Goal: Check status: Check status

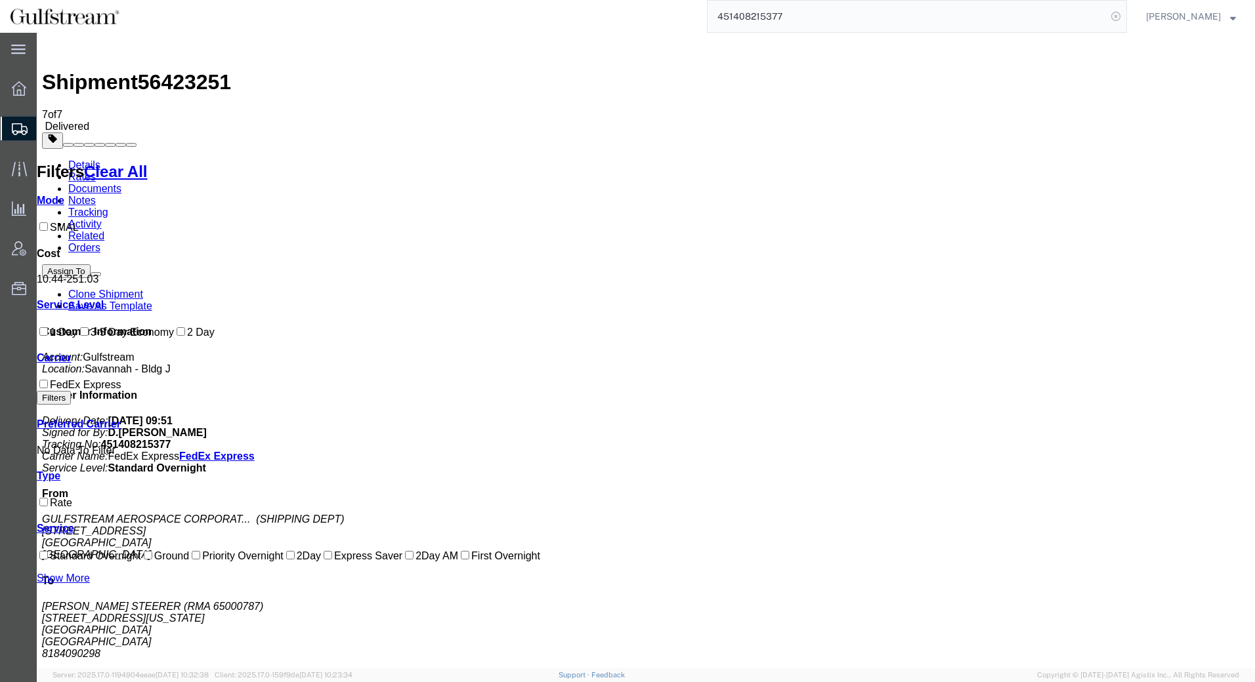
click at [1125, 20] on icon at bounding box center [1115, 16] width 18 height 18
click at [1125, 16] on icon at bounding box center [1115, 16] width 18 height 18
click at [1093, 12] on input "search" at bounding box center [906, 16] width 399 height 31
paste input "451408215296"
type input "451408215296"
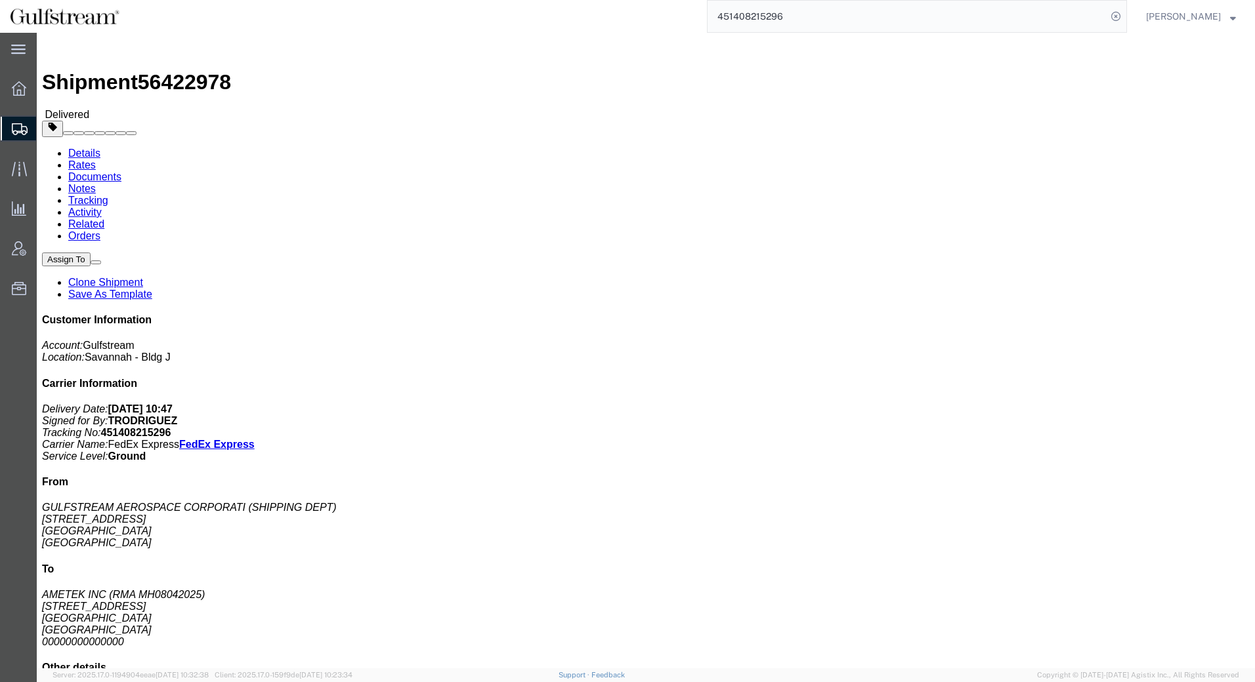
click link "Rates"
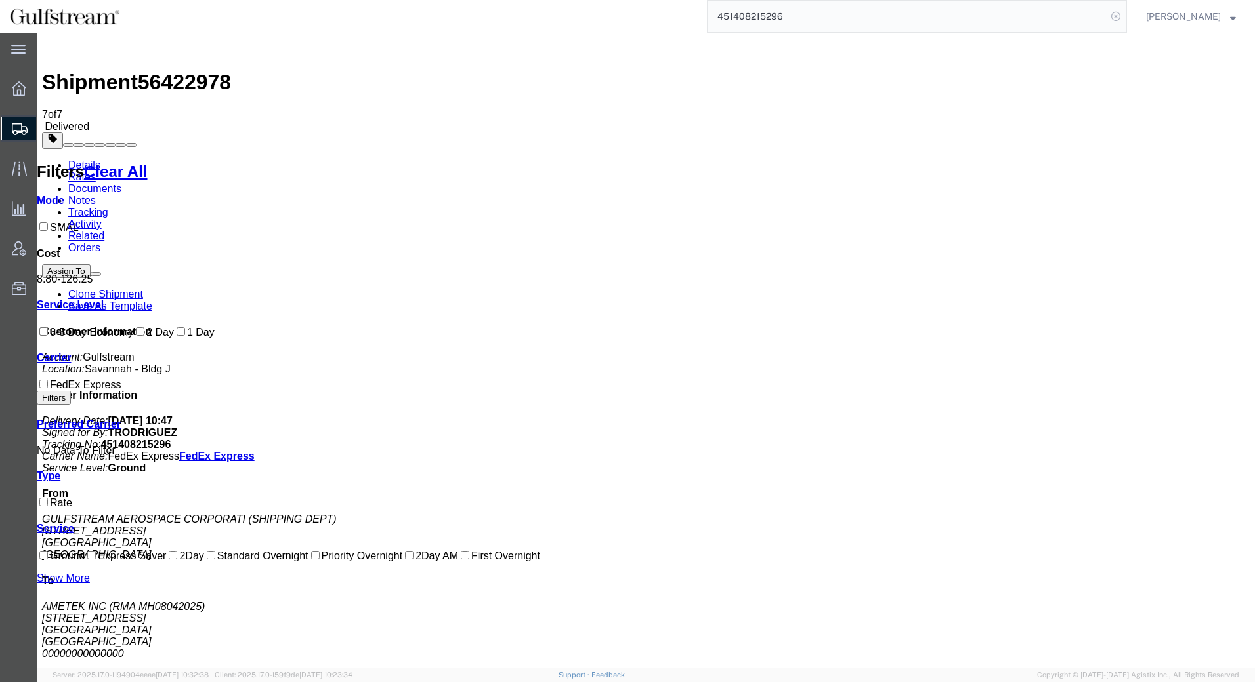
click at [1122, 18] on icon at bounding box center [1115, 16] width 18 height 18
click at [1123, 18] on icon at bounding box center [1115, 16] width 18 height 18
click at [1092, 12] on input "search" at bounding box center [906, 16] width 399 height 31
paste input "451408215263"
type input "451408215263"
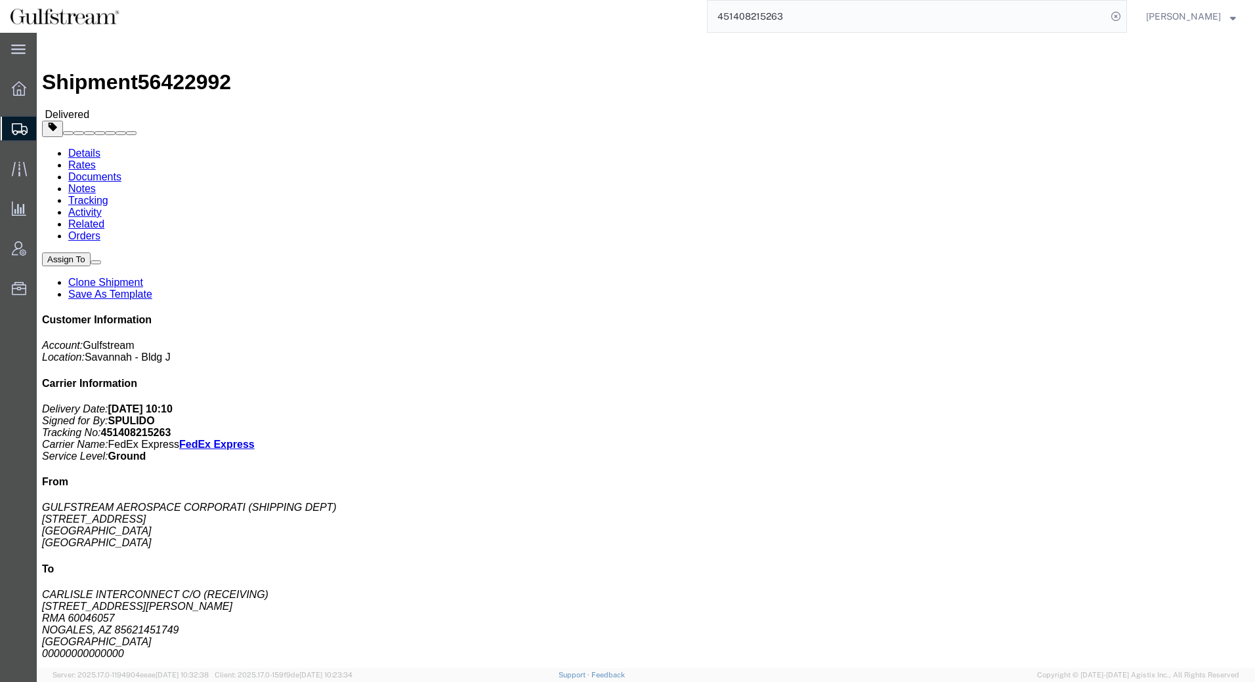
click link "Rates"
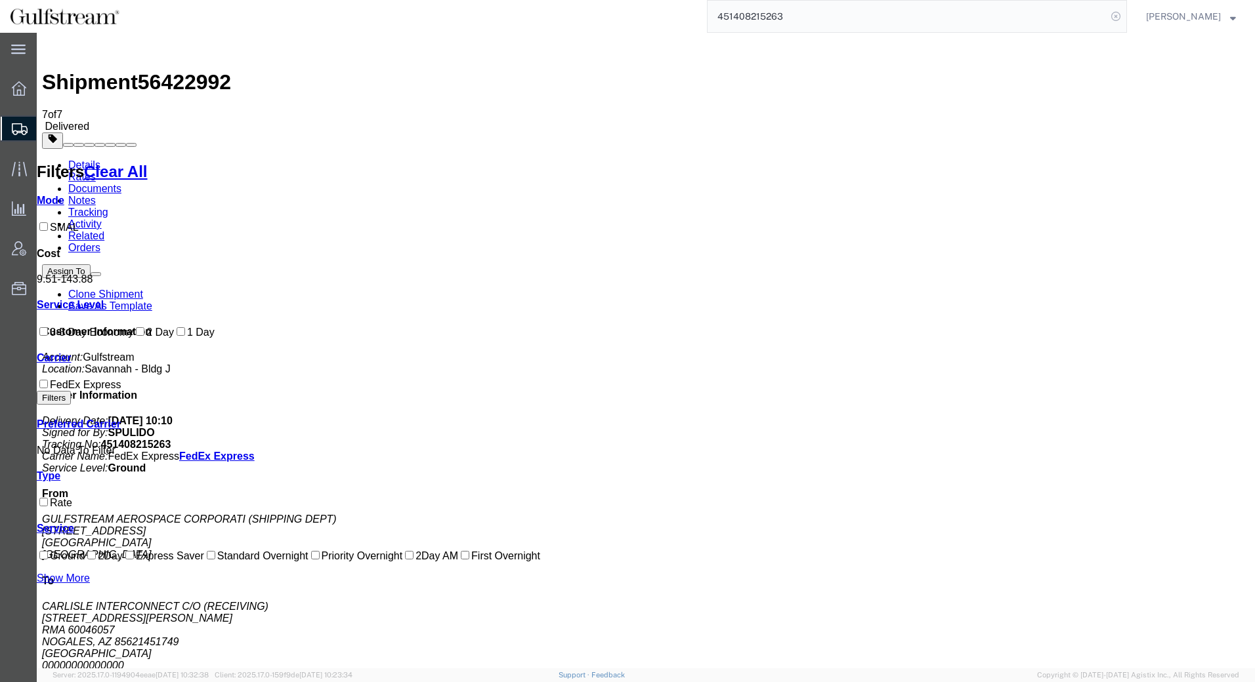
click at [1125, 14] on icon at bounding box center [1115, 16] width 18 height 18
click at [1125, 12] on icon at bounding box center [1115, 16] width 18 height 18
click at [923, 16] on input "search" at bounding box center [906, 16] width 399 height 31
paste input "444478624"
type input "444478624"
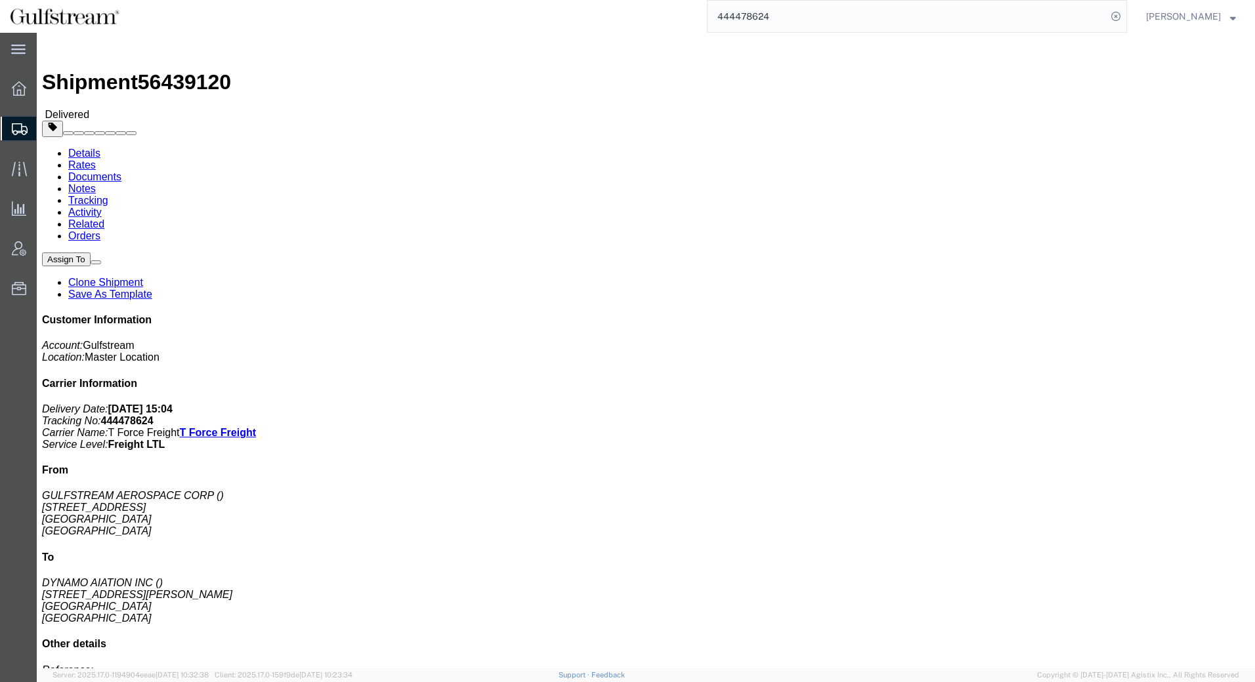
click link "Rates"
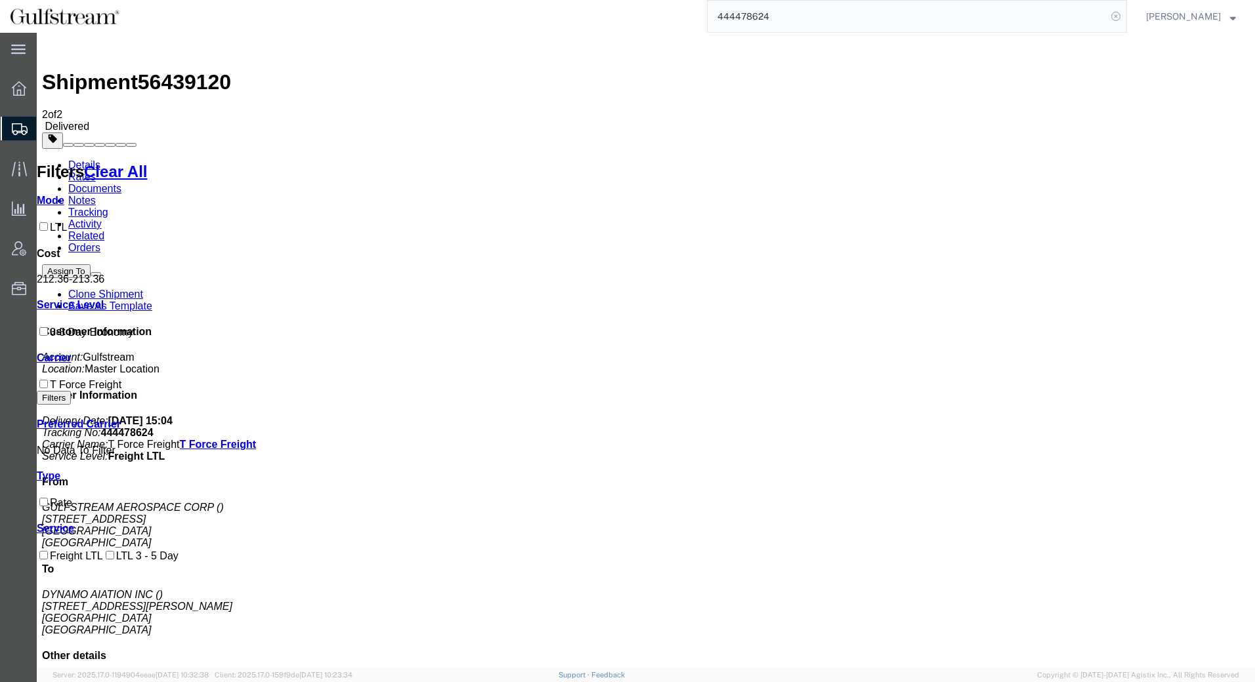
click at [1125, 16] on icon at bounding box center [1115, 16] width 18 height 18
click at [978, 12] on input "search" at bounding box center [906, 16] width 399 height 31
paste input "444478635"
type input "444478635"
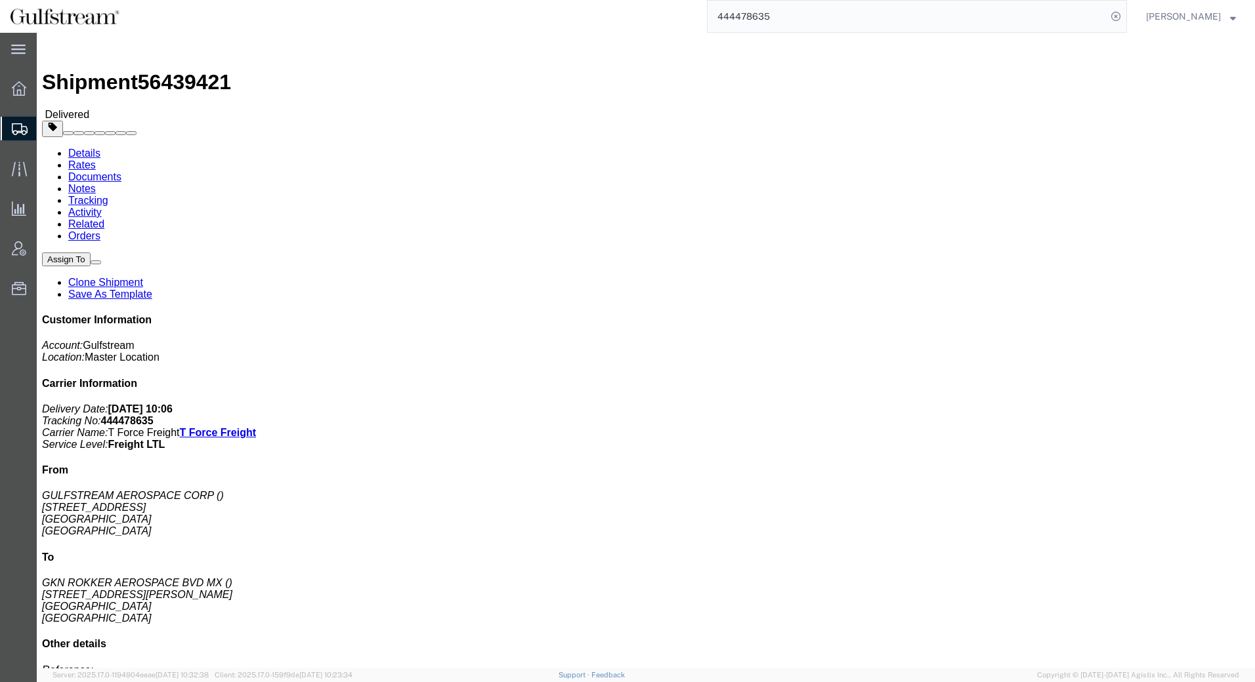
click link "Rates"
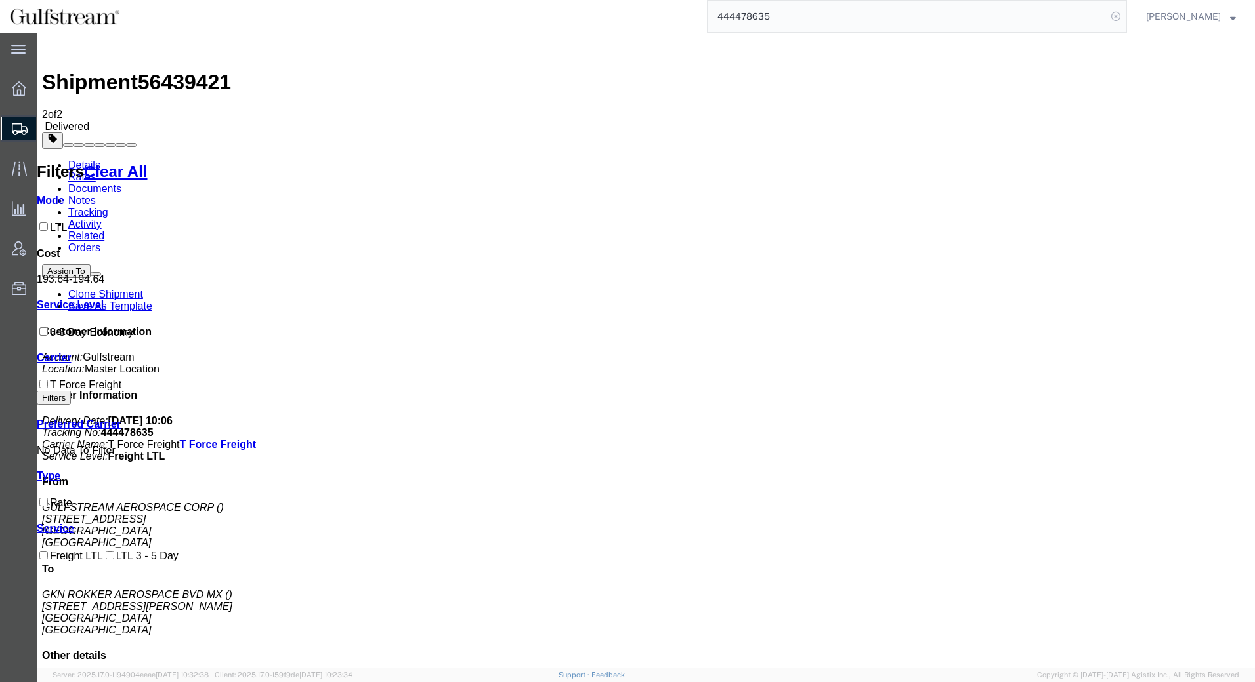
click at [1125, 20] on icon at bounding box center [1115, 16] width 18 height 18
click at [1125, 17] on icon at bounding box center [1115, 16] width 18 height 18
click at [1024, 15] on input "search" at bounding box center [906, 16] width 399 height 31
paste input "451408215230"
click at [809, 12] on input "451408215230" at bounding box center [906, 16] width 399 height 31
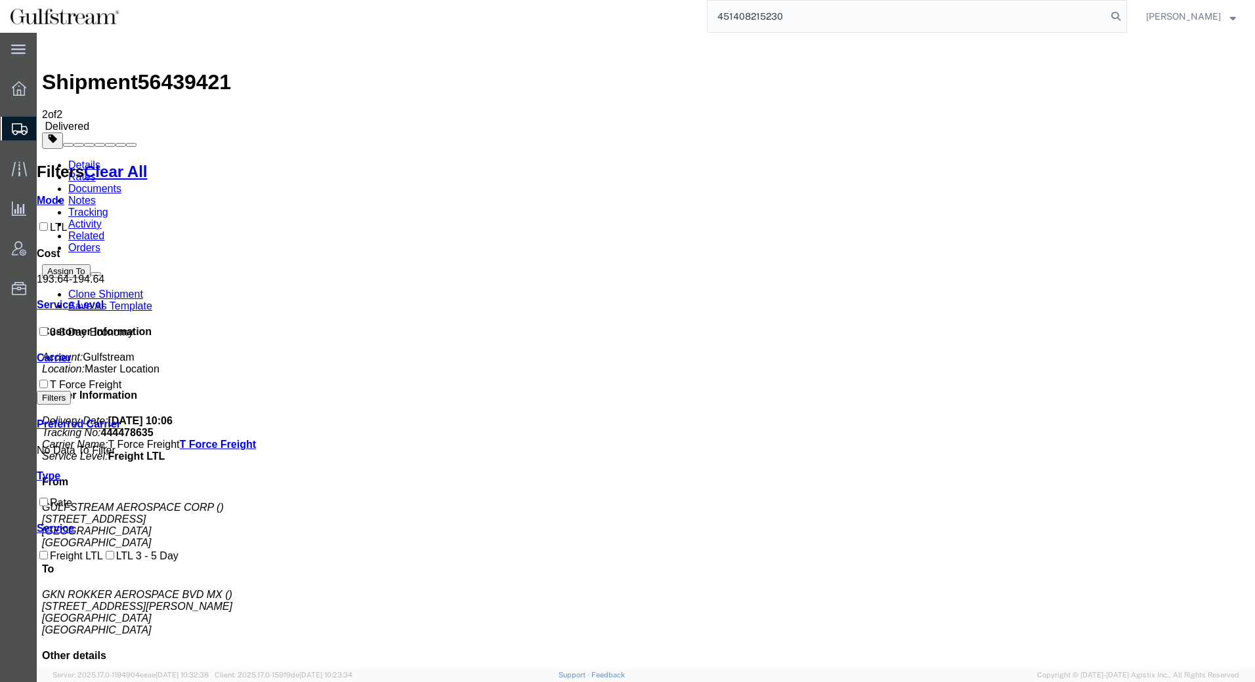
type input "451408215230"
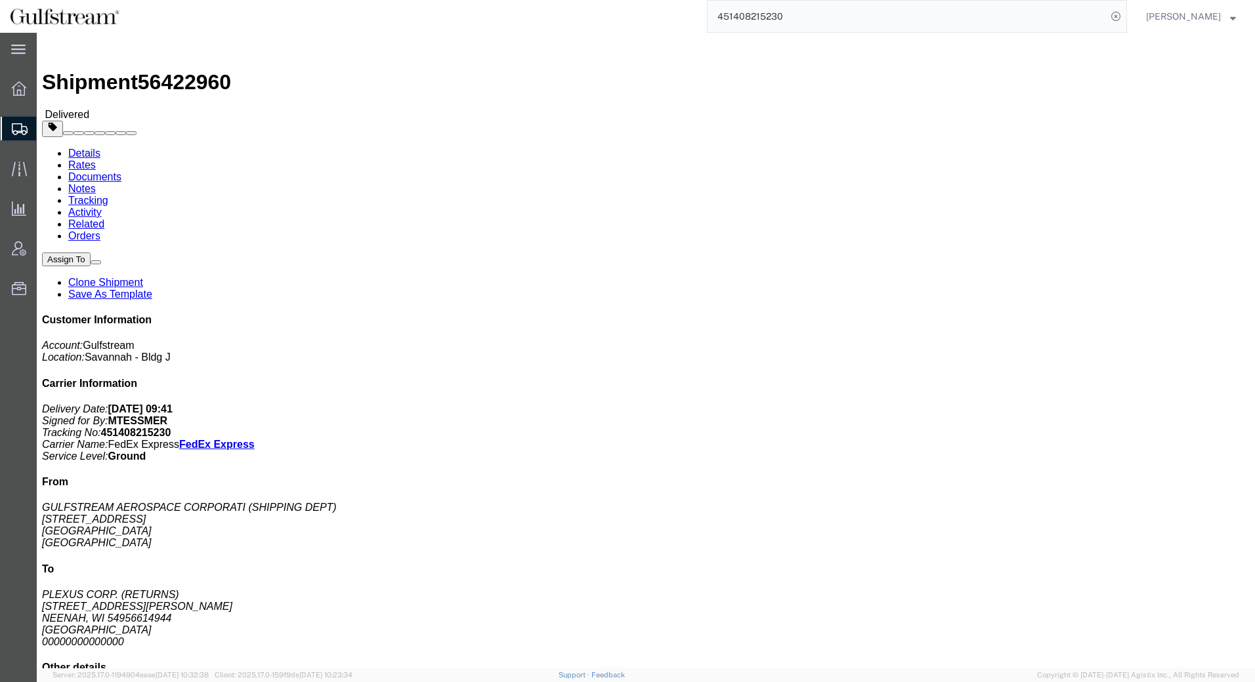
click link "Rates"
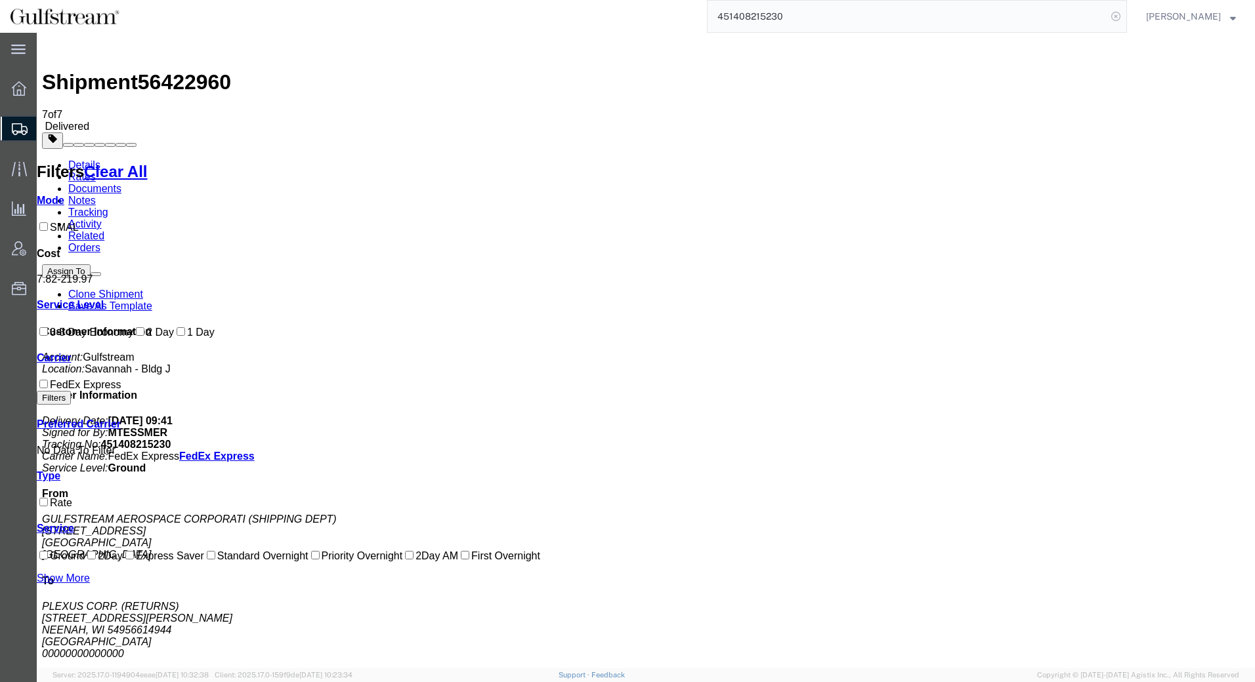
click at [1125, 16] on icon at bounding box center [1115, 16] width 18 height 18
click at [974, 13] on input "search" at bounding box center [906, 16] width 399 height 31
paste input "883397798751"
type input "883397798751"
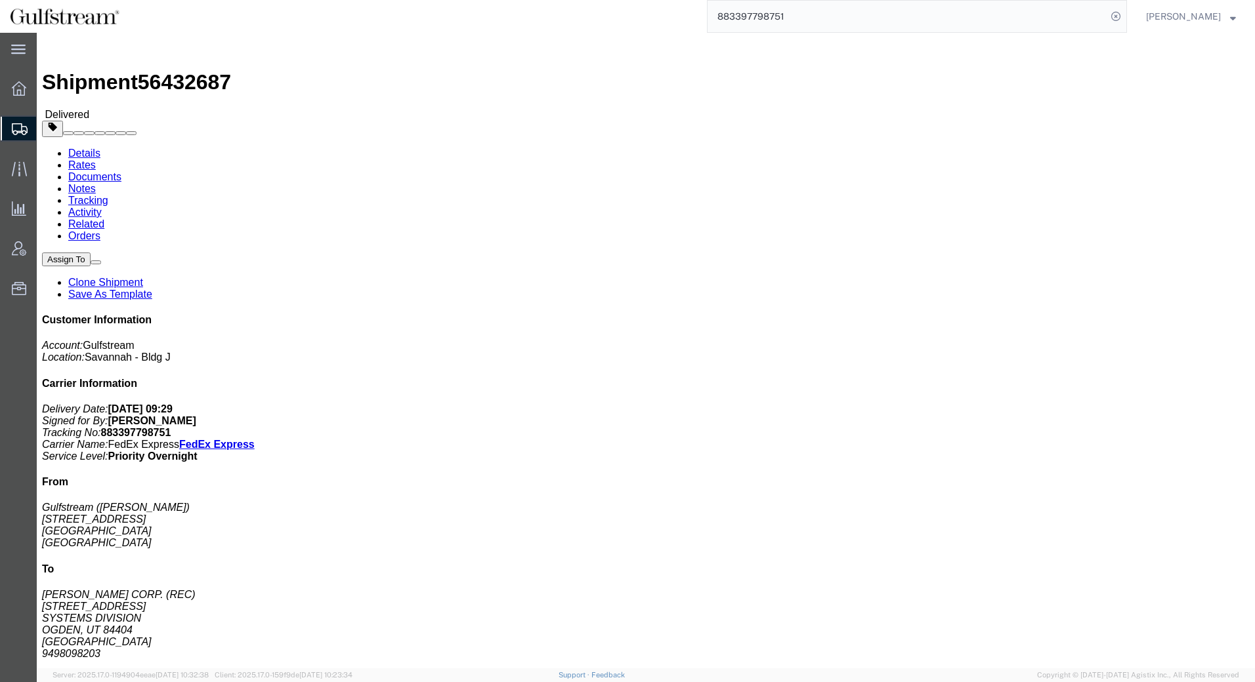
click link "Rates"
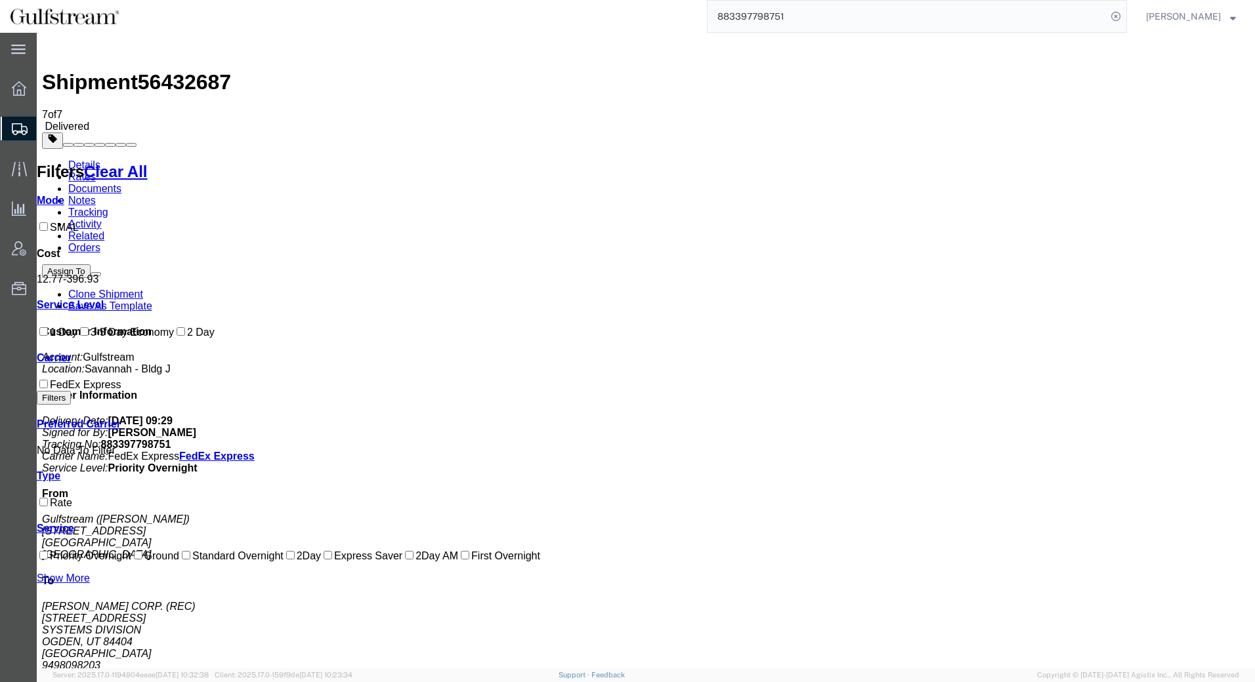
click at [96, 171] on link "Rates" at bounding box center [82, 176] width 28 height 11
click at [1125, 14] on icon at bounding box center [1115, 16] width 18 height 18
click at [1125, 15] on icon at bounding box center [1115, 16] width 18 height 18
click at [933, 14] on input "search" at bounding box center [906, 16] width 399 height 31
paste input "883397030377"
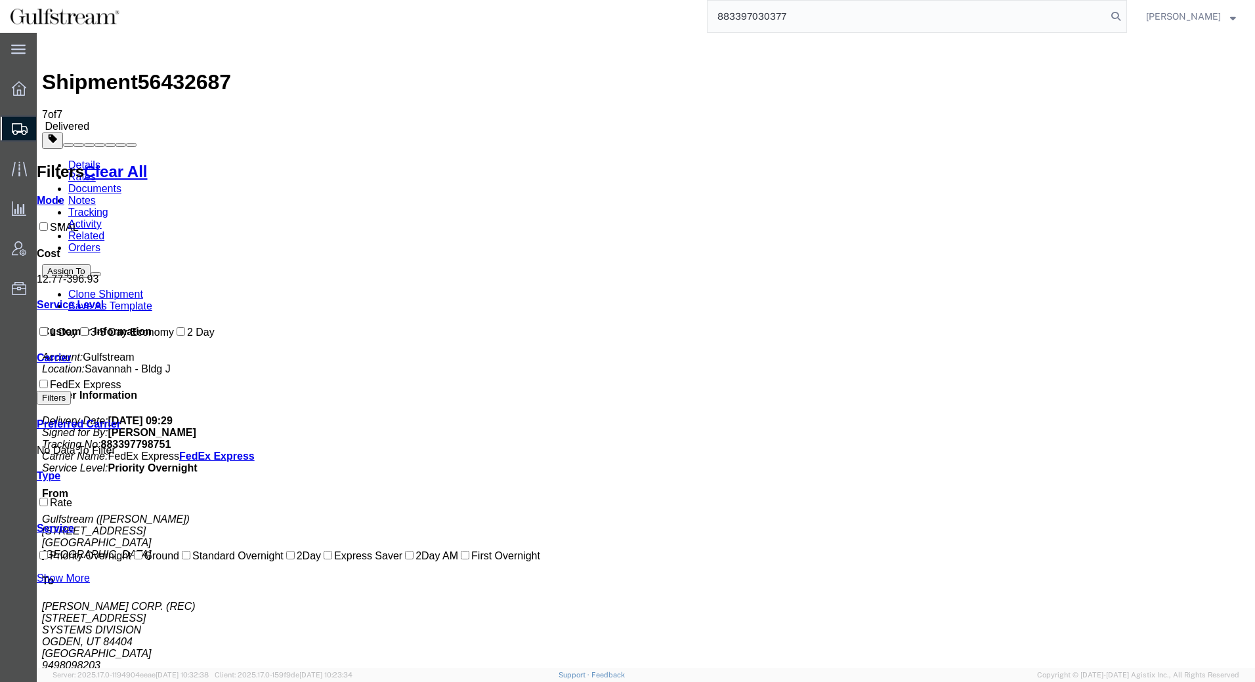
click at [1048, 8] on input "883397030377" at bounding box center [906, 16] width 399 height 31
type input "883397030377"
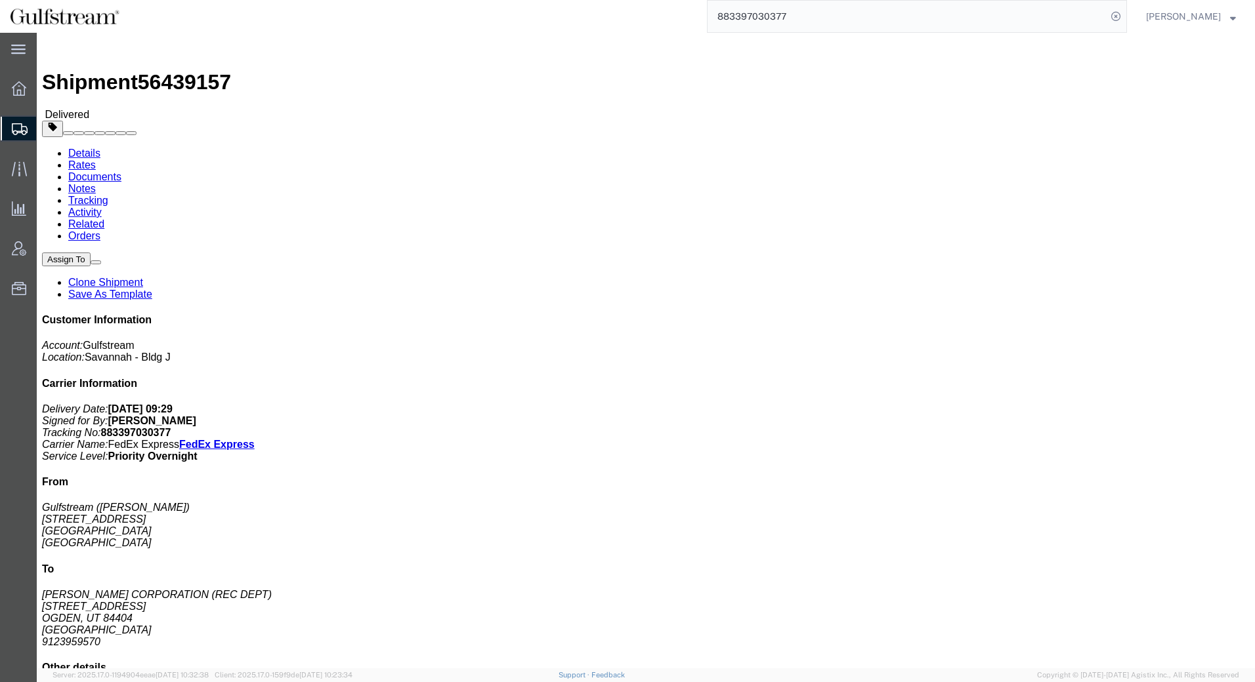
click link "Rates"
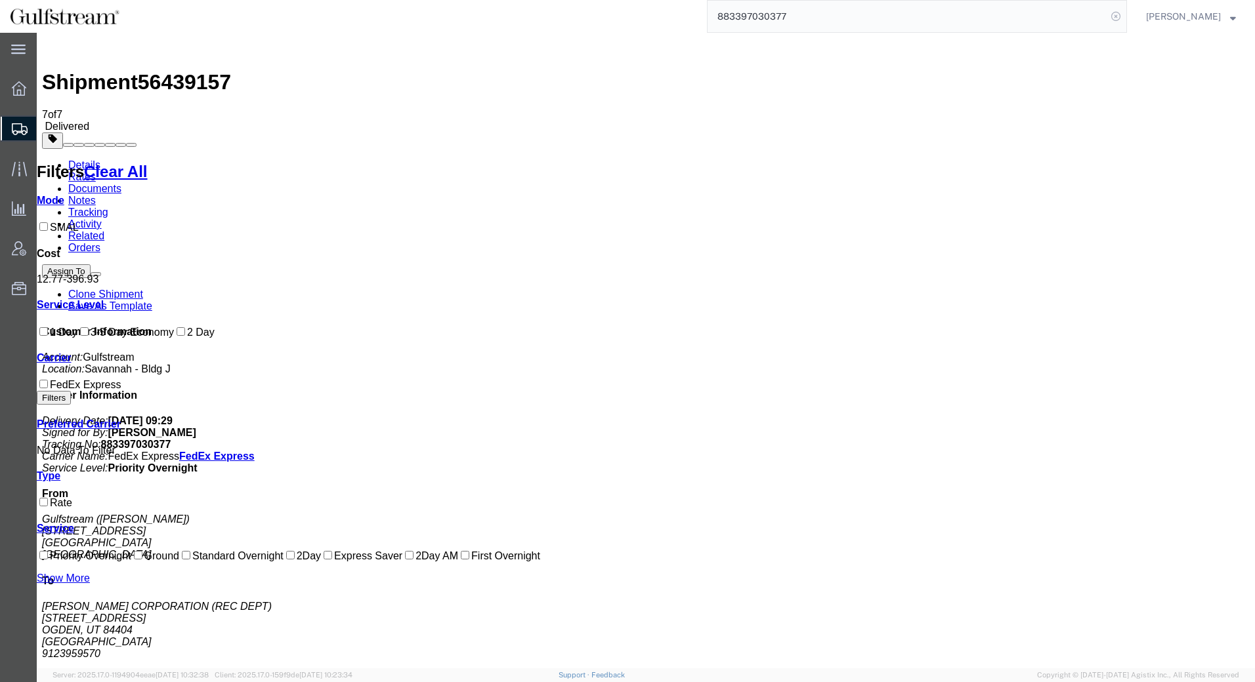
click at [1125, 24] on icon at bounding box center [1115, 16] width 18 height 18
click at [1079, 18] on agx-global-search at bounding box center [917, 16] width 420 height 33
click at [1125, 18] on icon at bounding box center [1115, 16] width 18 height 18
click at [1039, 19] on input "search" at bounding box center [906, 16] width 399 height 31
paste input "883362016910"
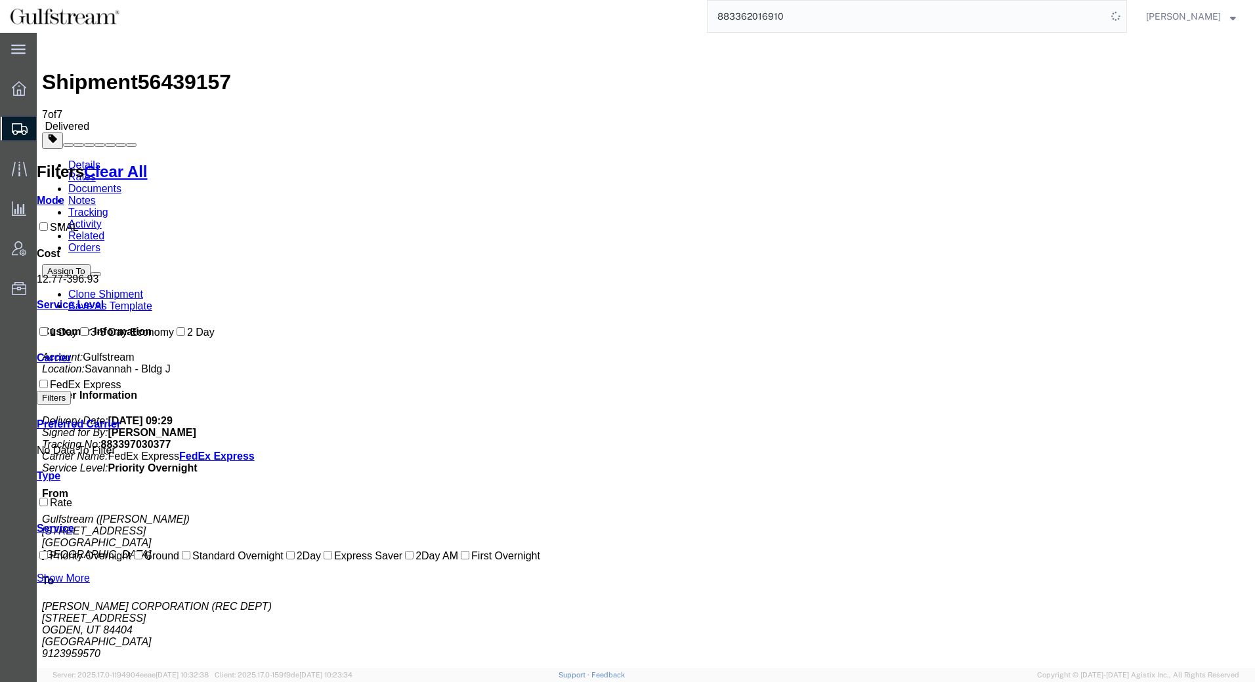
type input "883362016910"
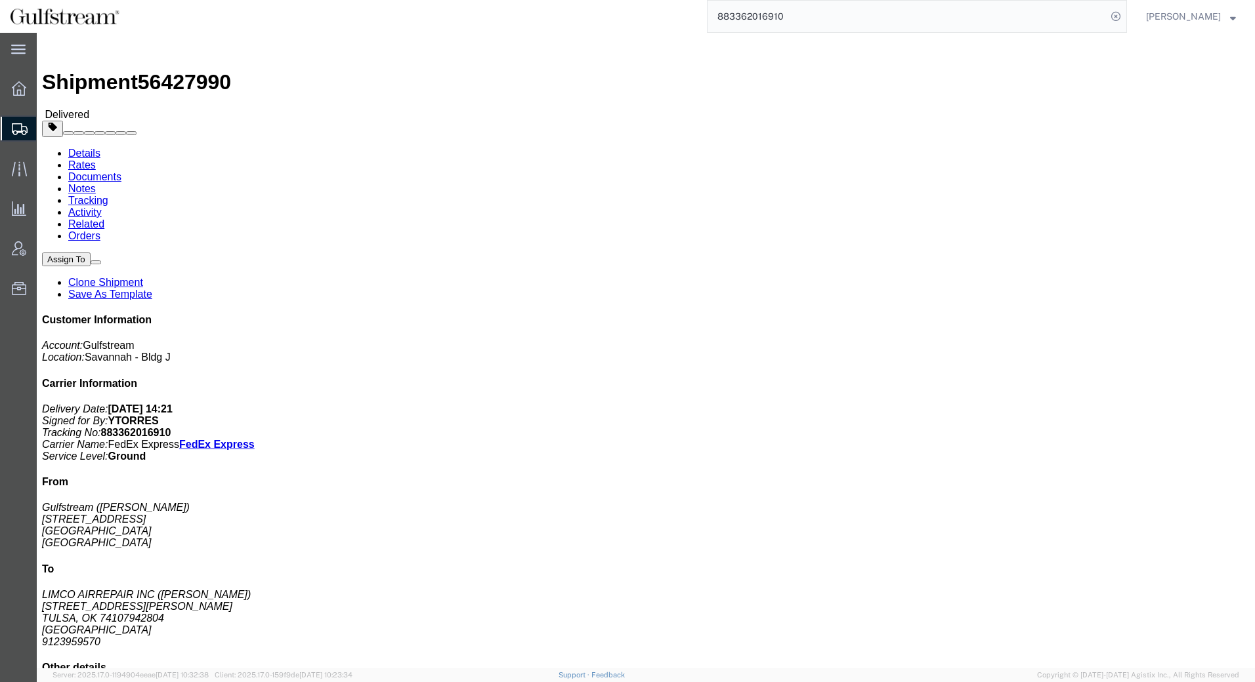
click link "Rates"
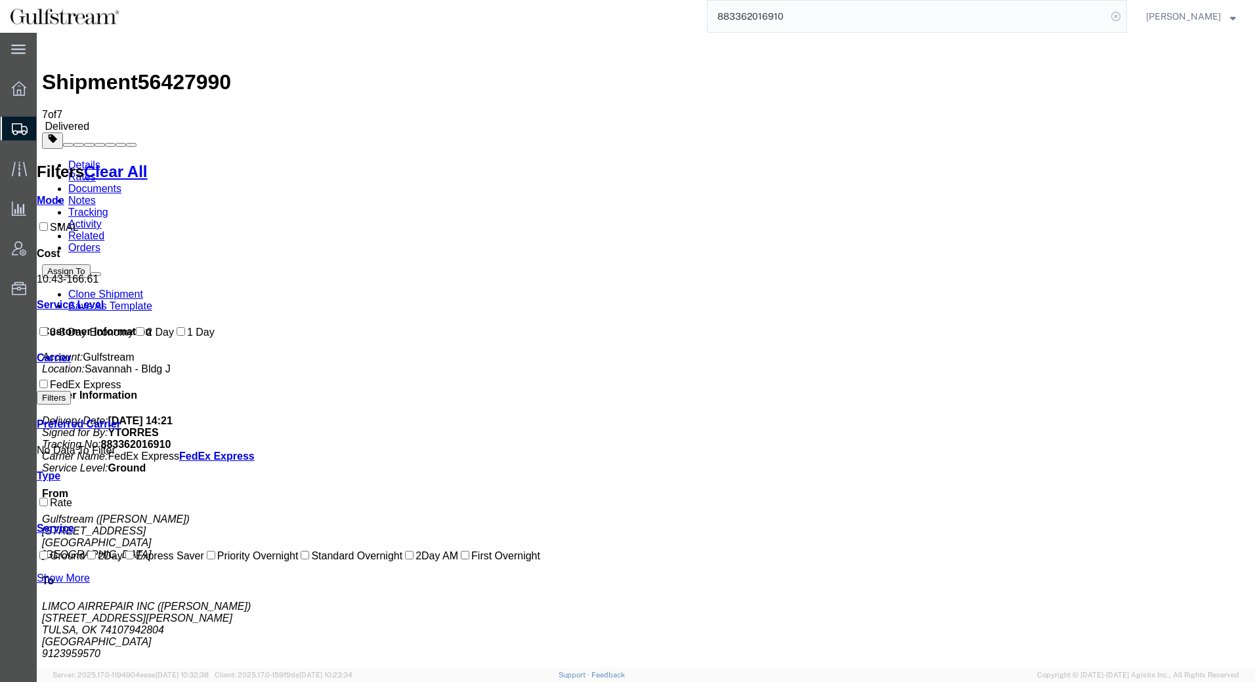
click at [1123, 18] on icon at bounding box center [1115, 16] width 18 height 18
click at [1125, 18] on icon at bounding box center [1115, 16] width 18 height 18
click at [995, 22] on input "search" at bounding box center [906, 16] width 399 height 31
click at [973, 13] on input "search" at bounding box center [906, 16] width 399 height 31
paste input "883362531247"
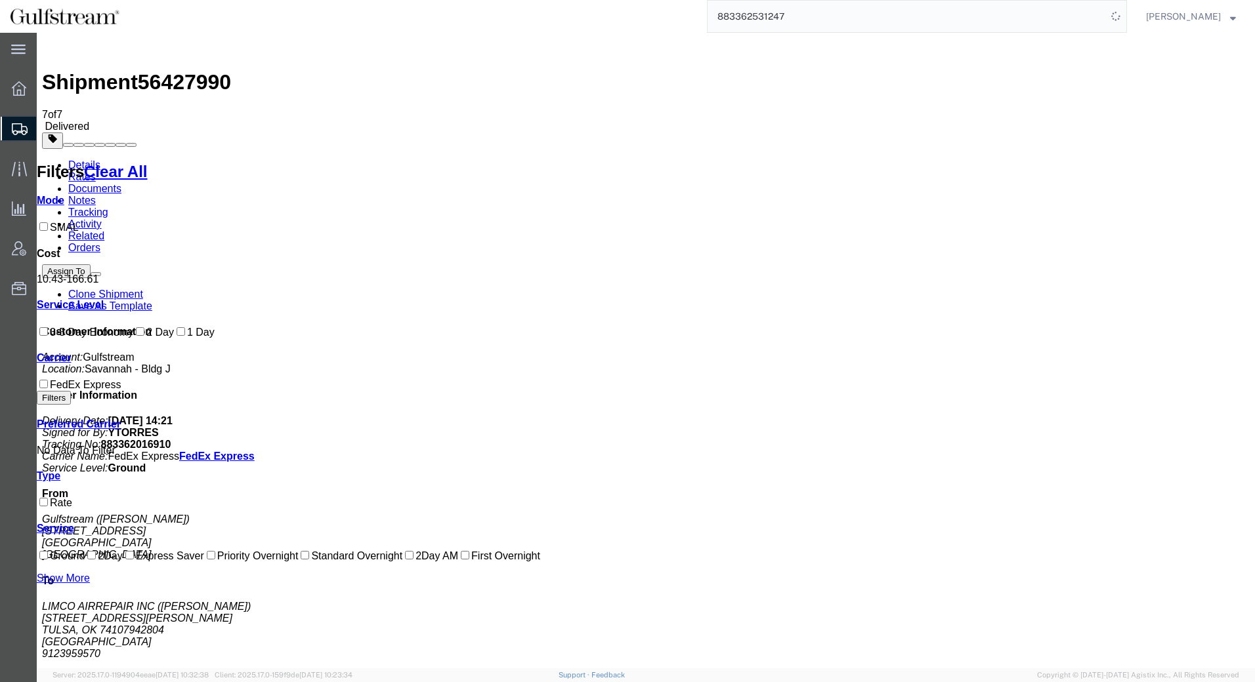
type input "883362531247"
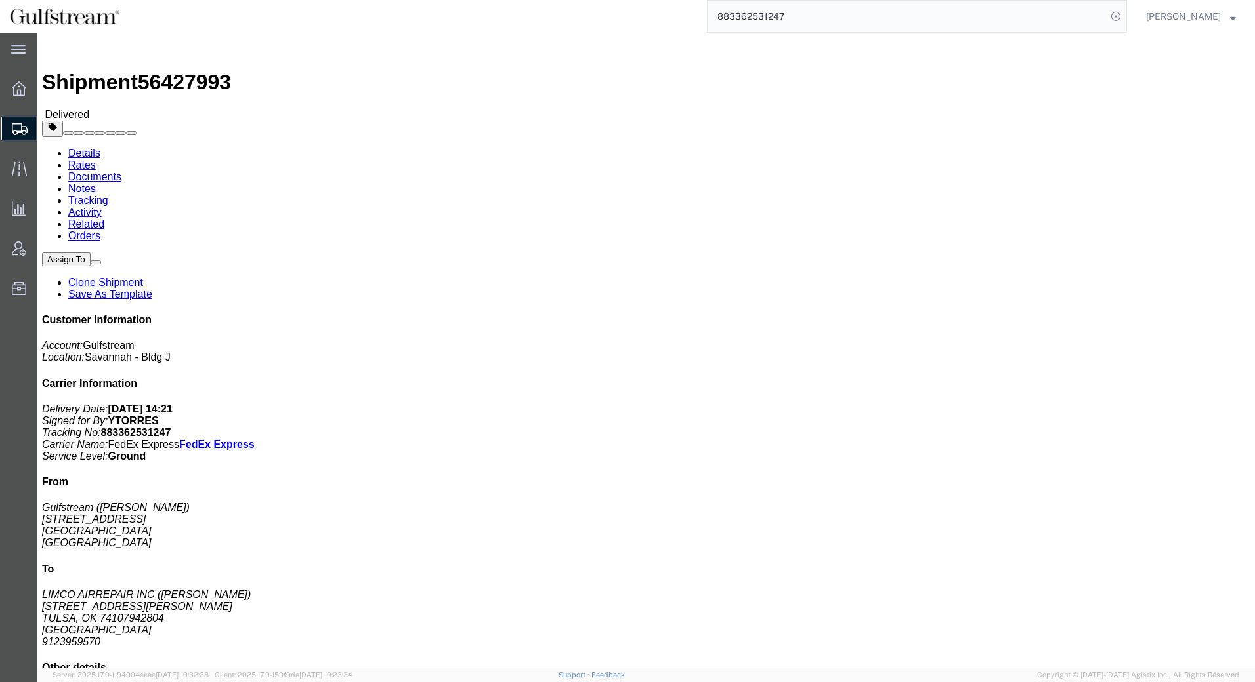
click link "Rates"
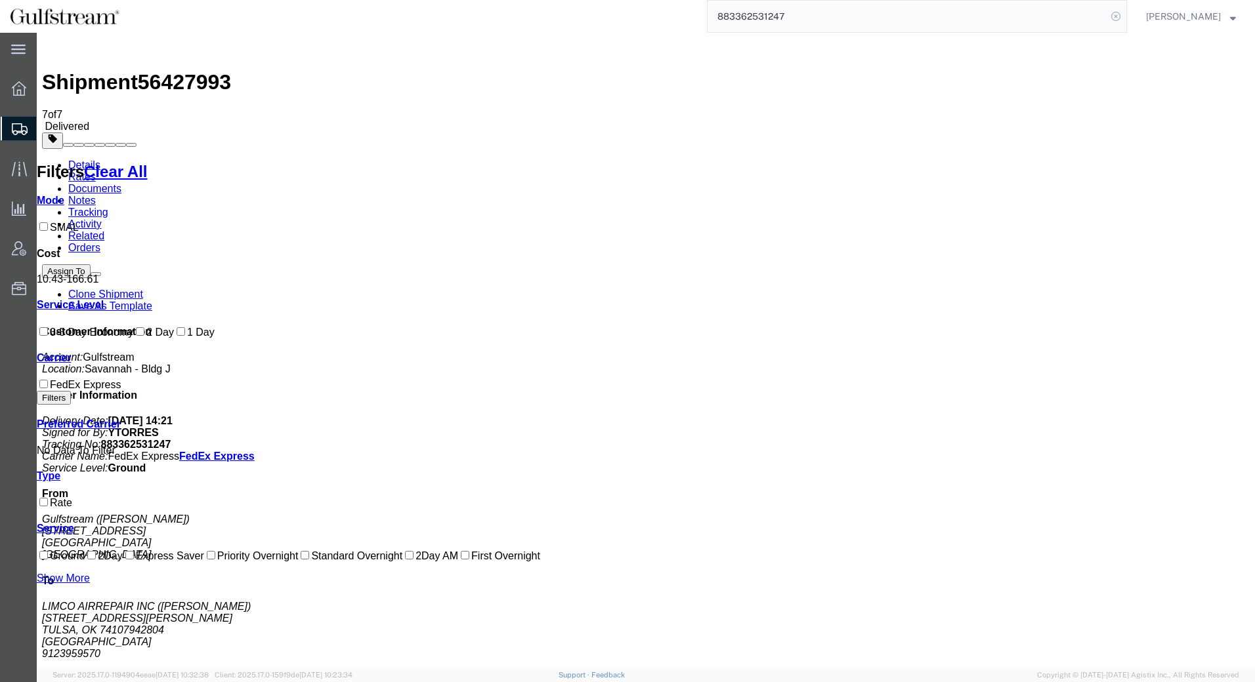
click at [1124, 20] on icon at bounding box center [1115, 16] width 18 height 18
click at [1001, 16] on input "search" at bounding box center [906, 16] width 399 height 31
paste input "883317379585"
type input "883317379585"
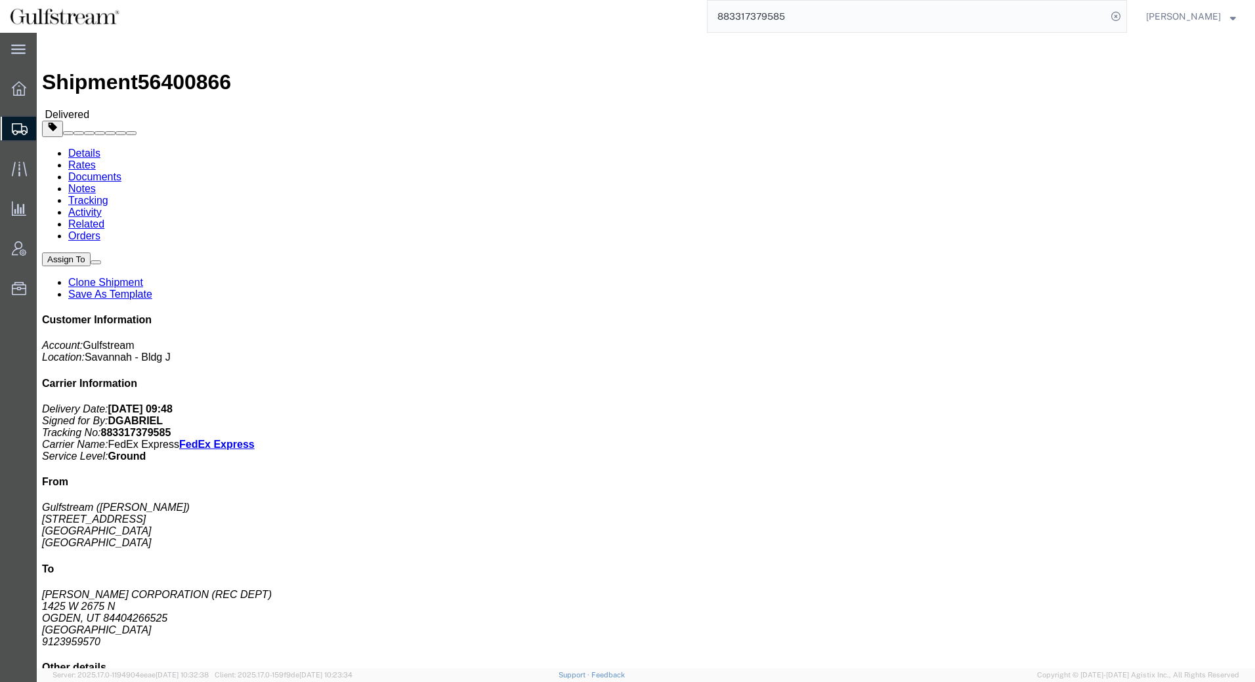
click link "Rates"
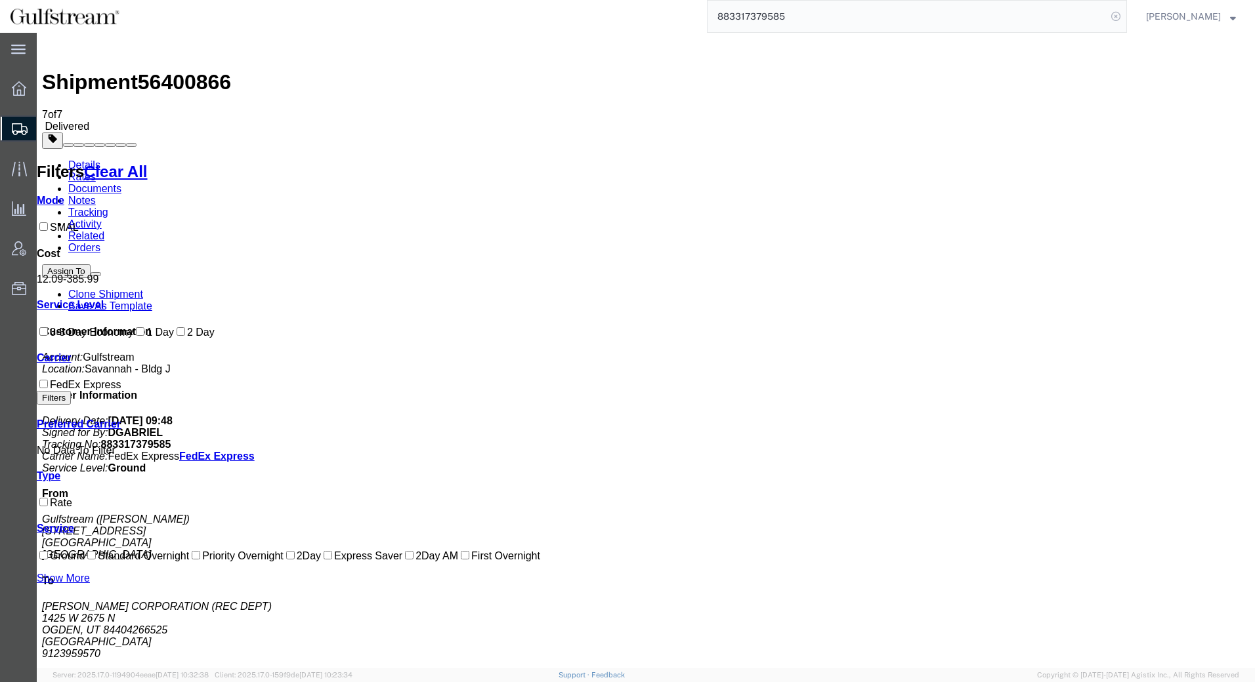
click at [1125, 15] on icon at bounding box center [1115, 16] width 18 height 18
click at [1081, 15] on input "search" at bounding box center [906, 16] width 399 height 31
paste input "883204112197"
type input "883204112197"
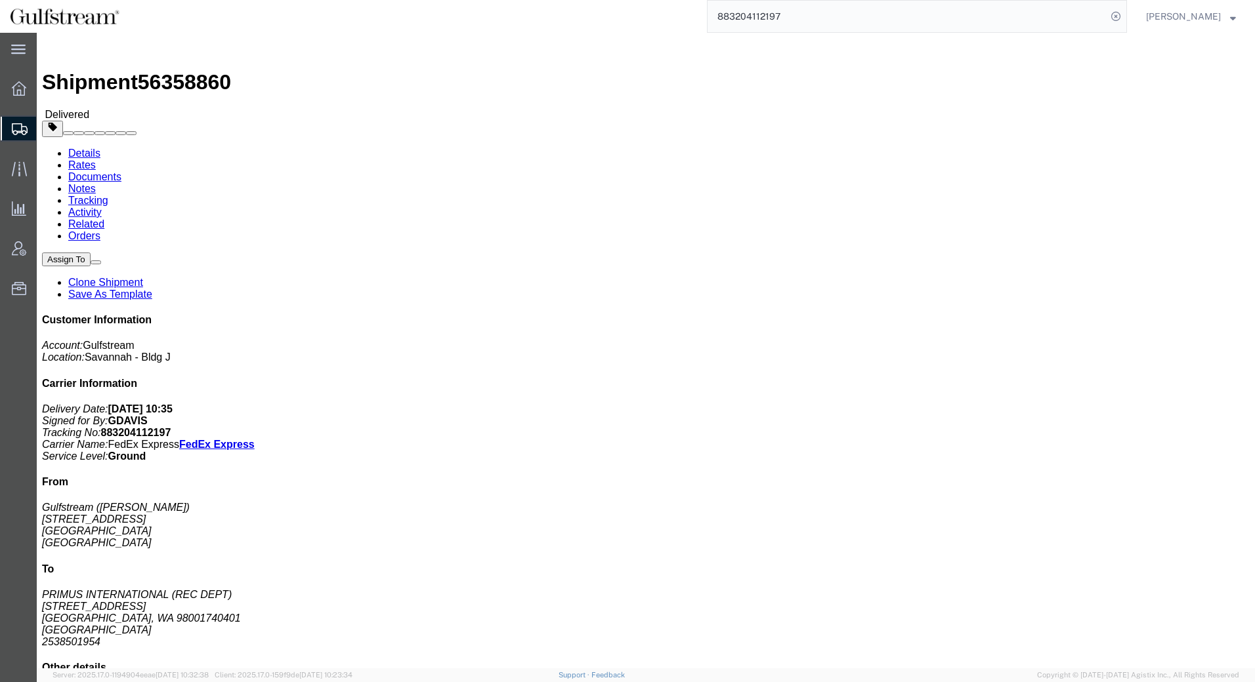
click link "Rates"
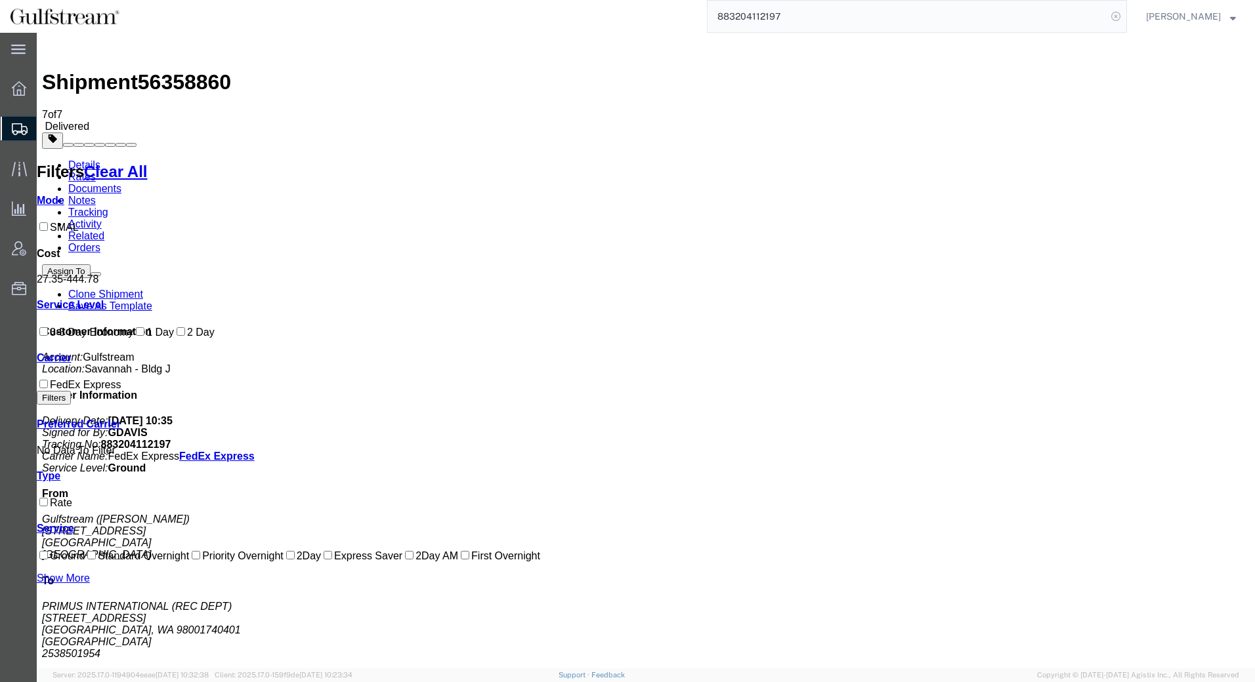
click at [1125, 12] on icon at bounding box center [1115, 16] width 18 height 18
click at [1079, 11] on input "search" at bounding box center [906, 16] width 399 height 31
paste input "4149225360"
type input "4149225360"
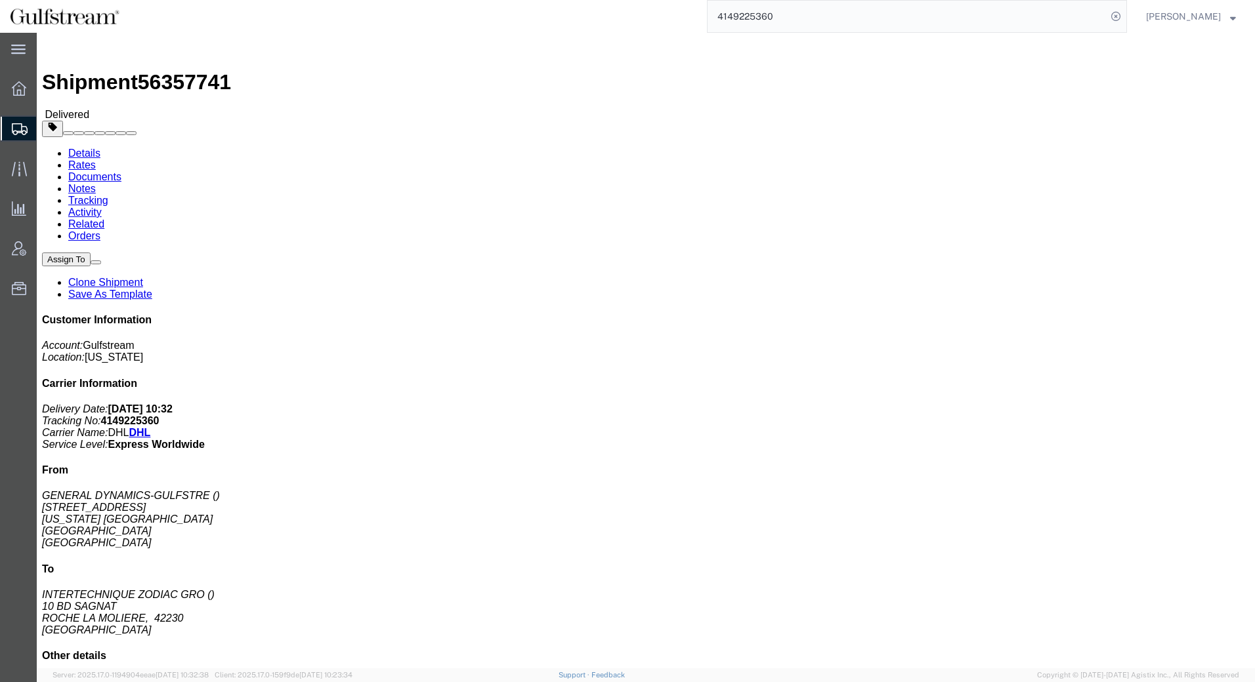
click link "Rates"
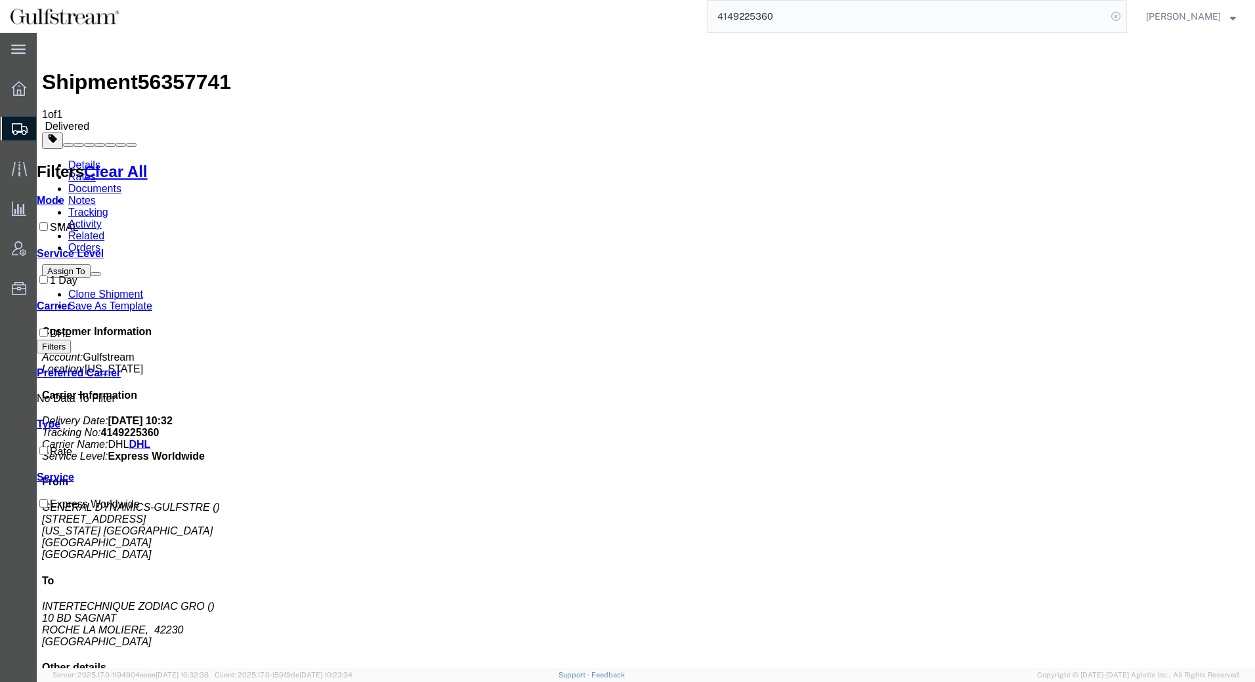
click at [1125, 13] on icon at bounding box center [1115, 16] width 18 height 18
click at [1043, 10] on input "search" at bounding box center [906, 16] width 399 height 31
click at [1043, 13] on input "search" at bounding box center [906, 16] width 399 height 31
paste input "883176590913"
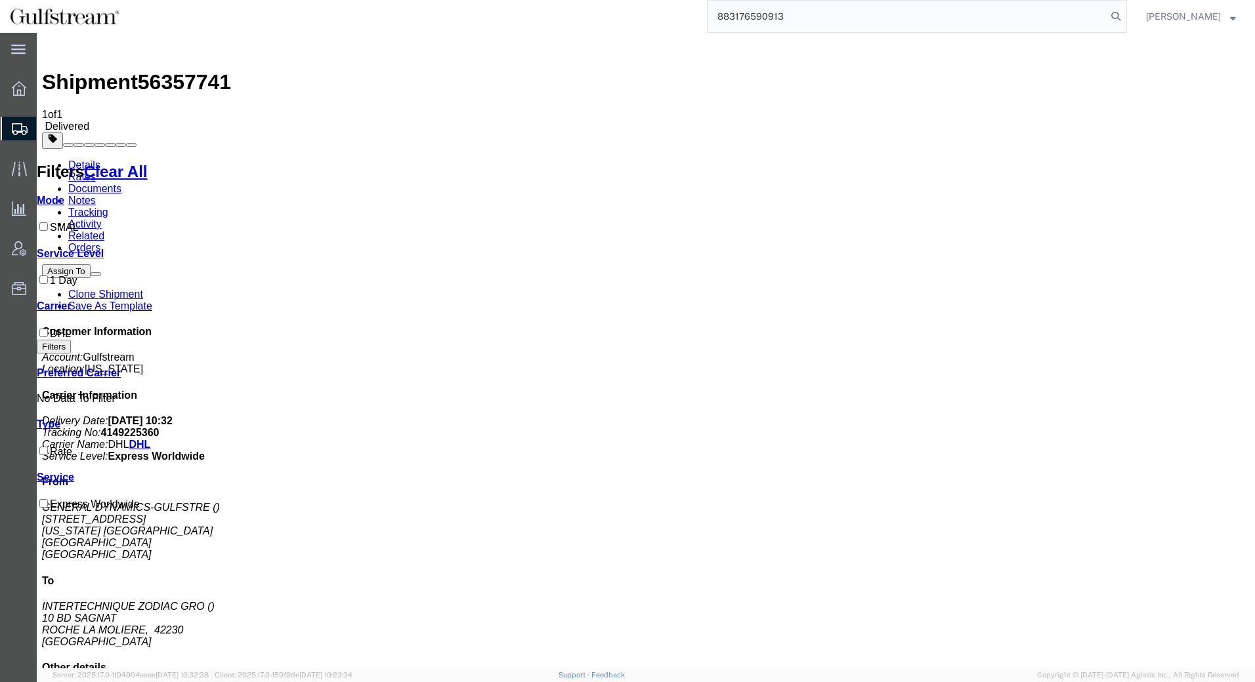
type input "883176590913"
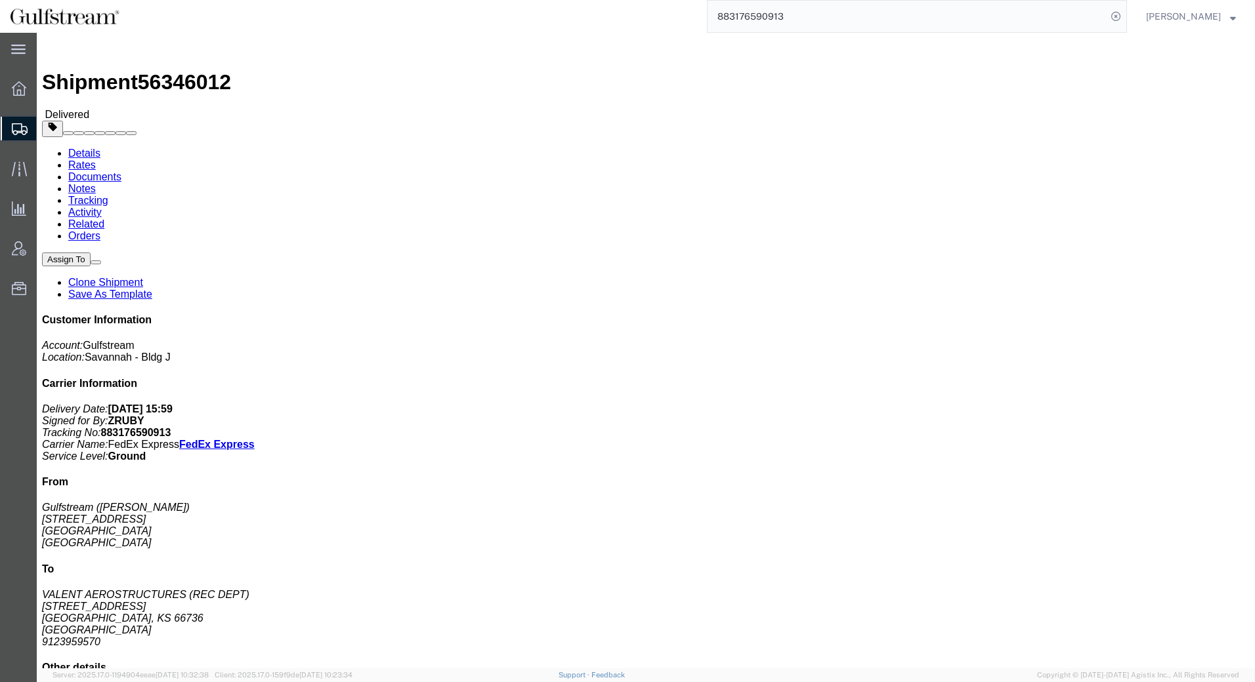
click link "Rates"
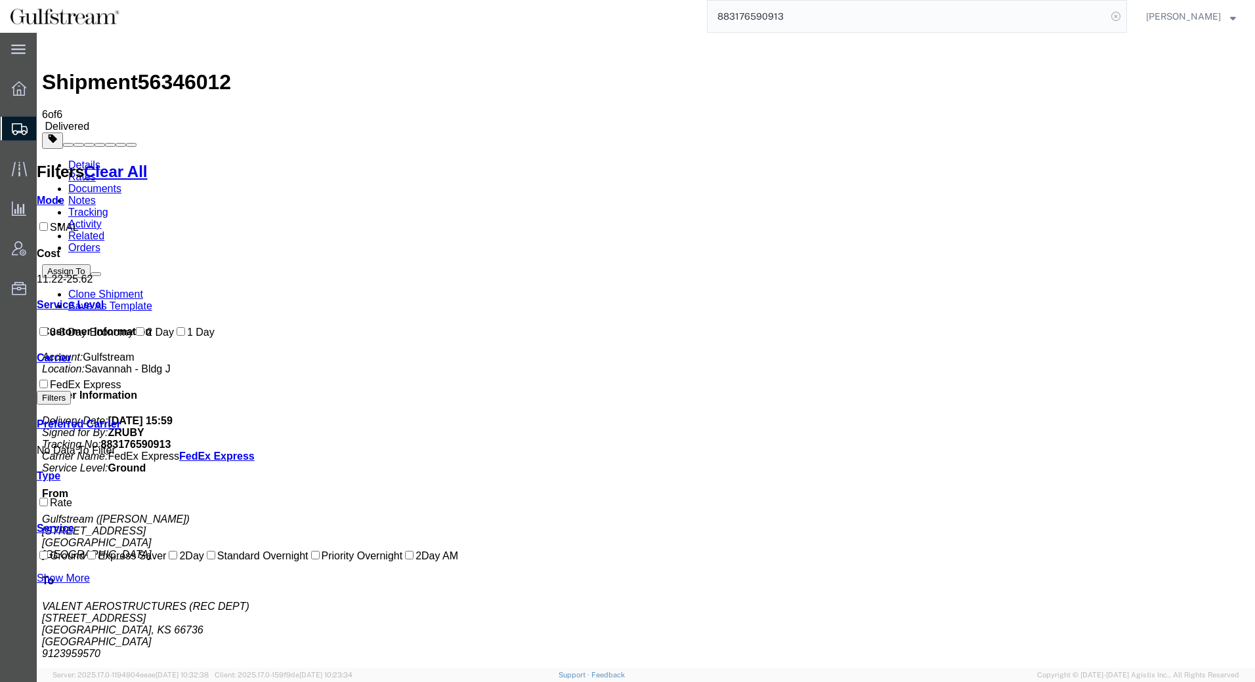
click at [1125, 12] on icon at bounding box center [1115, 16] width 18 height 18
click at [1106, 16] on input "search" at bounding box center [906, 16] width 399 height 31
paste input "883176590913"
type input "883176590913"
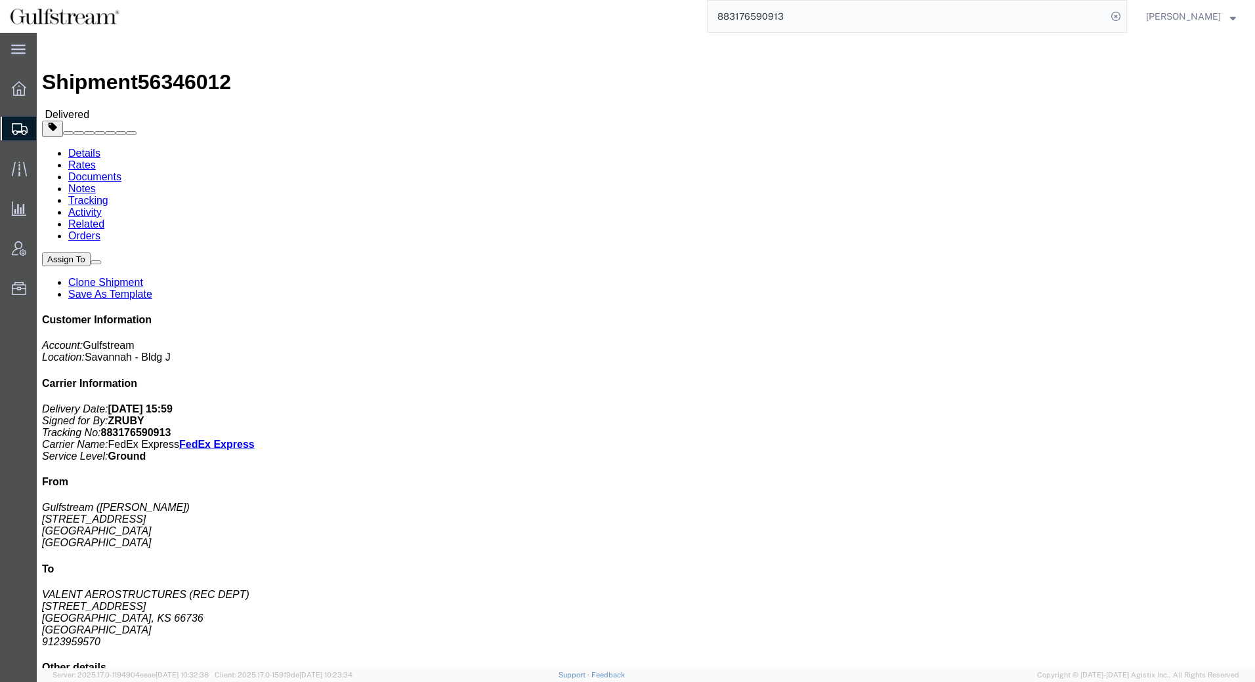
click link "Rates"
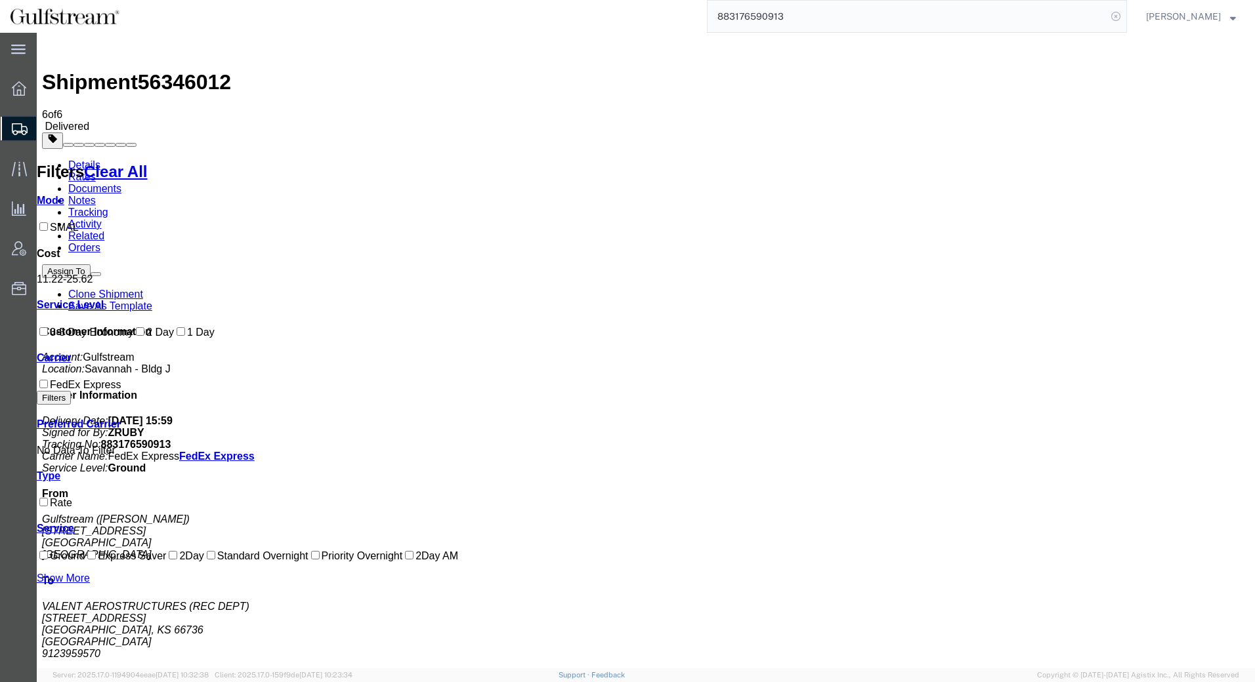
click at [1125, 16] on icon at bounding box center [1115, 16] width 18 height 18
click at [1125, 12] on icon at bounding box center [1115, 16] width 18 height 18
click at [936, 14] on input "search" at bounding box center [906, 16] width 399 height 31
paste input "883170873510"
type input "883170873510"
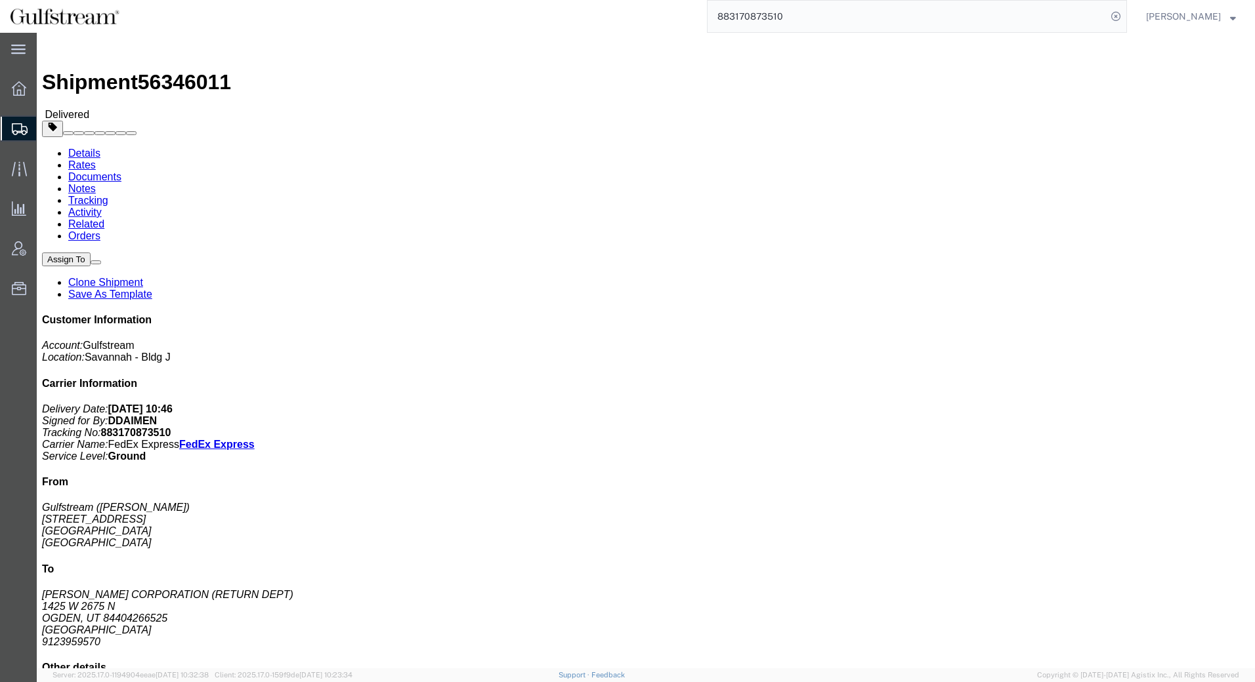
click at [850, 16] on input "883170873510" at bounding box center [906, 16] width 399 height 31
click link "Rates"
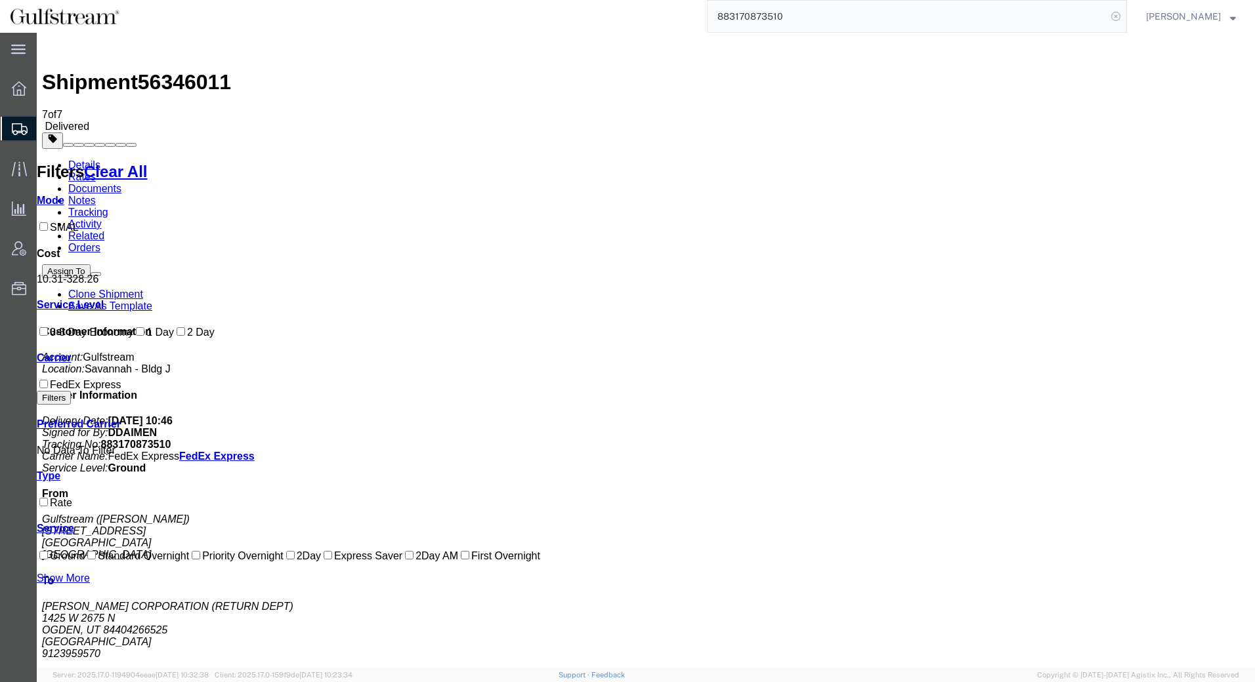
click at [1125, 16] on icon at bounding box center [1115, 16] width 18 height 18
click at [1121, 11] on icon at bounding box center [1115, 16] width 18 height 18
click at [1048, 19] on input "search" at bounding box center [906, 16] width 399 height 31
click at [1033, 18] on input "search" at bounding box center [906, 16] width 399 height 31
click at [1032, 18] on input "search" at bounding box center [906, 16] width 399 height 31
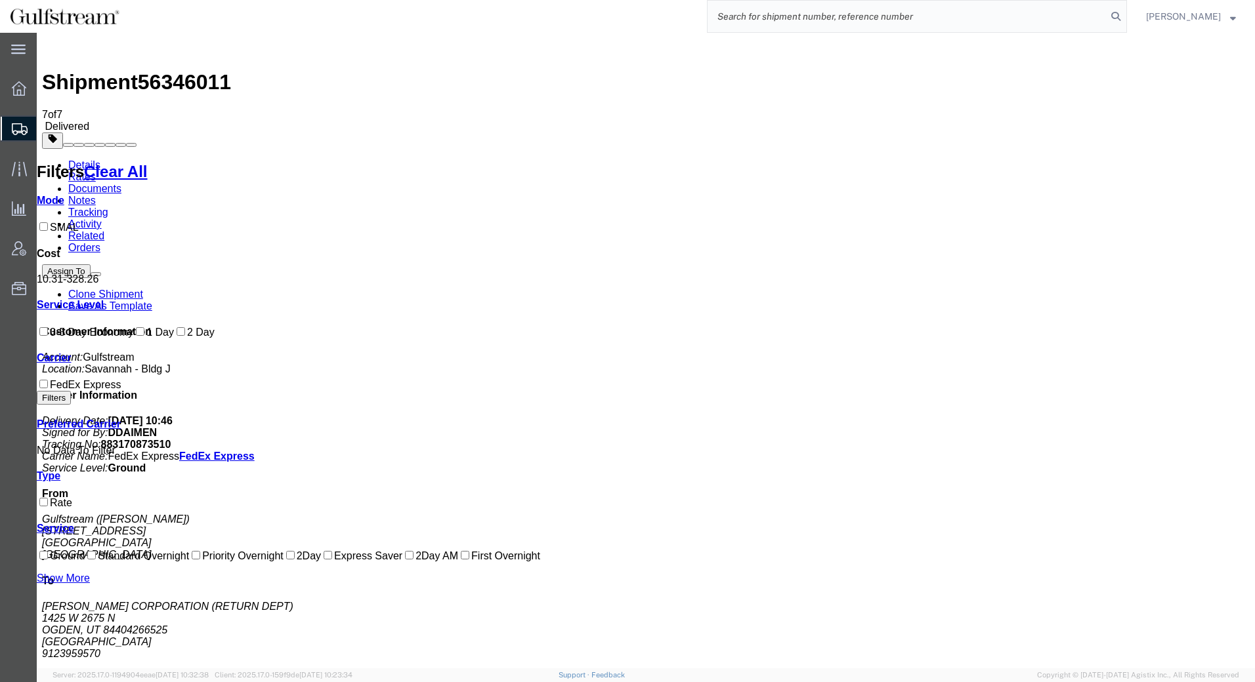
click at [822, 24] on input "search" at bounding box center [906, 16] width 399 height 31
paste input "883176590913"
type input "883176590913"
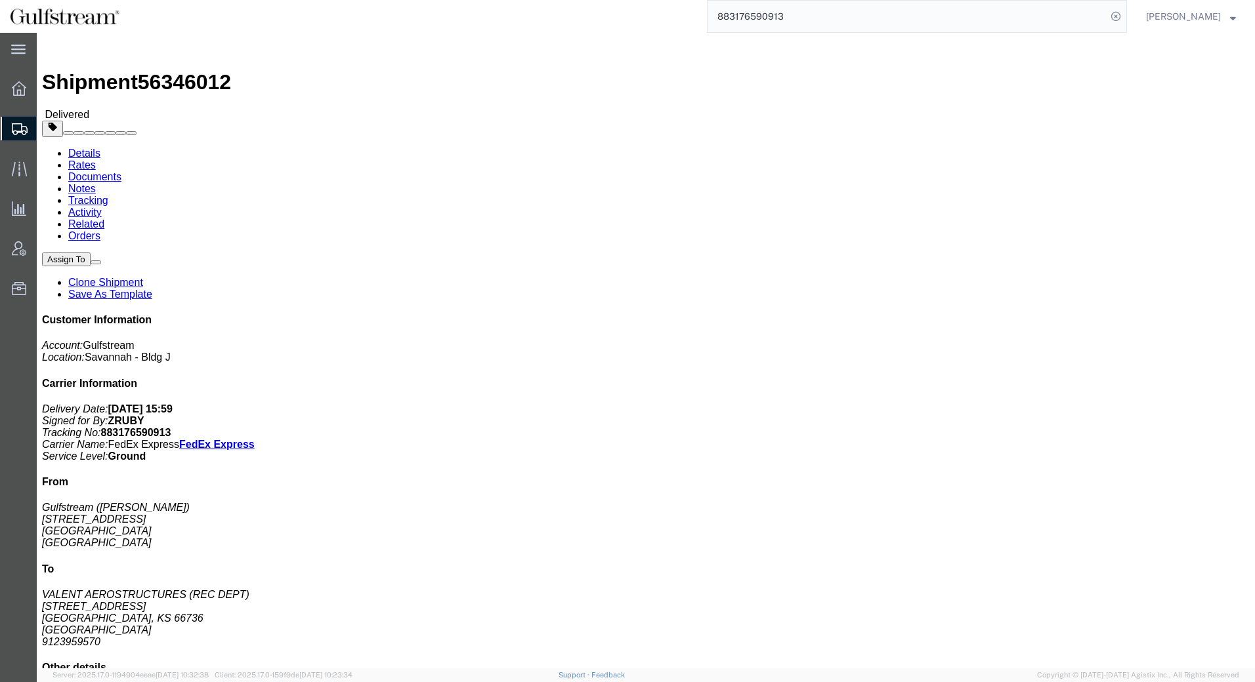
click link "Rates"
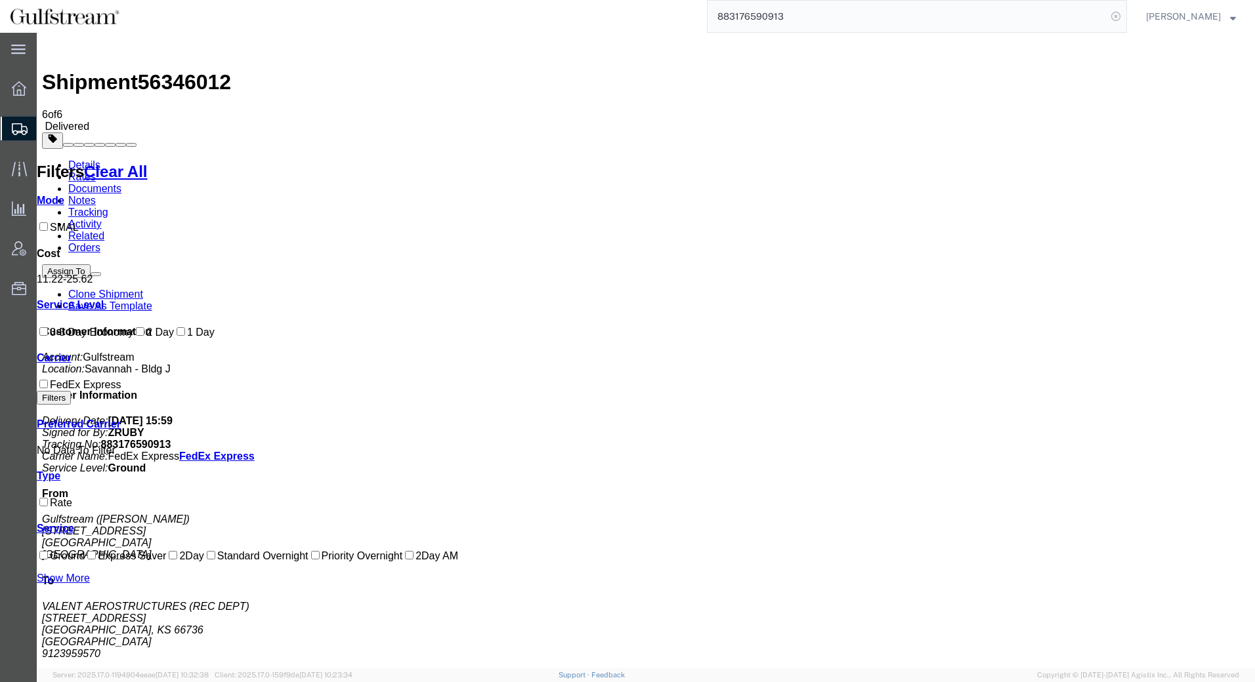
click at [1124, 15] on icon at bounding box center [1115, 16] width 18 height 18
click at [1031, 12] on input "search" at bounding box center [906, 16] width 399 height 31
paste input "4149225360"
type input "4149225360"
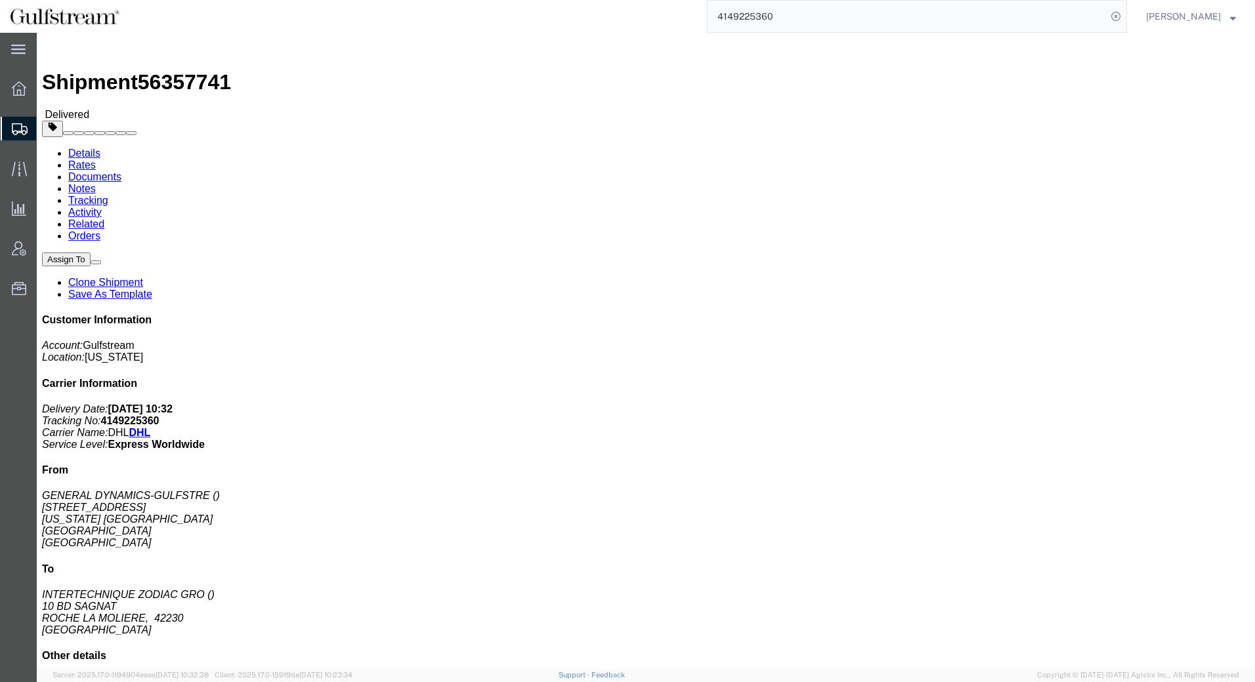
click link "Rates"
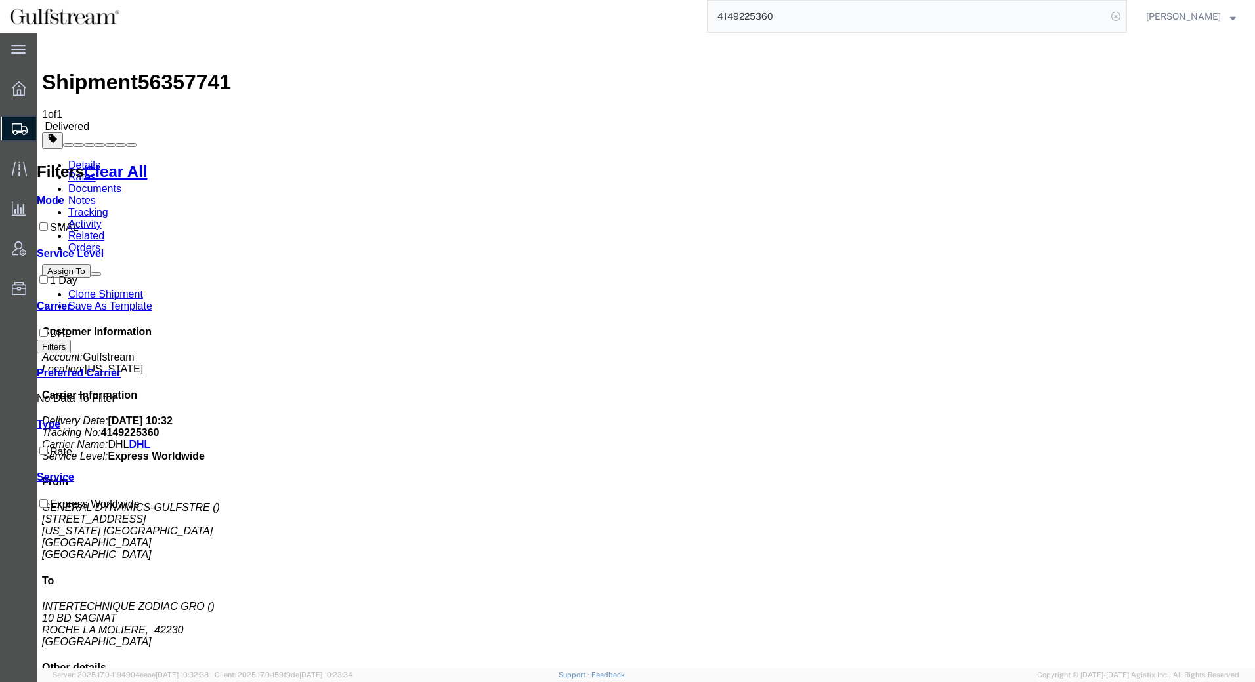
click at [1125, 16] on icon at bounding box center [1115, 16] width 18 height 18
click at [1077, 16] on input "search" at bounding box center [906, 16] width 399 height 31
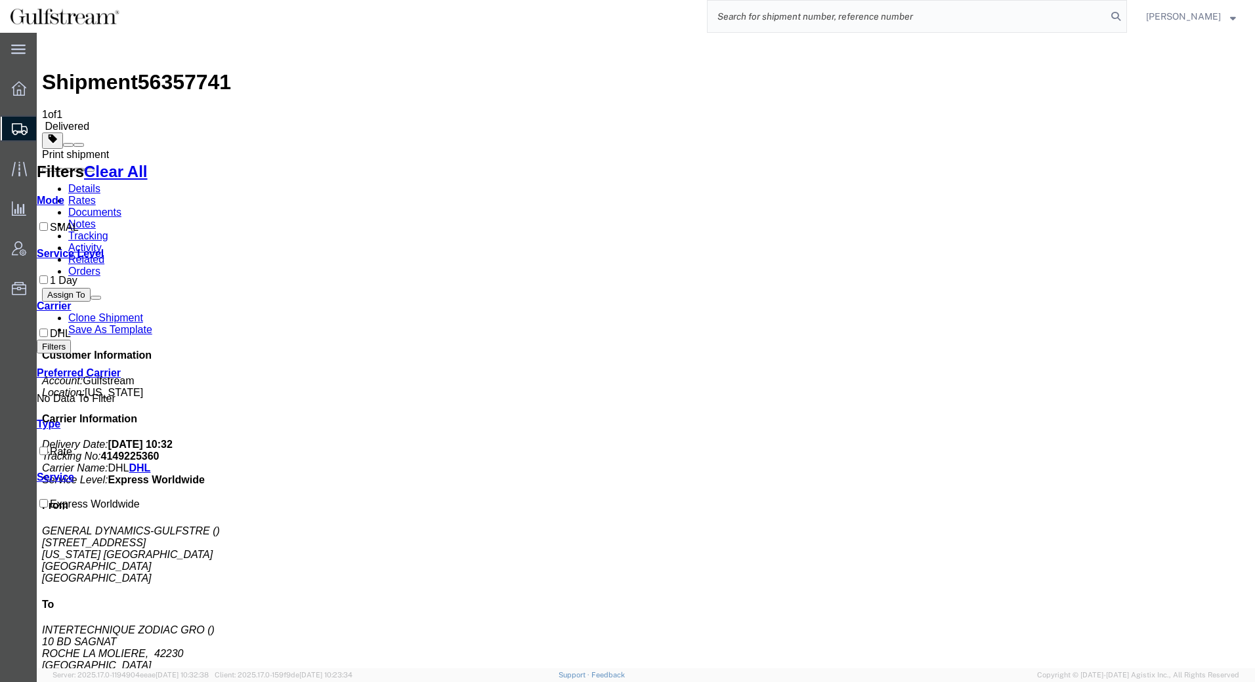
paste input "883184874773"
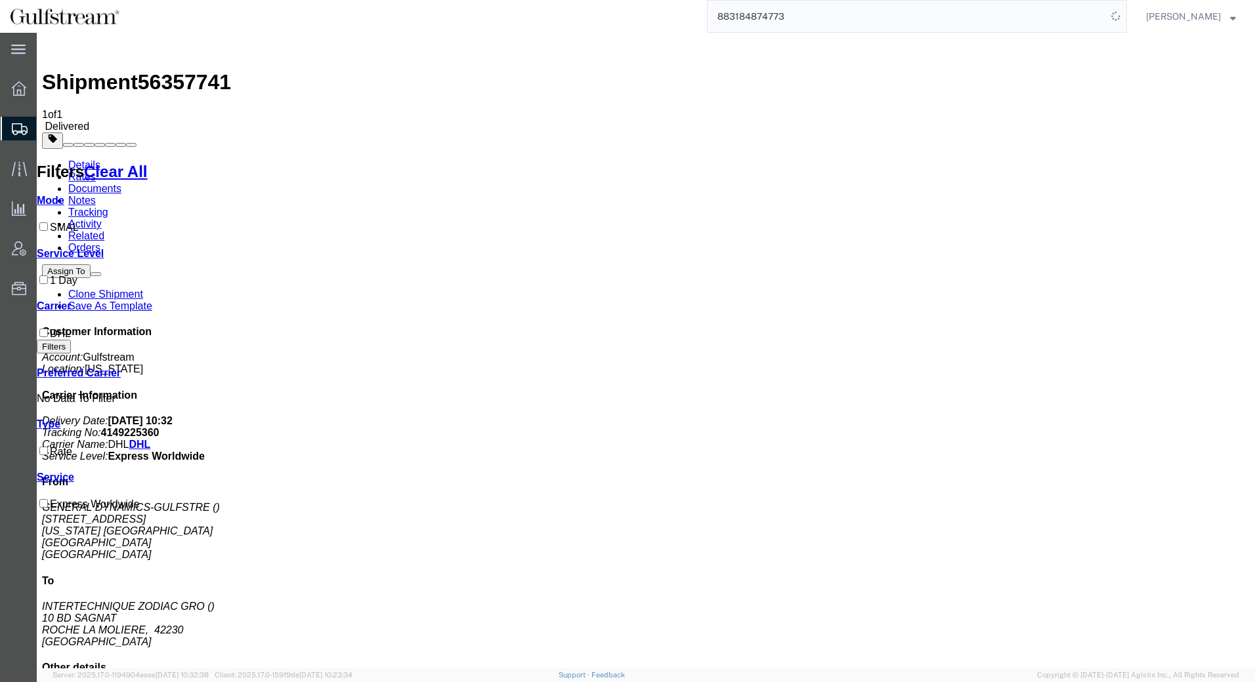
type input "883184874773"
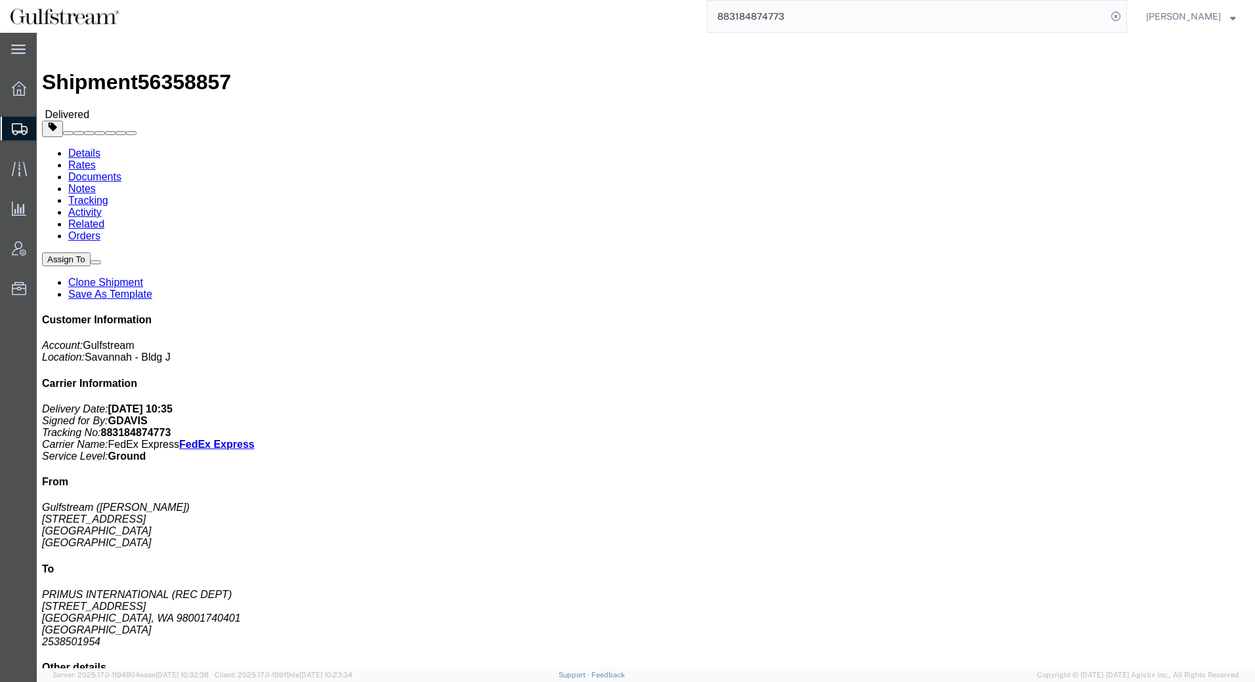
click link "Rates"
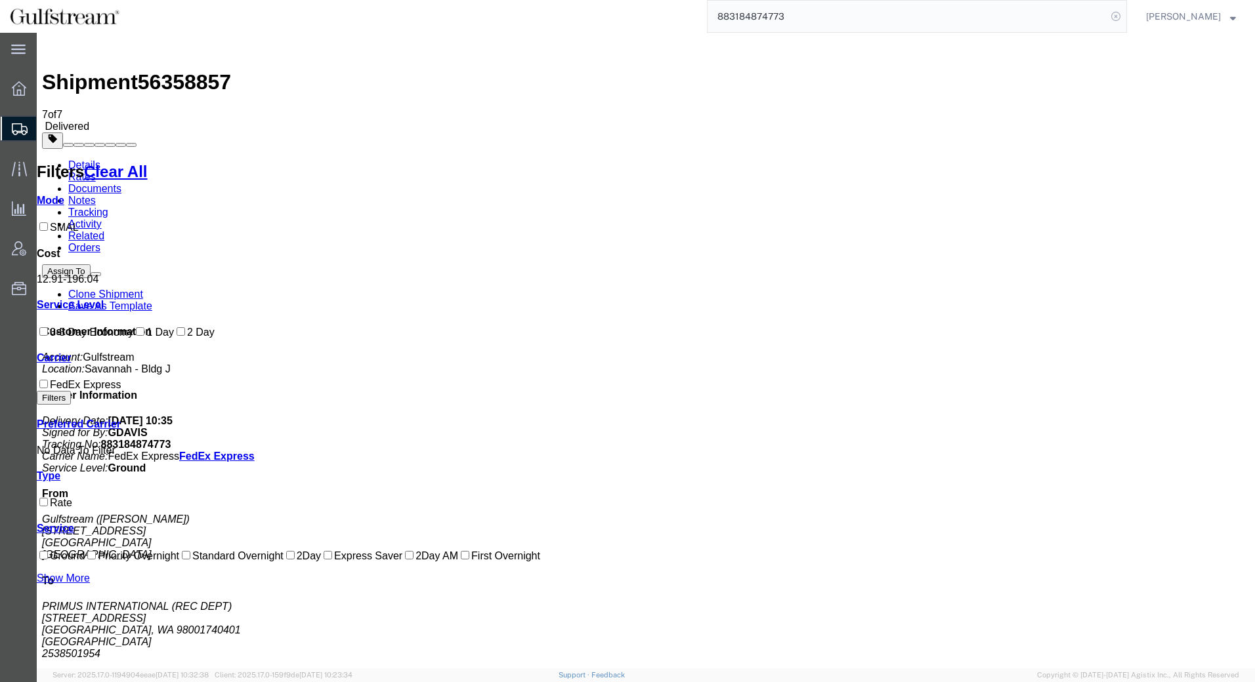
click at [1125, 18] on icon at bounding box center [1115, 16] width 18 height 18
click at [974, 19] on input "search" at bounding box center [906, 16] width 399 height 31
paste input "427185130715"
type input "427185130715"
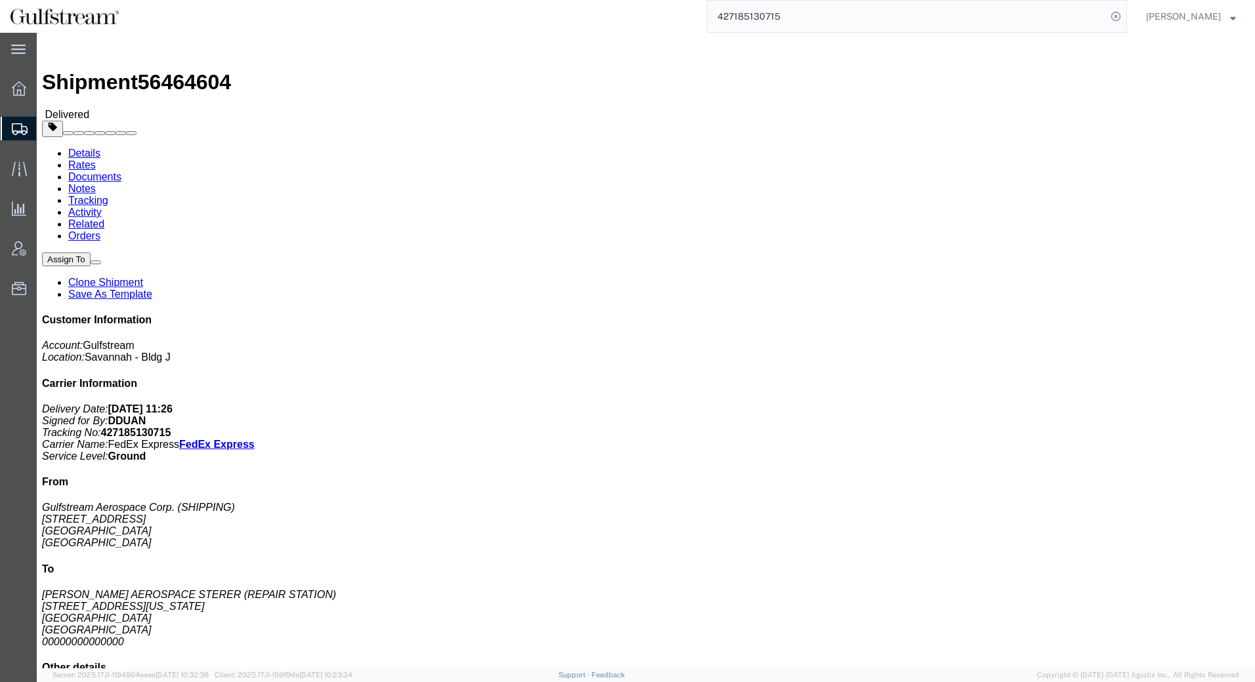
click link "Rates"
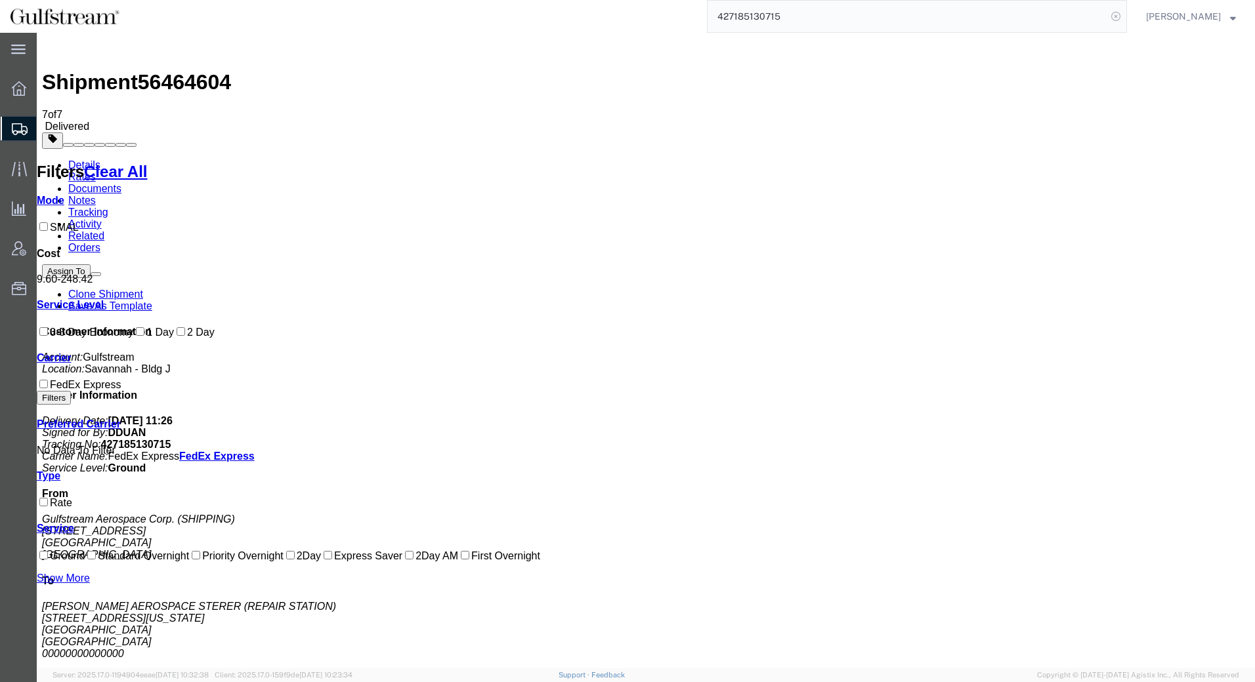
click at [1125, 18] on icon at bounding box center [1115, 16] width 18 height 18
click at [1035, 18] on input "search" at bounding box center [906, 16] width 399 height 31
paste input "427185130760"
type input "427185130760"
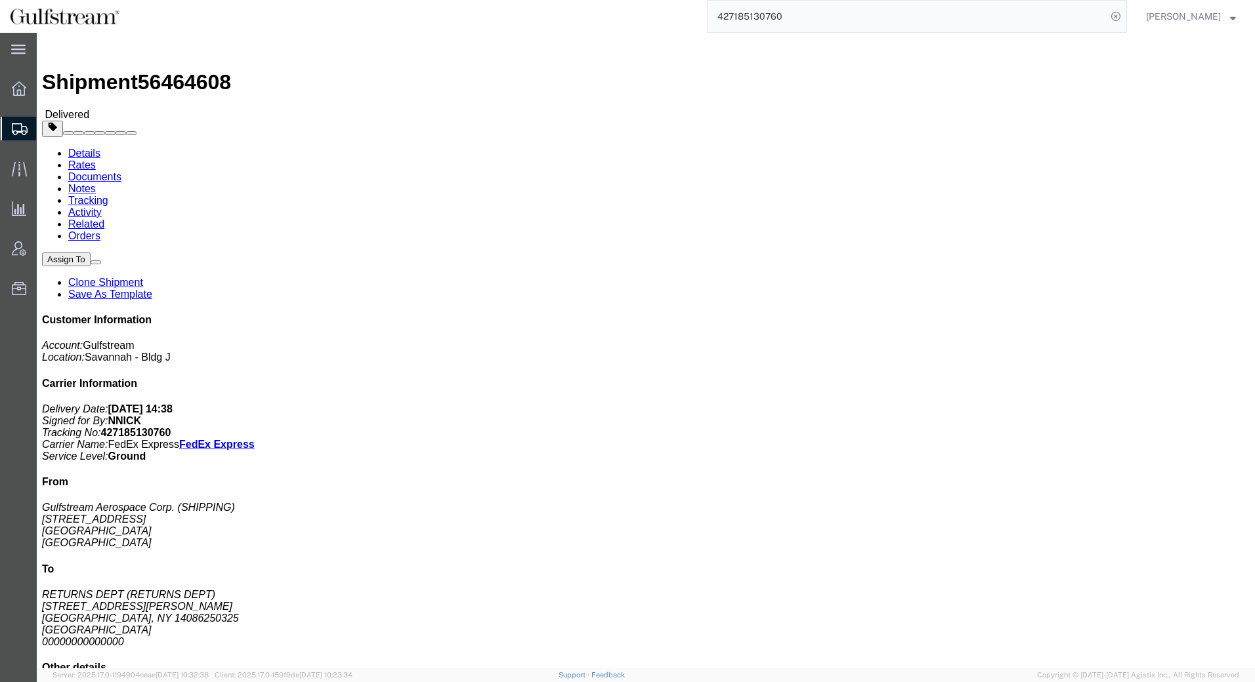
click link "Rates"
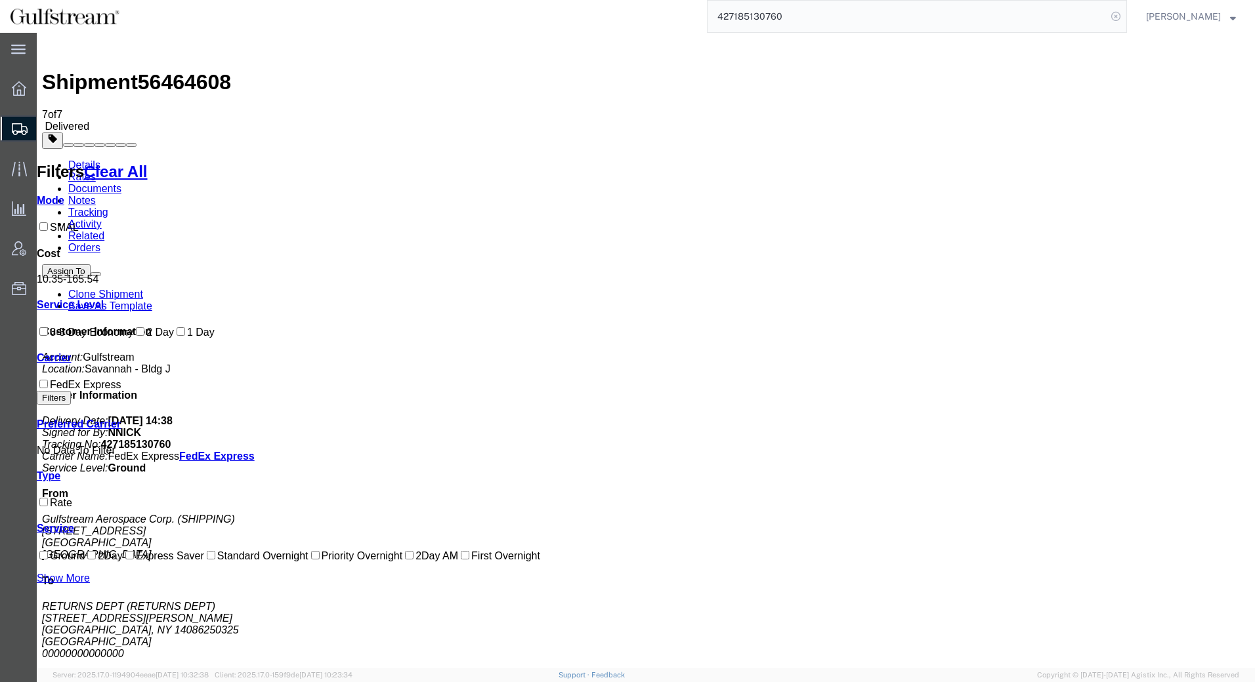
click at [1125, 15] on icon at bounding box center [1115, 16] width 18 height 18
click at [1090, 14] on input "search" at bounding box center [906, 16] width 399 height 31
paste input "427185130781"
type input "427185130781"
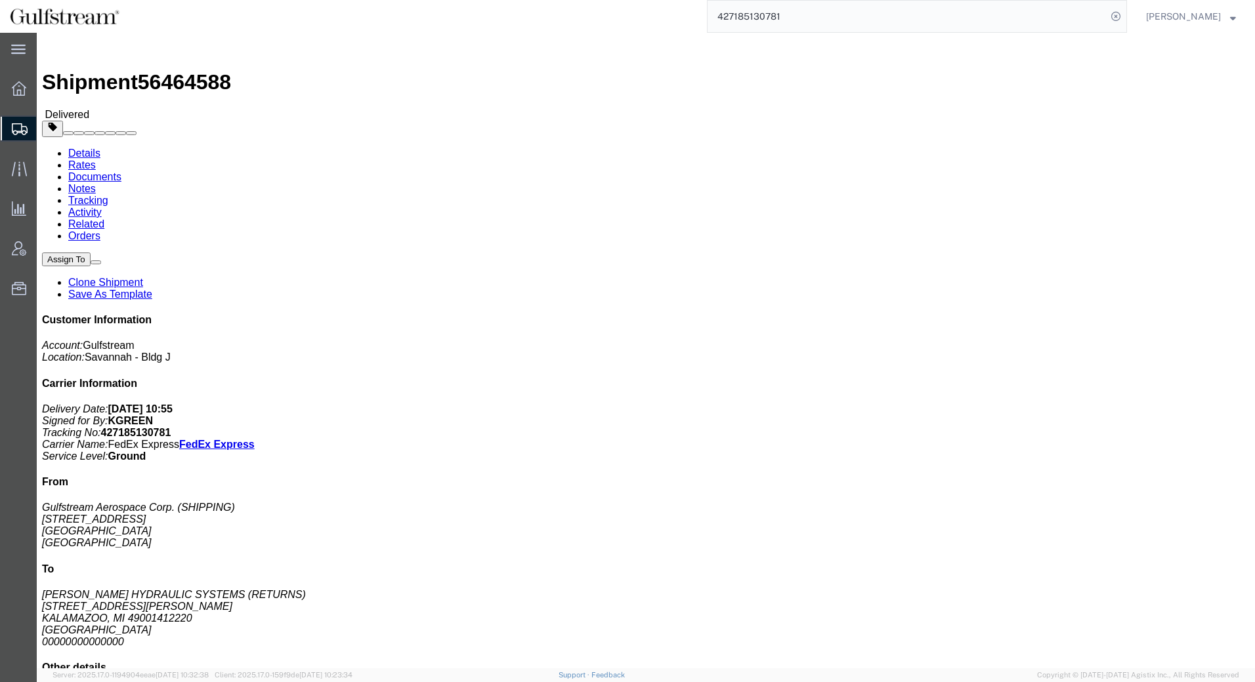
click link "Rates"
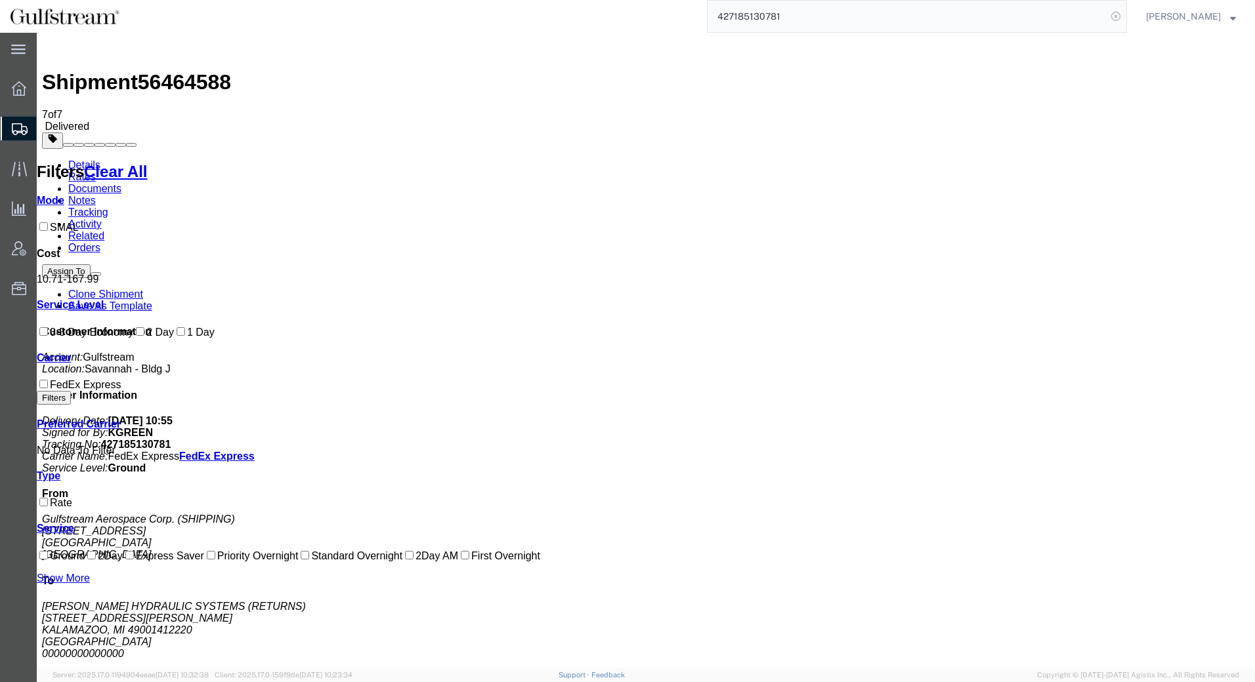
click at [1123, 14] on icon at bounding box center [1115, 16] width 18 height 18
click at [1121, 15] on icon at bounding box center [1115, 16] width 18 height 18
click at [953, 21] on input "search" at bounding box center [906, 16] width 399 height 31
paste input "427185130792"
type input "427185130792"
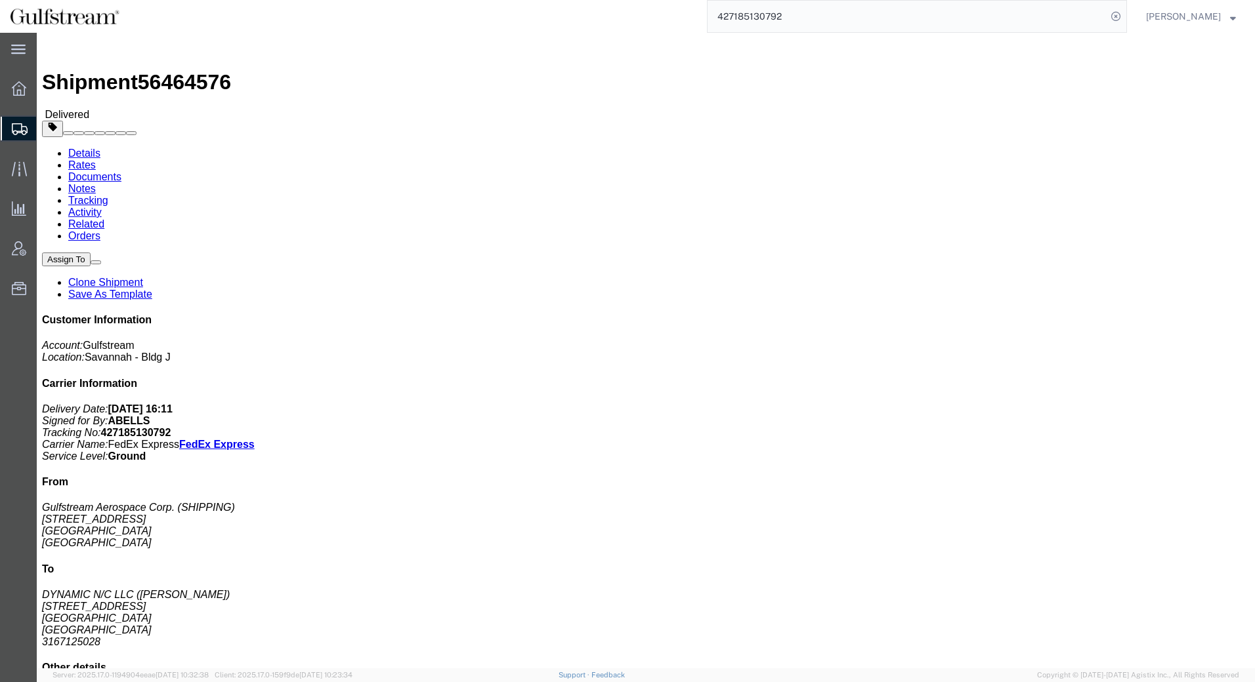
click link "Rates"
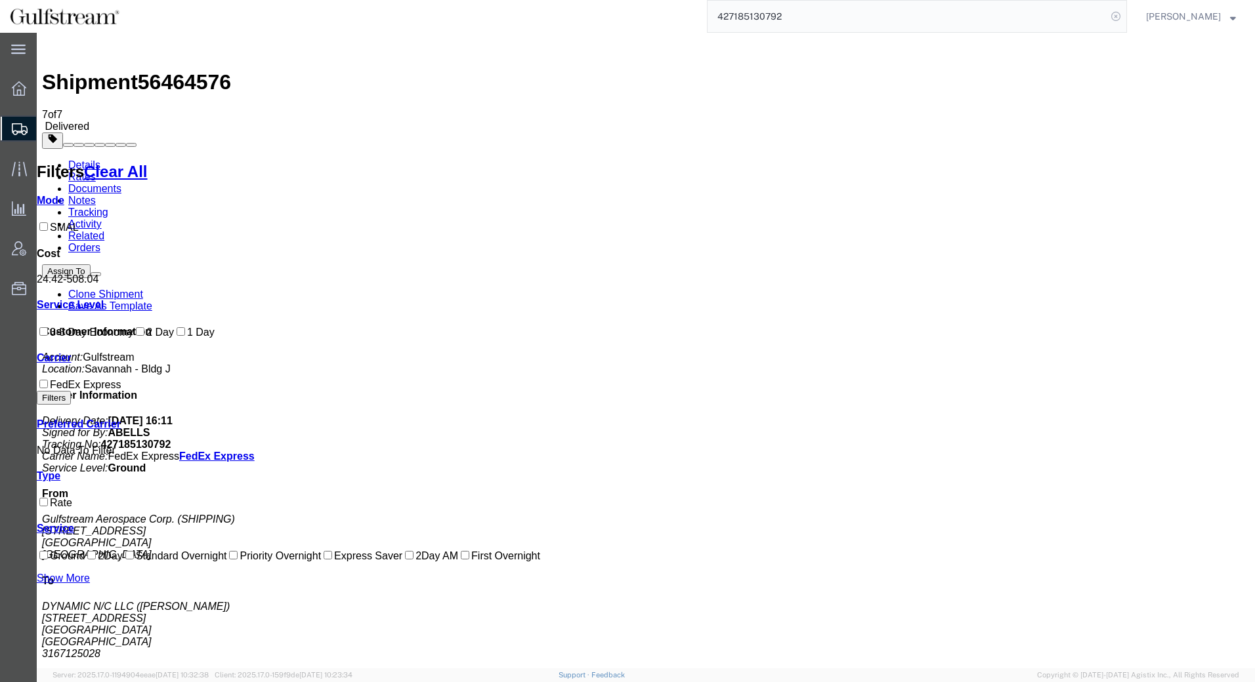
click at [1125, 18] on icon at bounding box center [1115, 16] width 18 height 18
click at [1125, 17] on icon at bounding box center [1115, 16] width 18 height 18
click at [1008, 16] on input "search" at bounding box center [906, 16] width 399 height 31
paste input "427185130807"
type input "427185130807"
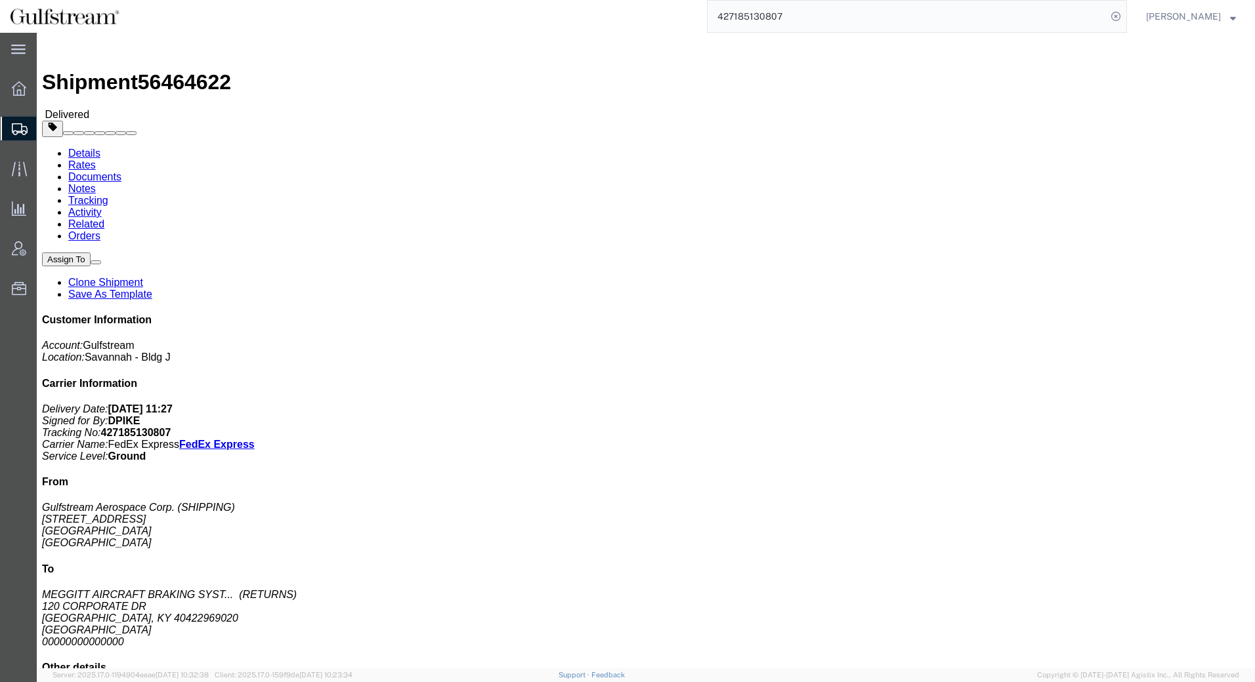
click link "Rates"
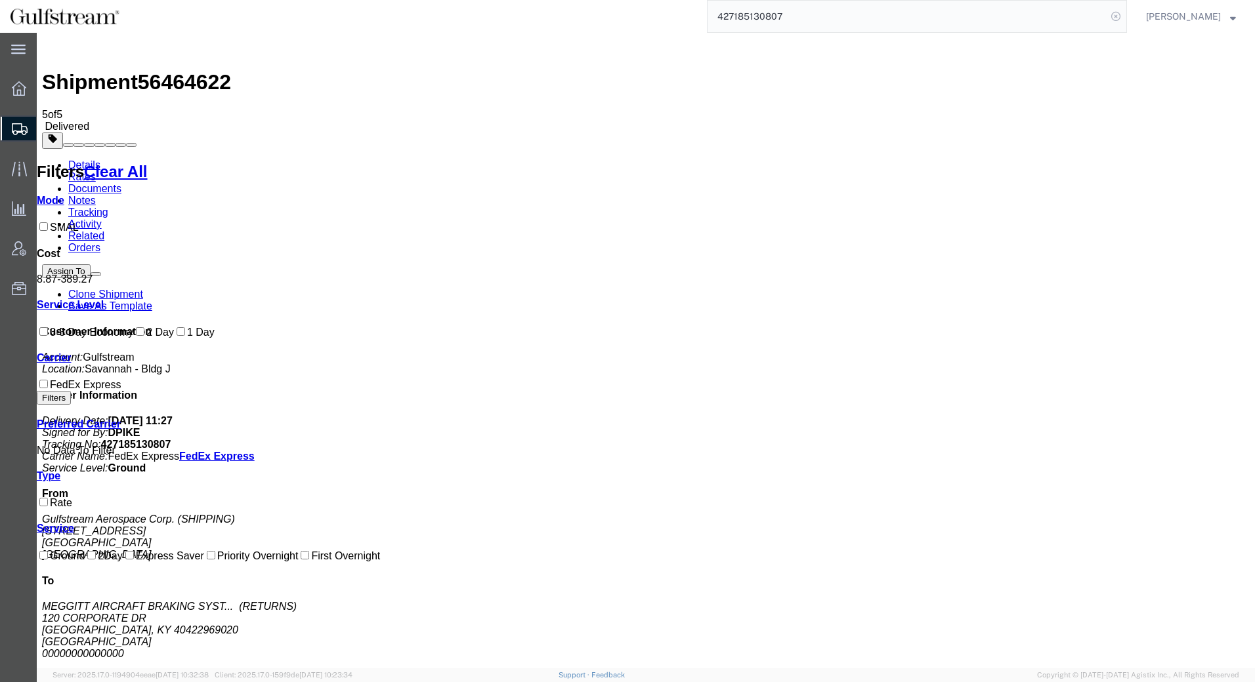
click at [1125, 17] on icon at bounding box center [1115, 16] width 18 height 18
click at [1125, 20] on icon at bounding box center [1115, 16] width 18 height 18
click at [962, 18] on input "search" at bounding box center [906, 16] width 399 height 31
paste input "6028620312"
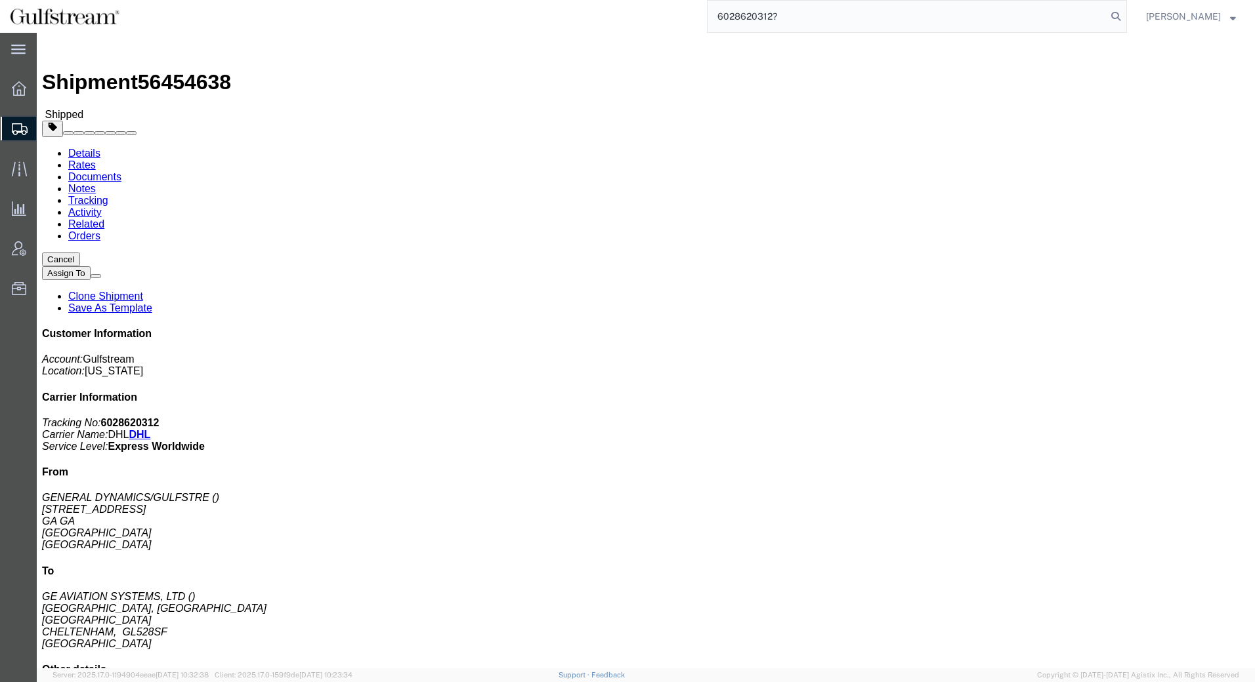
type input "6028620312"
click at [854, 18] on input "6028620312" at bounding box center [906, 16] width 399 height 31
click link "Rates"
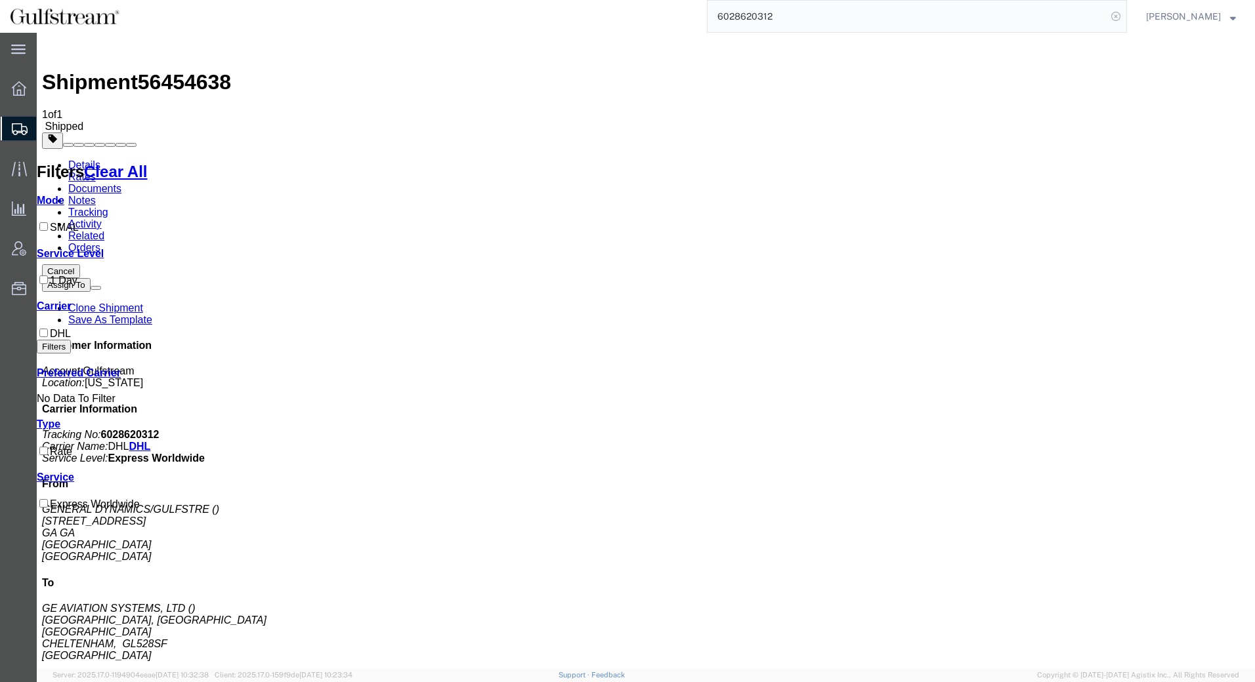
click at [1125, 14] on icon at bounding box center [1115, 16] width 18 height 18
click at [1075, 18] on input "search" at bounding box center [906, 16] width 399 height 31
paste input "6028620290"
type input "6028620290"
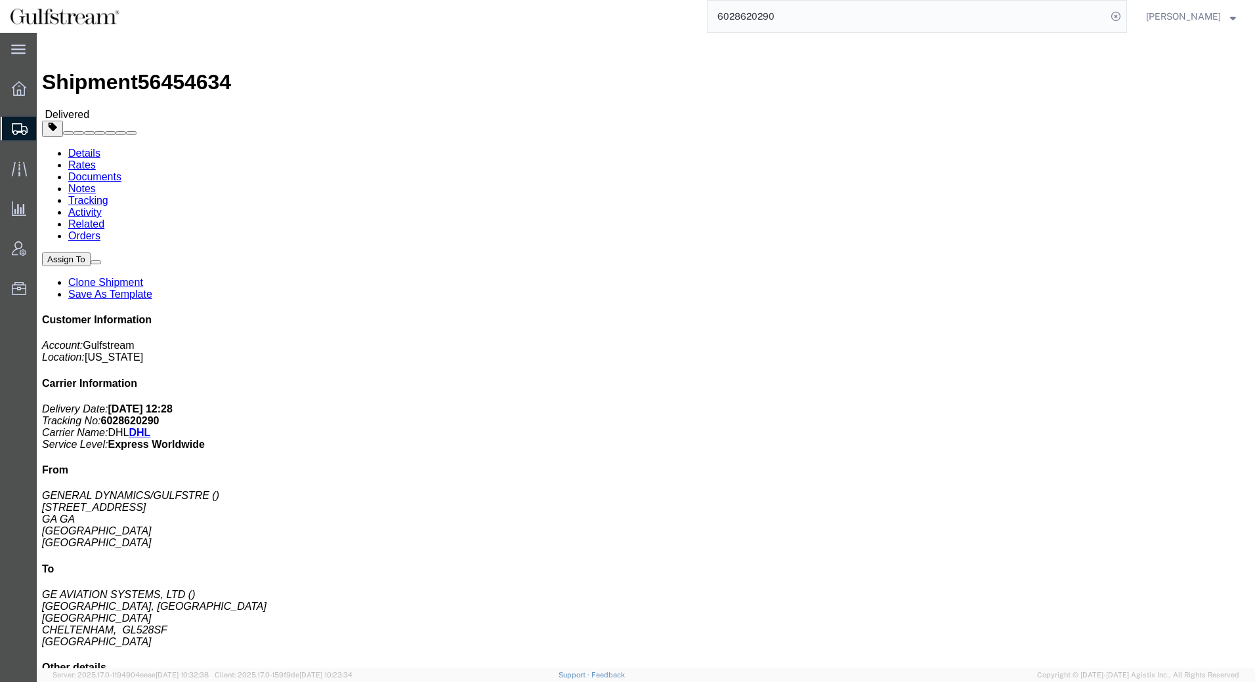
click link "Rates"
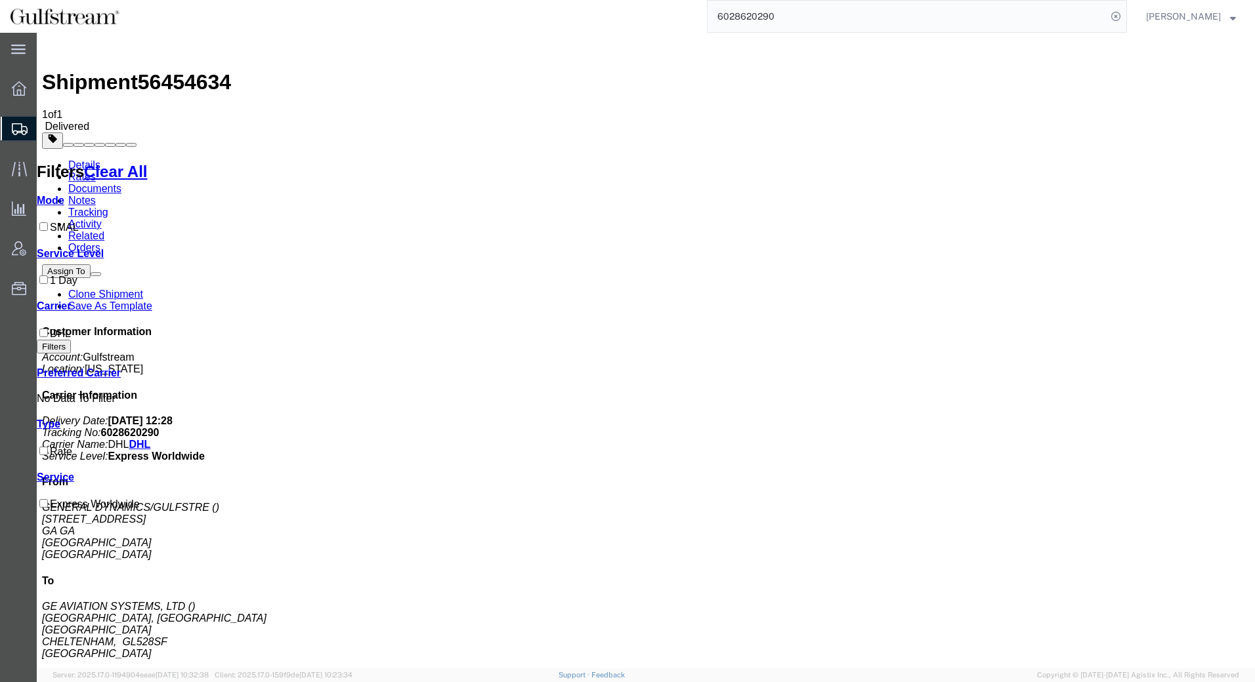
click at [802, 22] on input "6028620290" at bounding box center [906, 16] width 399 height 31
click at [1125, 20] on icon at bounding box center [1115, 16] width 18 height 18
click at [1125, 18] on icon at bounding box center [1115, 16] width 18 height 18
click at [1006, 18] on input "search" at bounding box center [906, 16] width 399 height 31
paste input "427185130895"
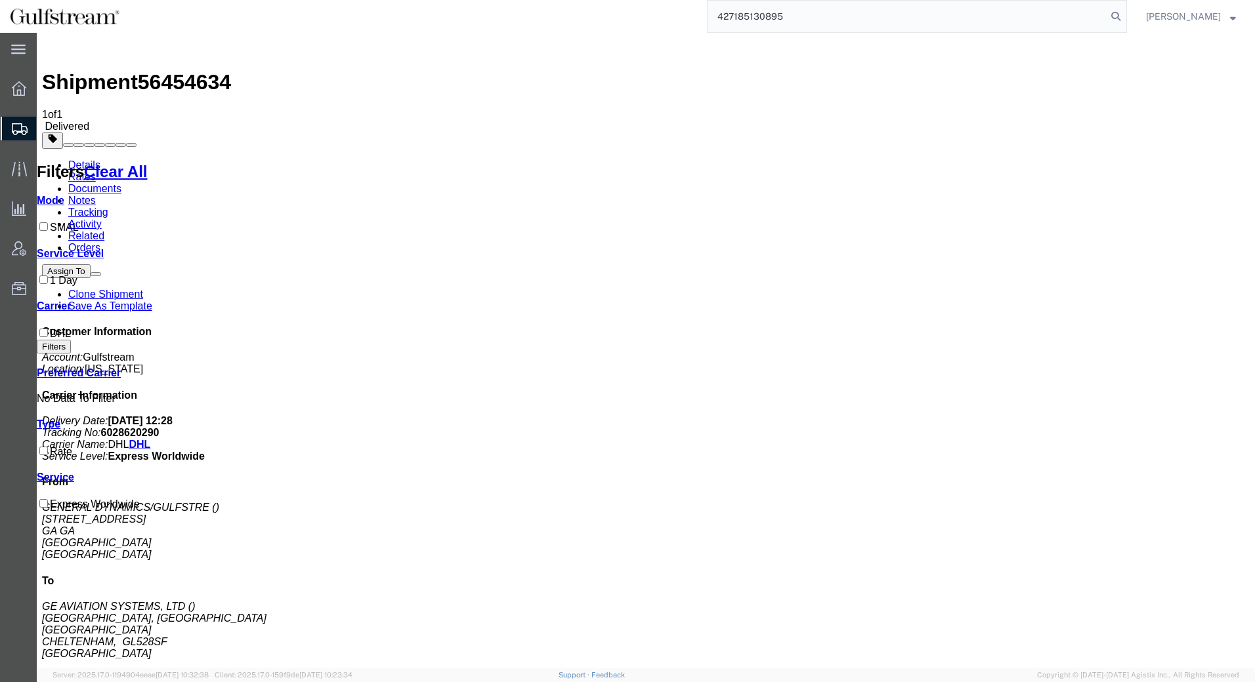
type input "427185130895"
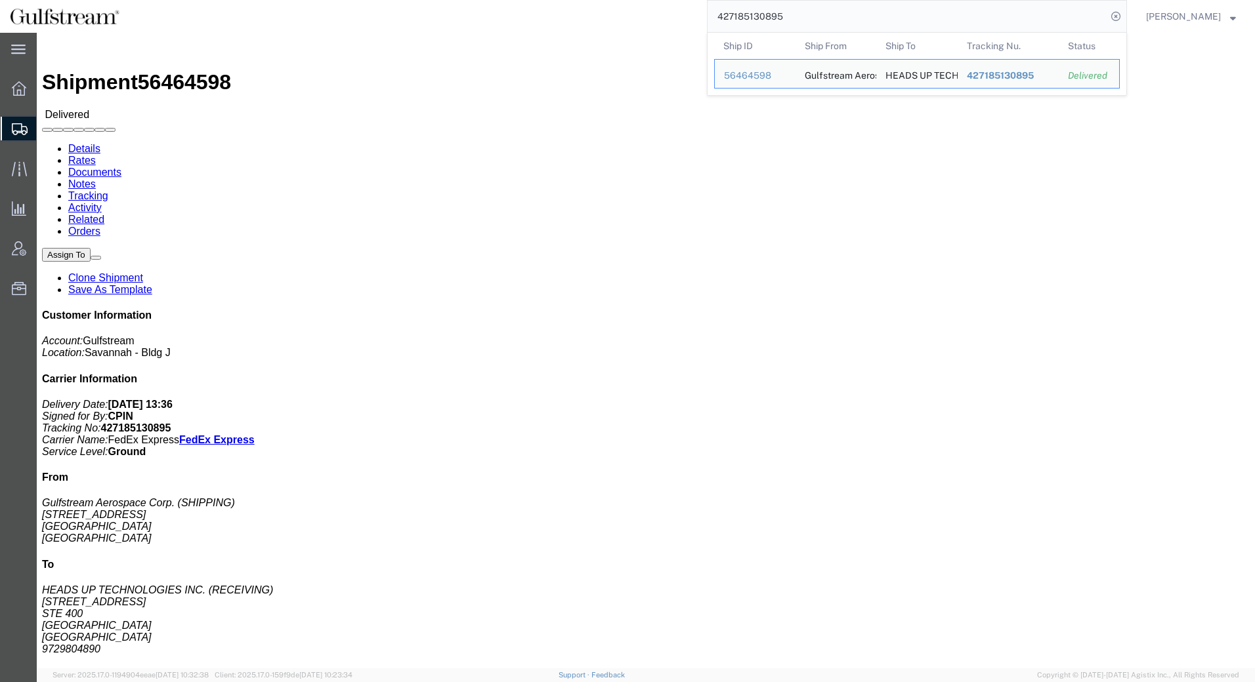
click at [958, 20] on input "427185130895" at bounding box center [906, 16] width 399 height 31
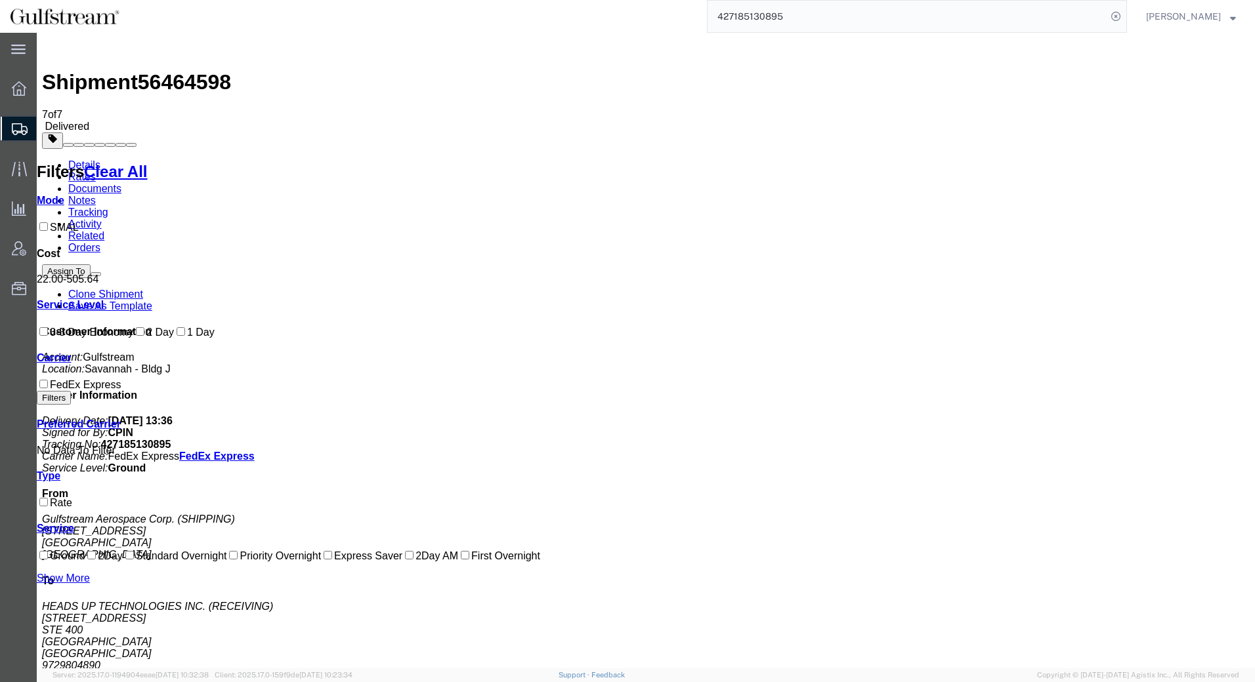
click at [96, 171] on link "Rates" at bounding box center [82, 176] width 28 height 11
click at [1124, 14] on icon at bounding box center [1115, 16] width 18 height 18
click at [1065, 18] on input "search" at bounding box center [906, 16] width 399 height 31
paste input "444478661"
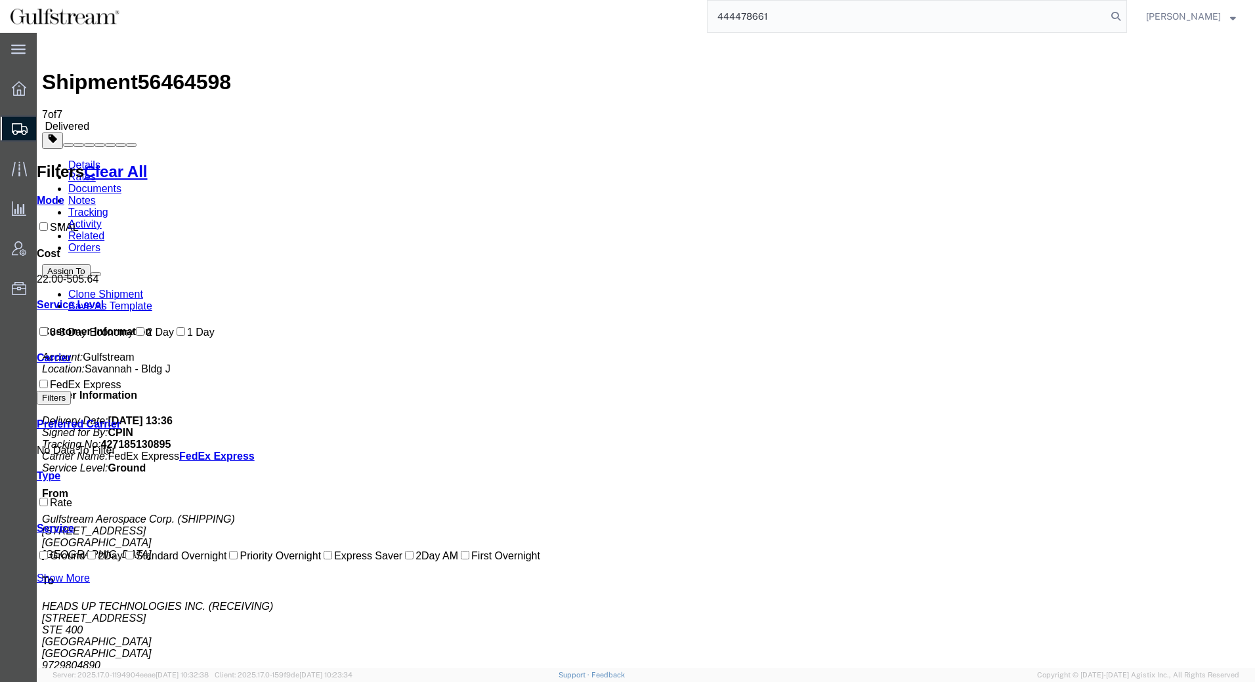
type input "444478661"
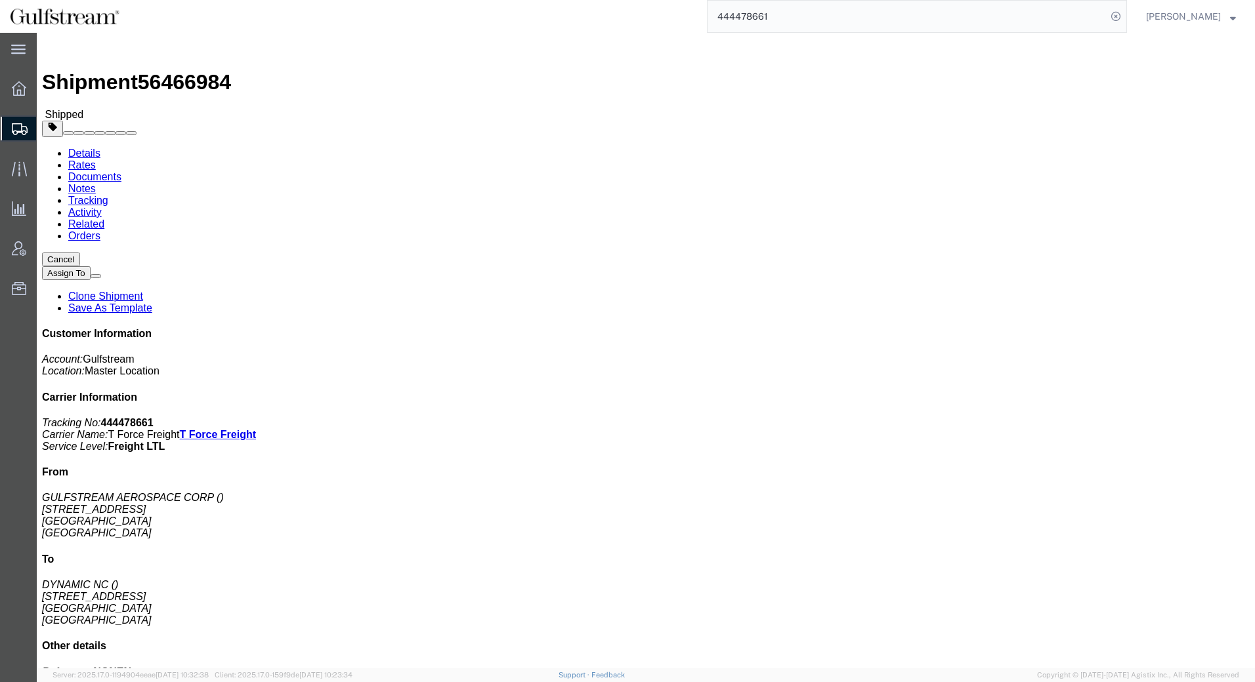
click link "Rates"
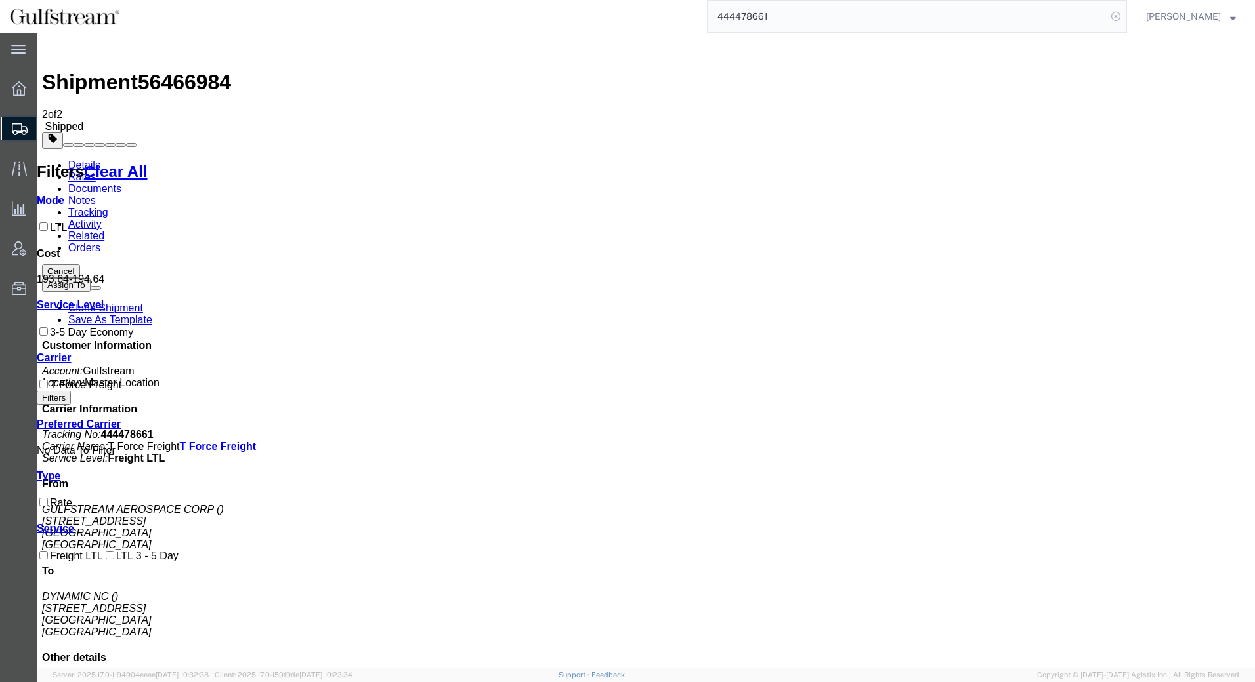
click at [1125, 16] on icon at bounding box center [1115, 16] width 18 height 18
click at [1034, 17] on input "search" at bounding box center [906, 16] width 399 height 31
paste input "42718511137"
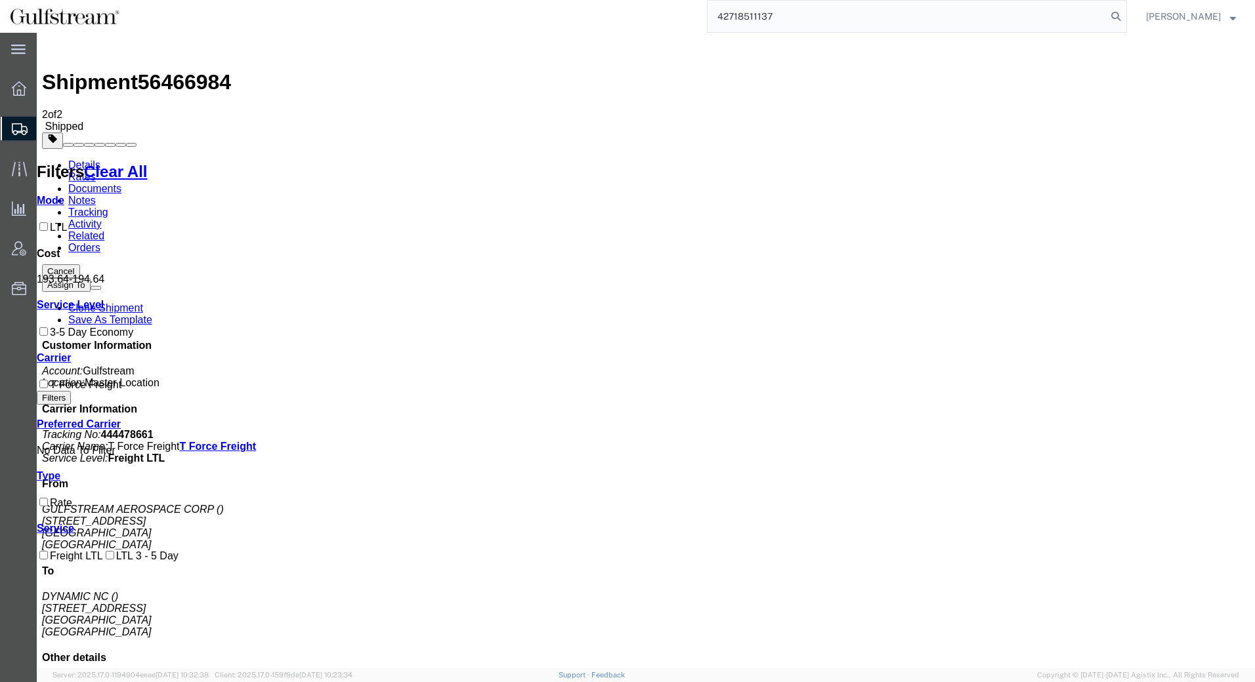
type input "42718511137"
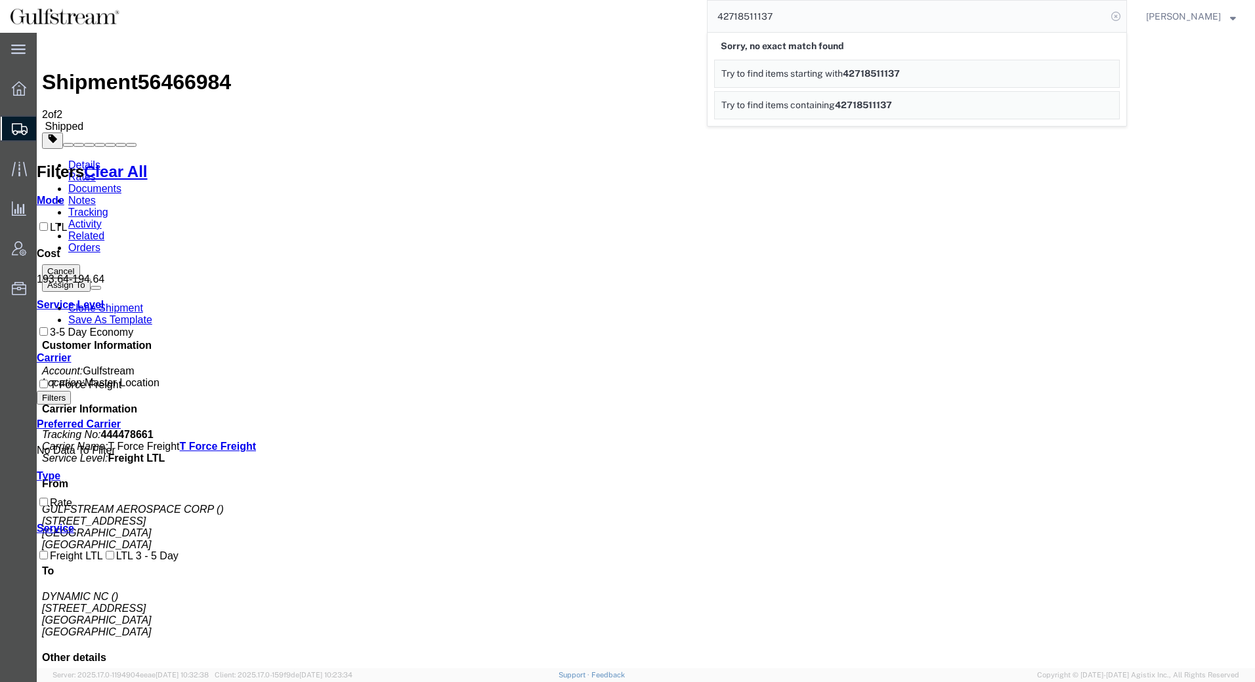
click at [1125, 16] on icon at bounding box center [1115, 16] width 18 height 18
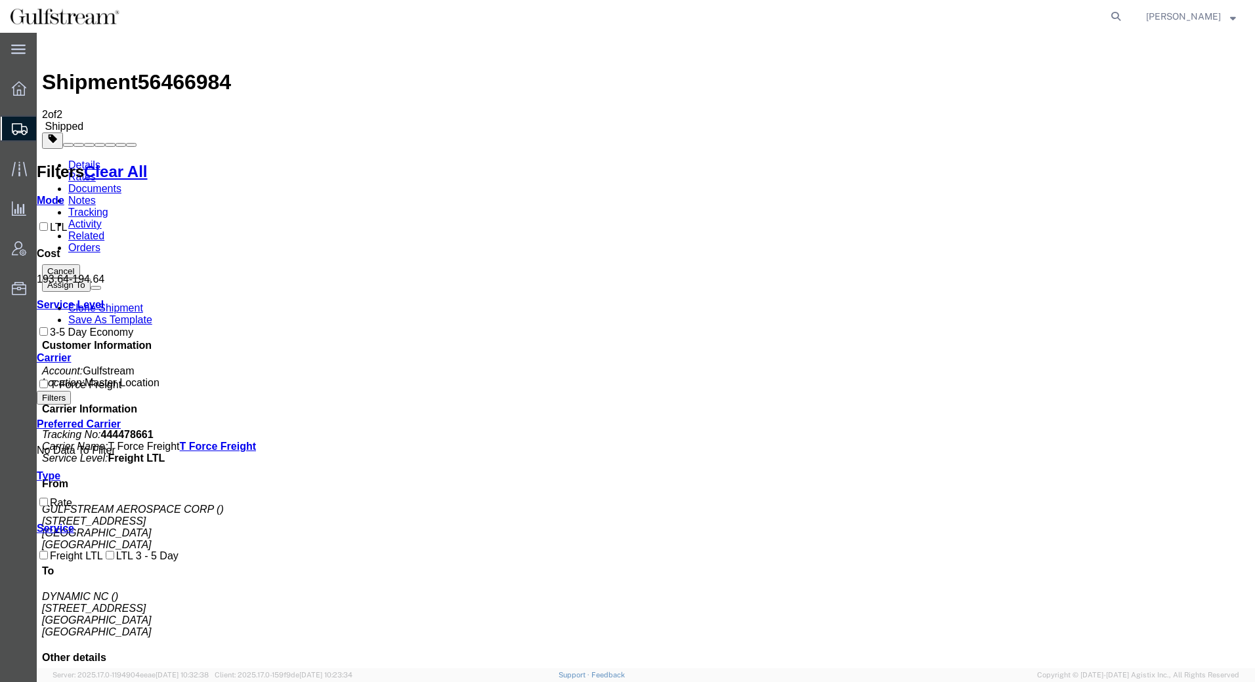
click at [1084, 14] on agx-global-search at bounding box center [917, 16] width 420 height 33
click at [1125, 14] on icon at bounding box center [1115, 16] width 18 height 18
click at [1071, 17] on input "search" at bounding box center [906, 16] width 399 height 31
paste input "427185131446"
click at [1021, 14] on input "427185131446" at bounding box center [906, 16] width 399 height 31
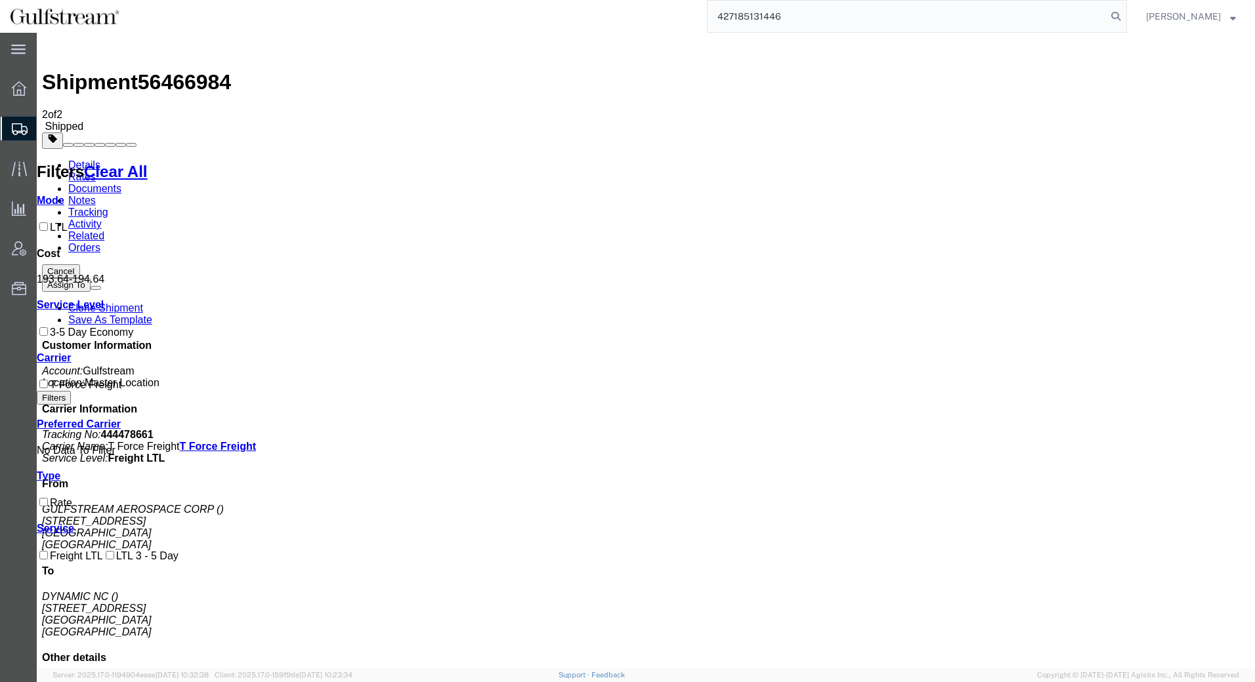
type input "427185131446"
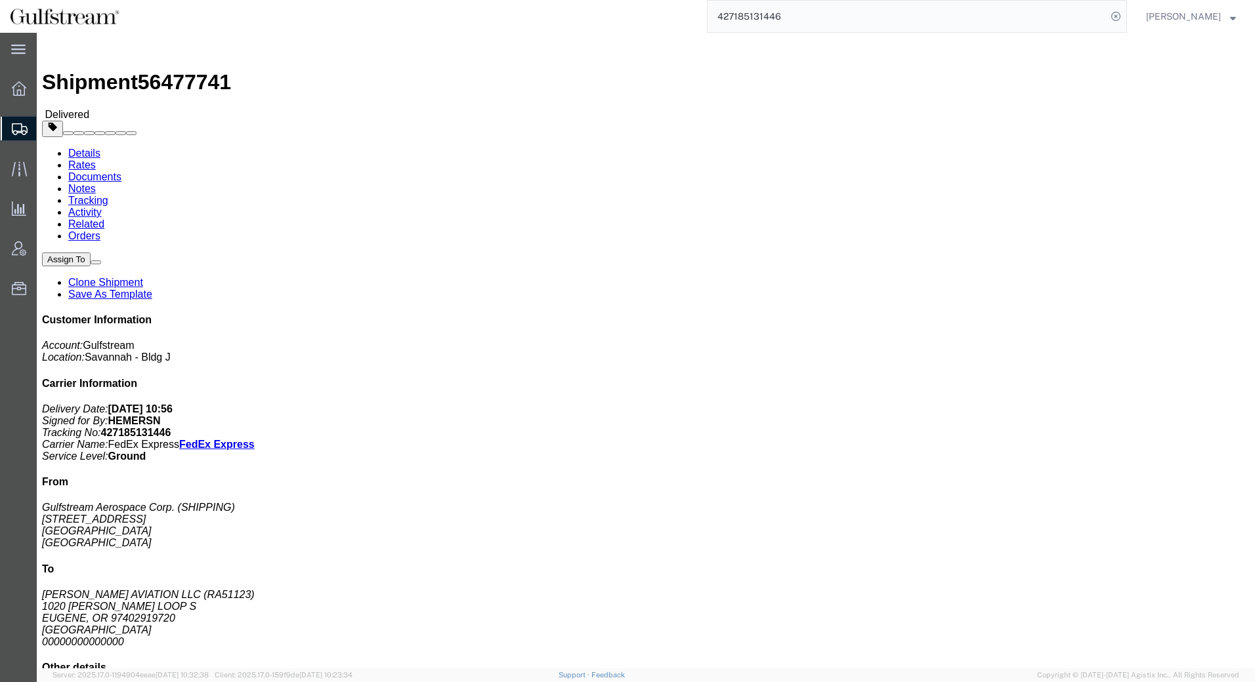
click link "Rates"
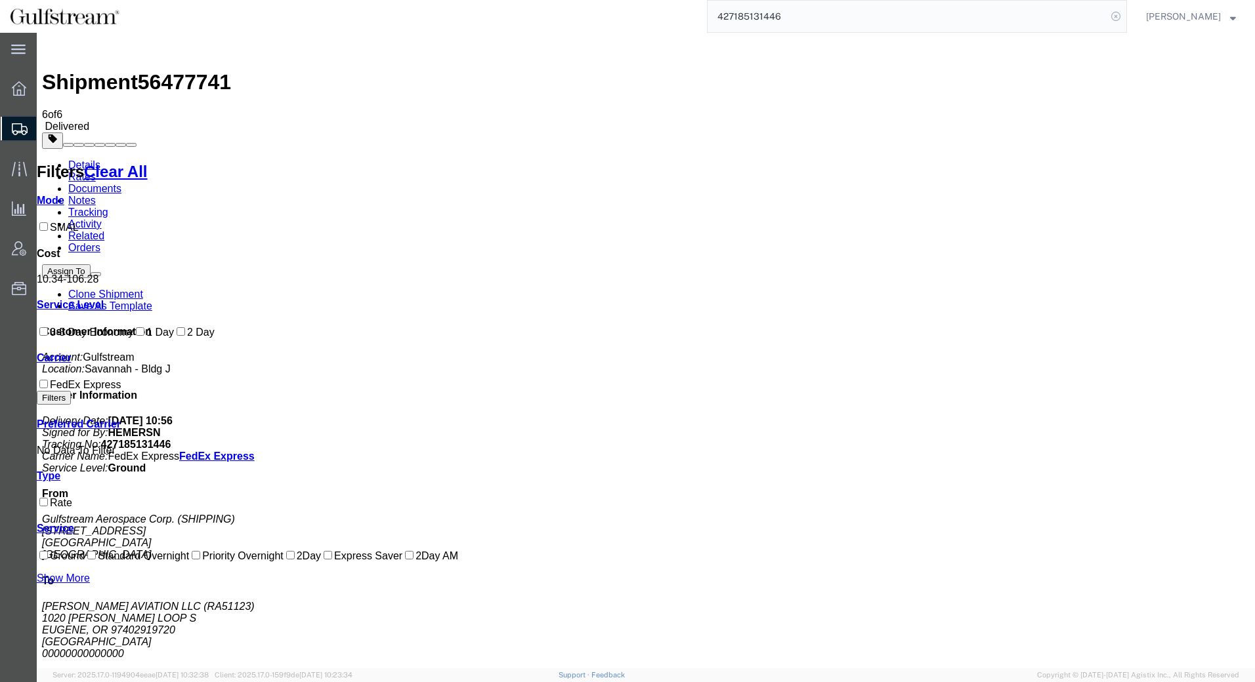
click at [1125, 20] on icon at bounding box center [1115, 16] width 18 height 18
click at [1125, 18] on icon at bounding box center [1115, 16] width 18 height 18
click at [1071, 10] on input "search" at bounding box center [906, 16] width 399 height 31
paste input "42718511137"
type input "42718511137"
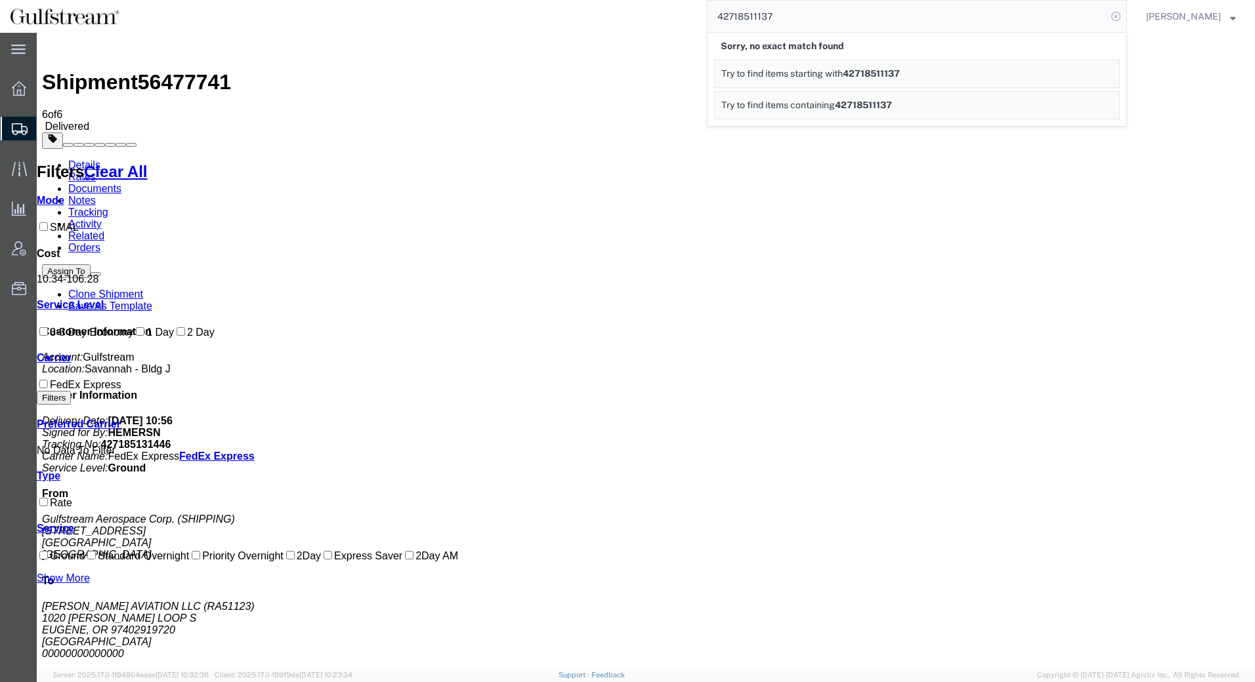
click at [1125, 14] on icon at bounding box center [1115, 16] width 18 height 18
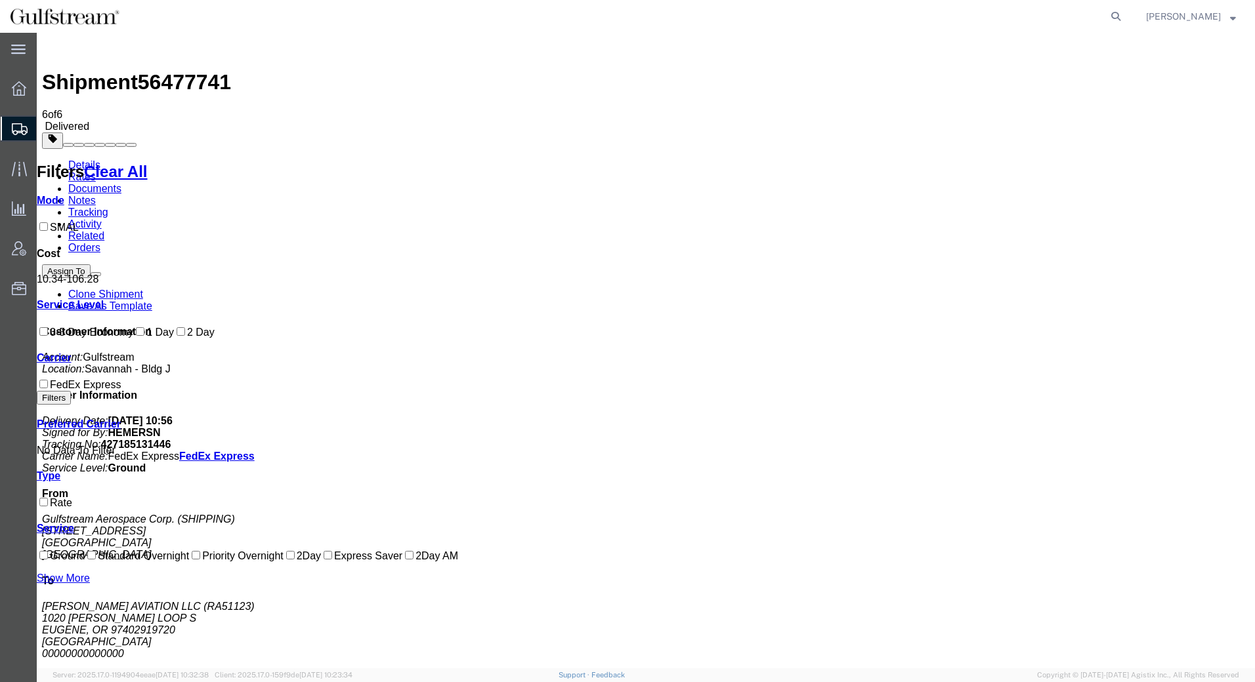
click at [1125, 14] on icon at bounding box center [1115, 16] width 18 height 18
click at [1065, 16] on input "search" at bounding box center [906, 16] width 399 height 31
paste input "883564404890"
type input "883564404890"
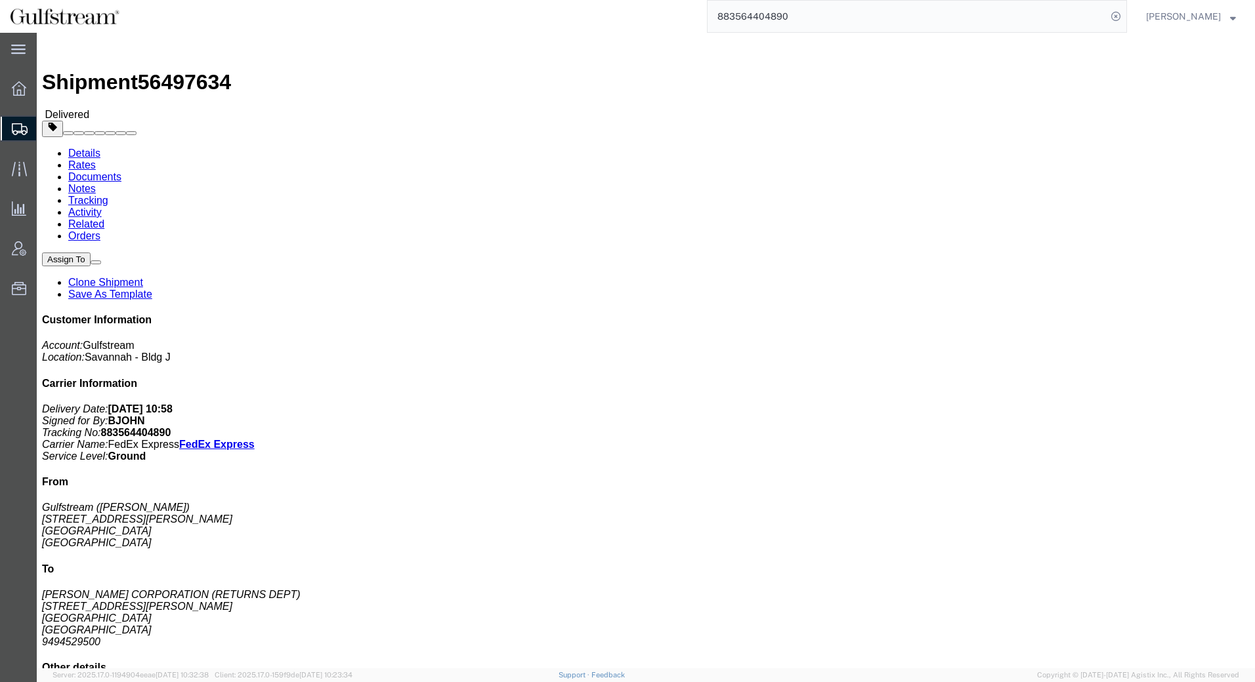
click link "Rates"
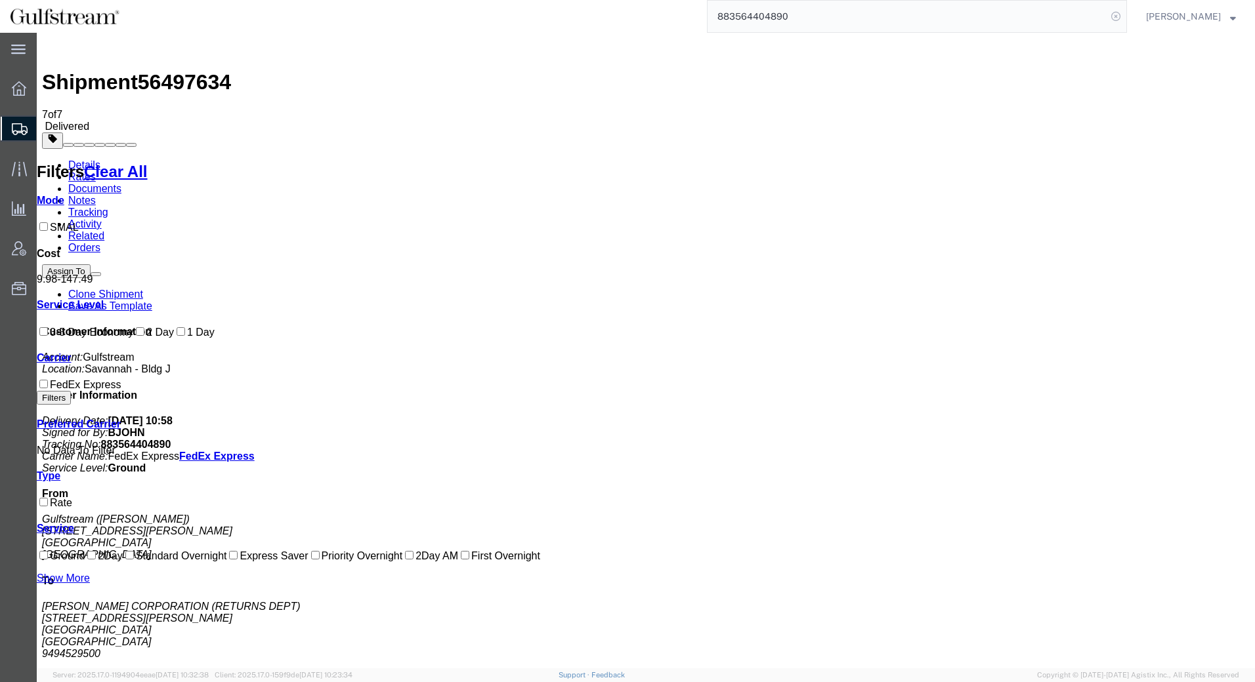
click at [1125, 19] on icon at bounding box center [1115, 16] width 18 height 18
click at [1064, 14] on input "search" at bounding box center [906, 16] width 399 height 31
paste input "883532098441"
type input "883532098441"
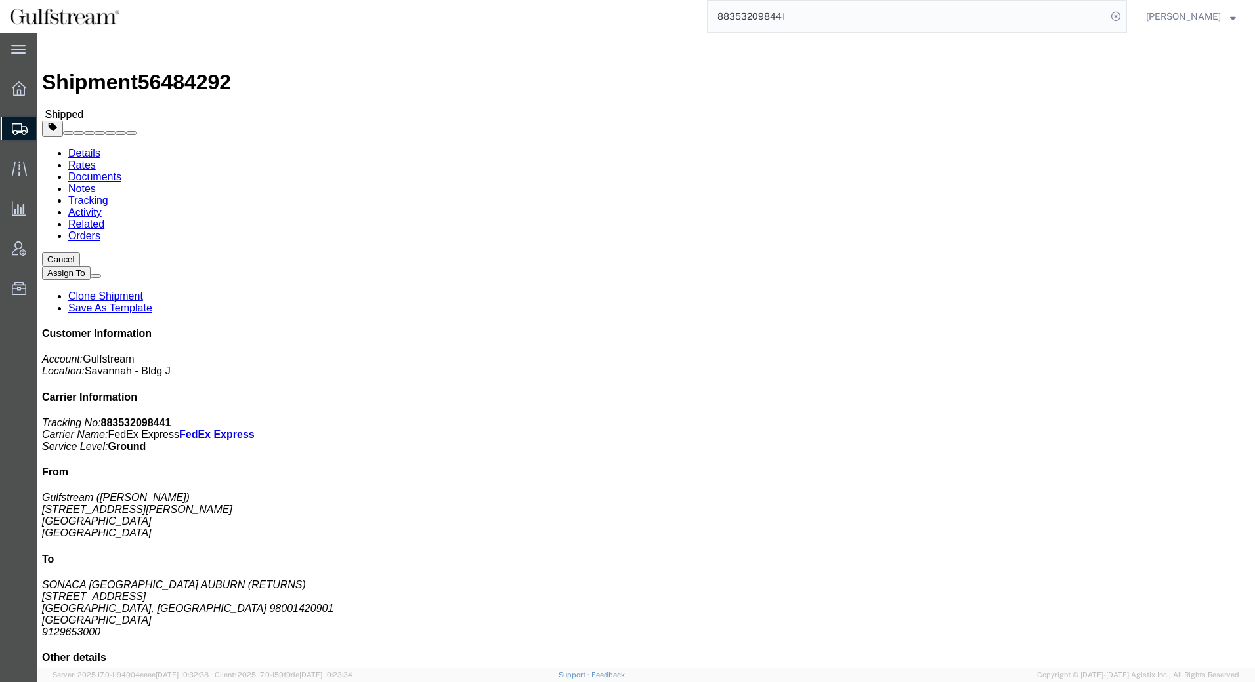
click link "Rates"
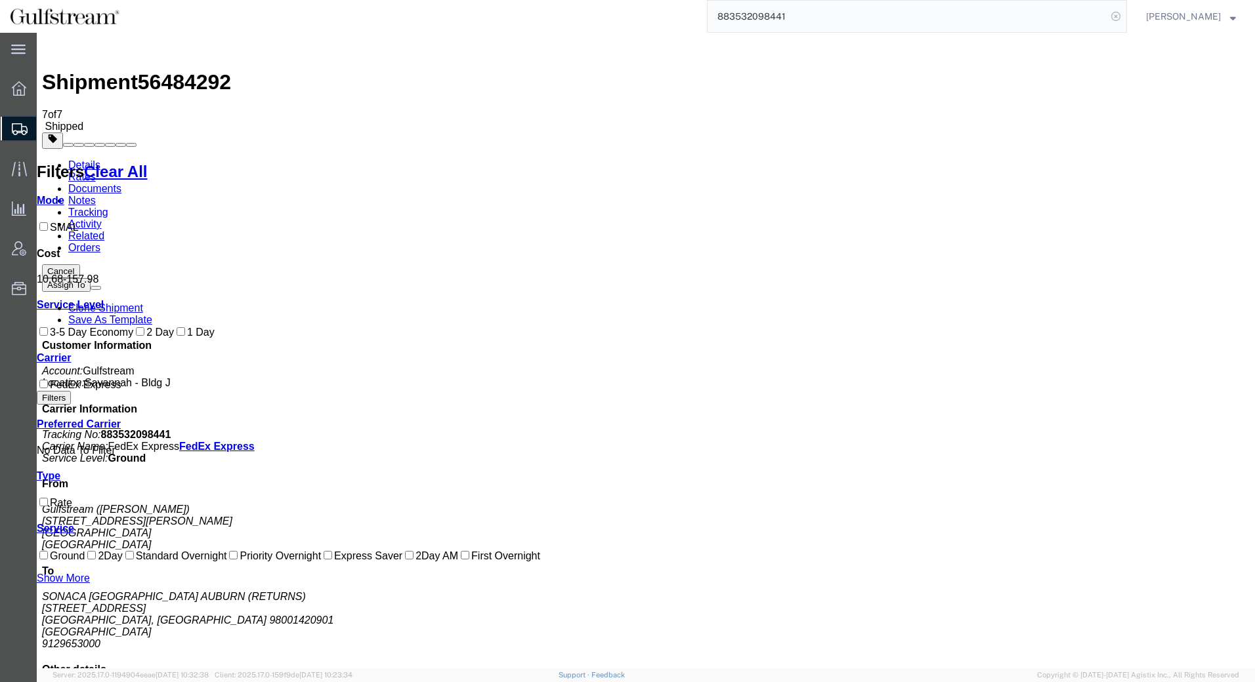
click at [1125, 18] on icon at bounding box center [1115, 16] width 18 height 18
click at [1123, 16] on icon at bounding box center [1115, 16] width 18 height 18
click at [1052, 16] on input "search" at bounding box center [906, 16] width 399 height 31
paste input "883467312630"
click at [818, 13] on input "883467312630" at bounding box center [906, 16] width 399 height 31
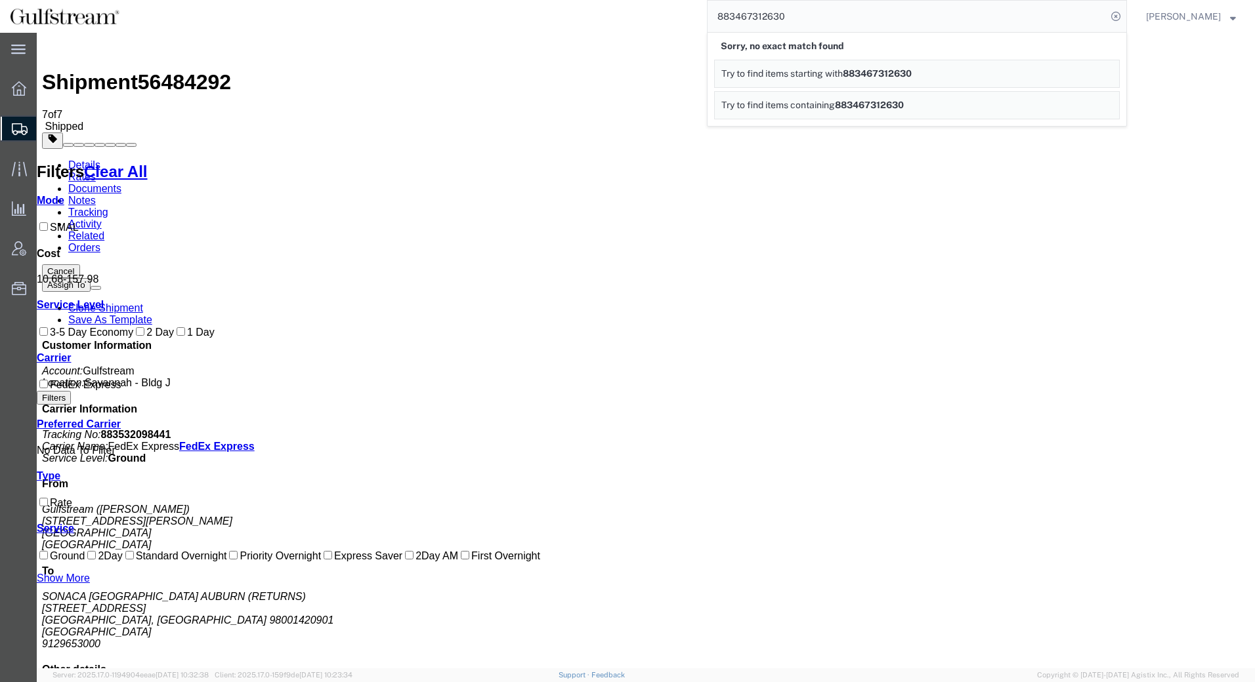
click at [862, 16] on input "883467312630" at bounding box center [906, 16] width 399 height 31
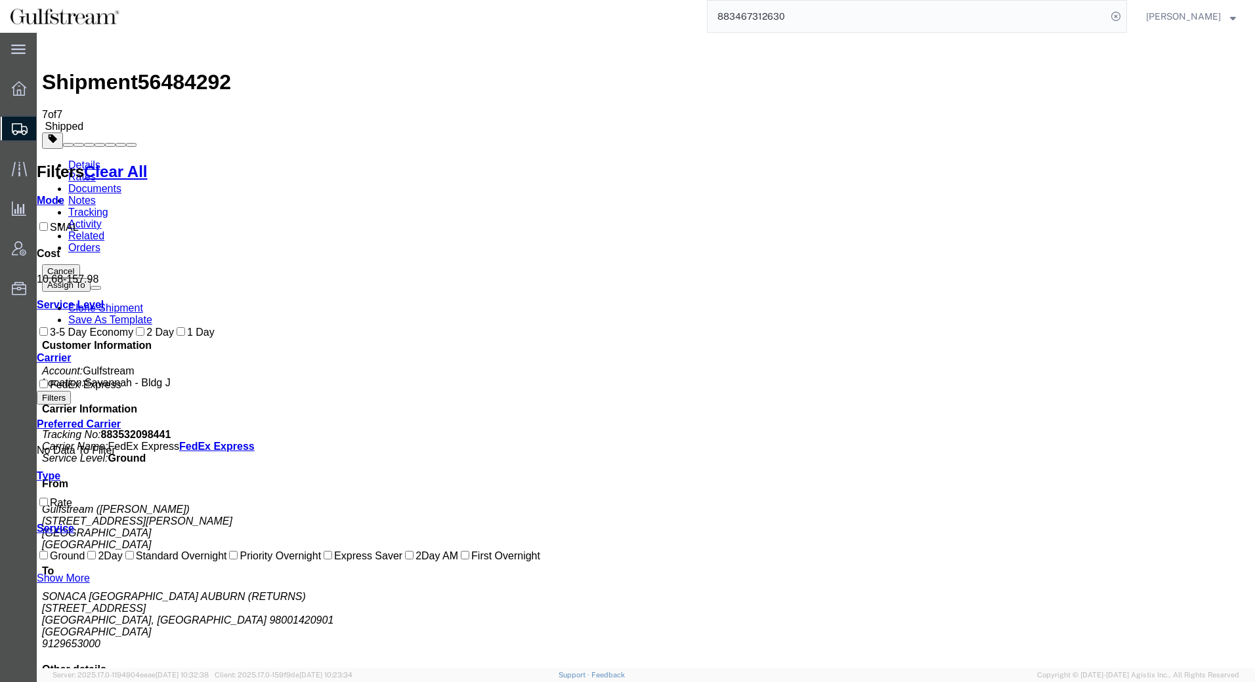
click at [818, 23] on input "883467312630" at bounding box center [906, 16] width 399 height 31
type input "8"
click at [1010, 15] on input "search" at bounding box center [906, 16] width 399 height 31
paste input "883467312630"
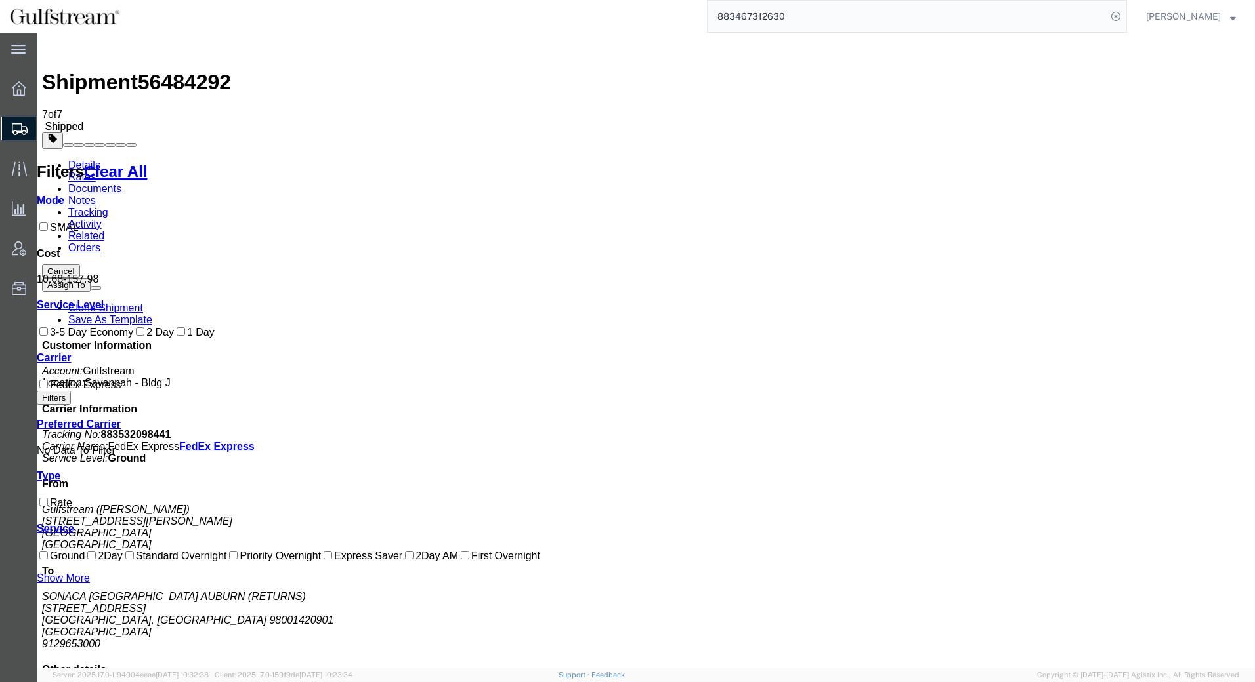
click at [950, 16] on input "883467312630" at bounding box center [906, 16] width 399 height 31
drag, startPoint x: 863, startPoint y: 15, endPoint x: 678, endPoint y: 27, distance: 185.4
click at [678, 27] on div "883467312630" at bounding box center [627, 16] width 997 height 33
paste input "5015477"
type input "883465015477"
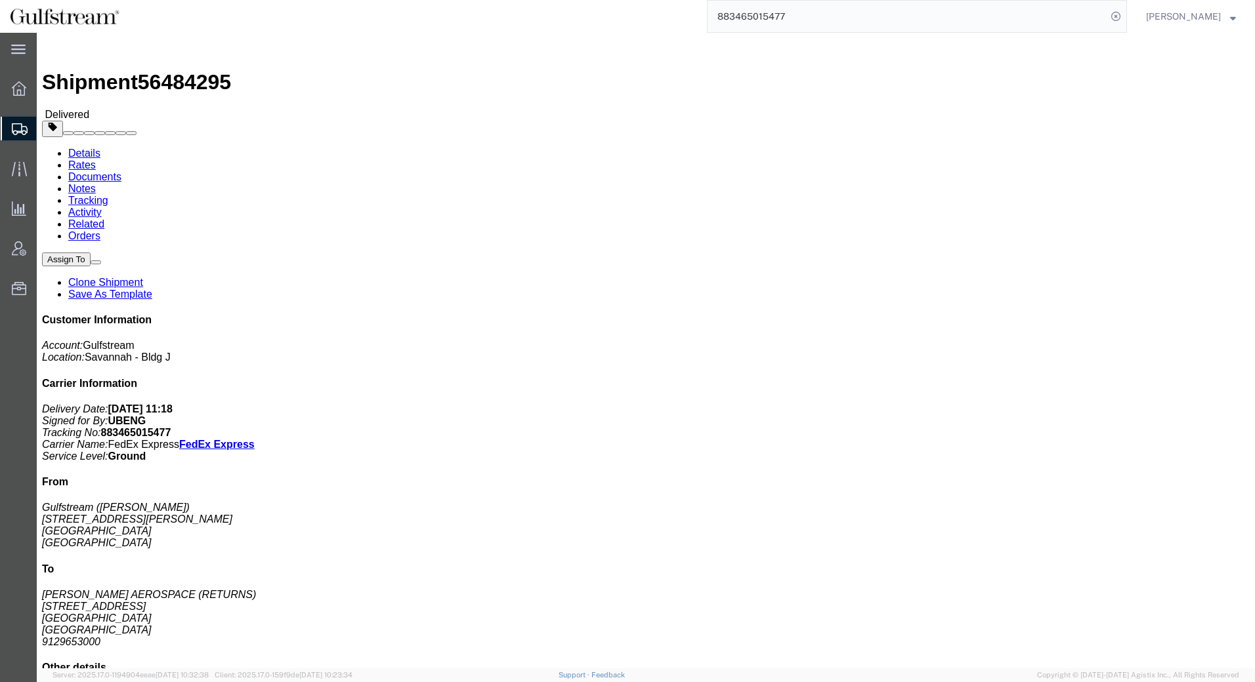
click link "Rates"
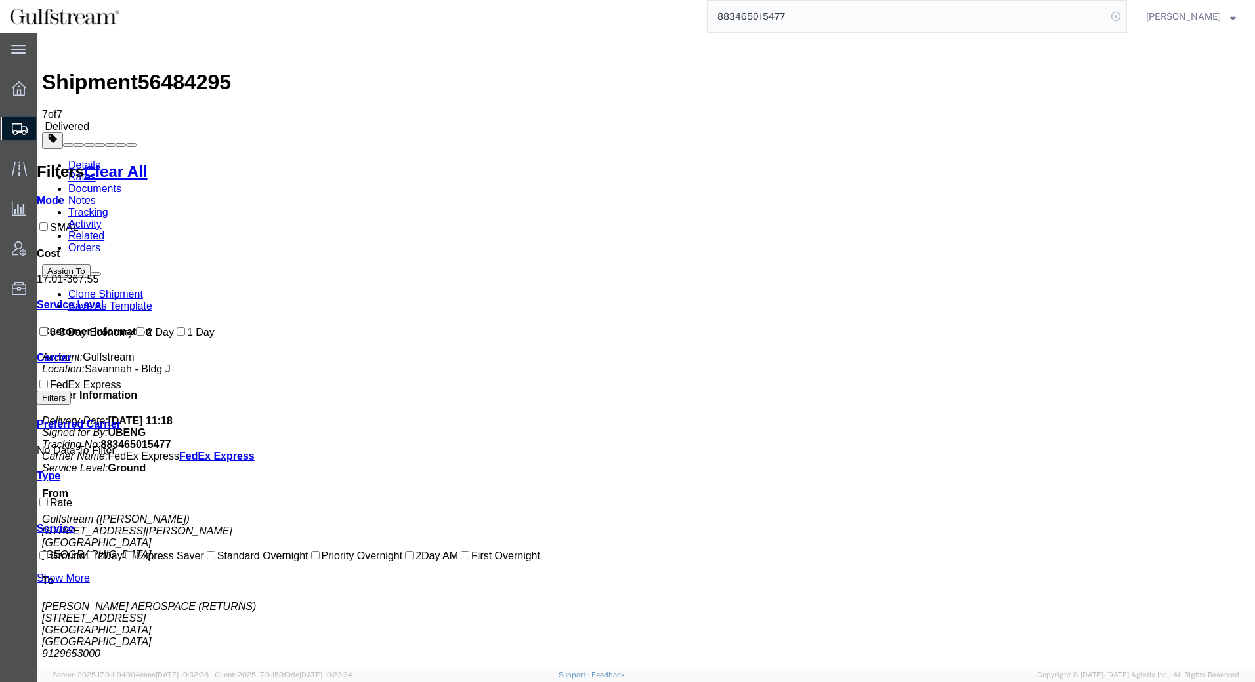
click at [1125, 16] on icon at bounding box center [1115, 16] width 18 height 18
click at [1124, 16] on icon at bounding box center [1115, 16] width 18 height 18
click at [947, 24] on input "search" at bounding box center [906, 16] width 399 height 31
click at [939, 20] on input "search" at bounding box center [906, 16] width 399 height 31
paste input "883467312630"
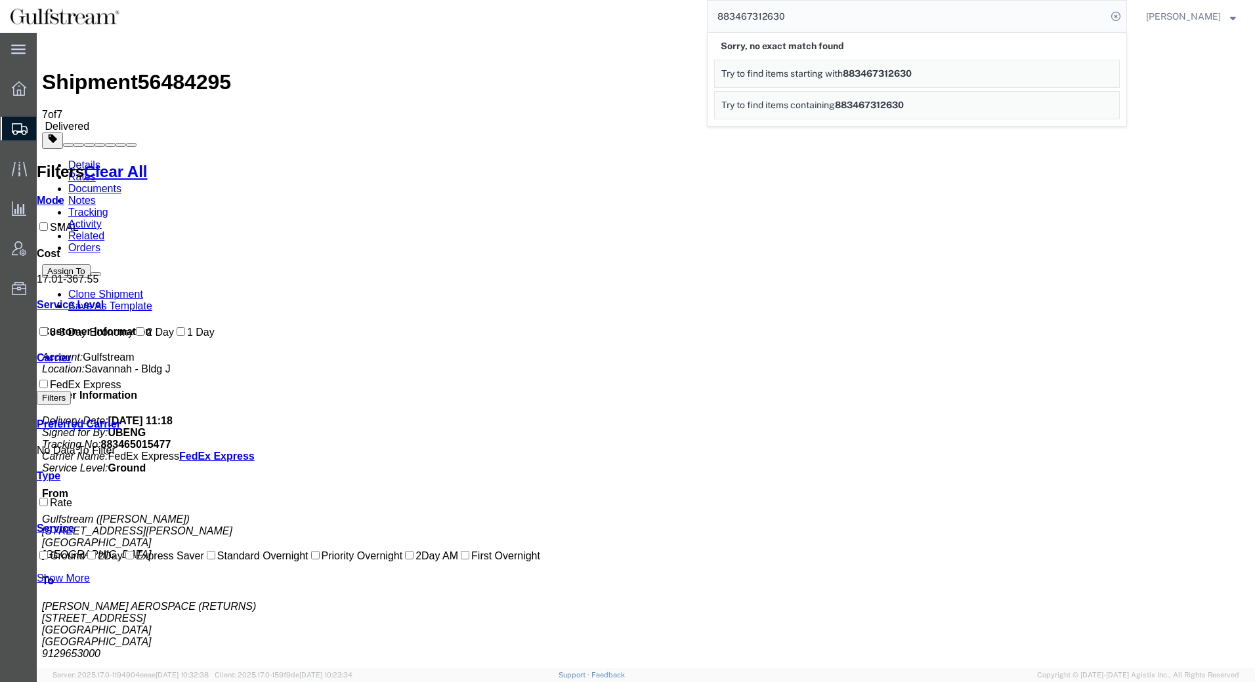
type input "883467312630"
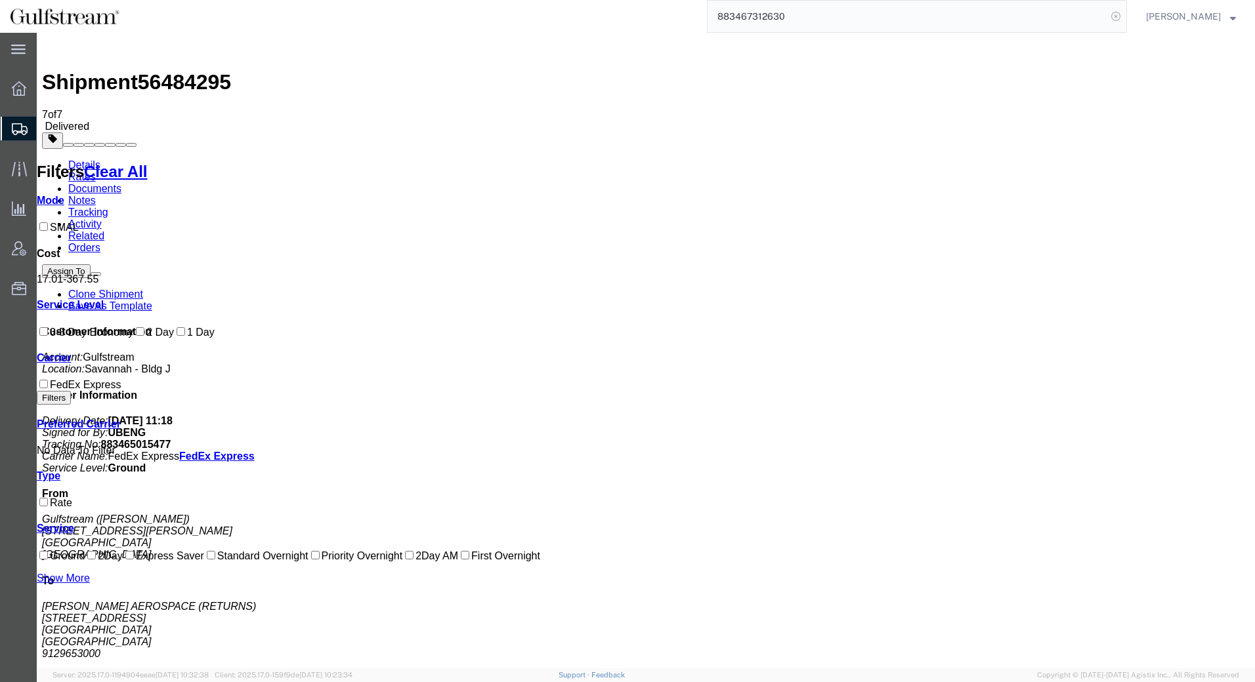
click at [1125, 16] on icon at bounding box center [1115, 16] width 18 height 18
click at [1123, 17] on icon at bounding box center [1115, 16] width 18 height 18
click at [992, 20] on input "search" at bounding box center [906, 16] width 399 height 31
paste input "883465225668"
type input "883465225668"
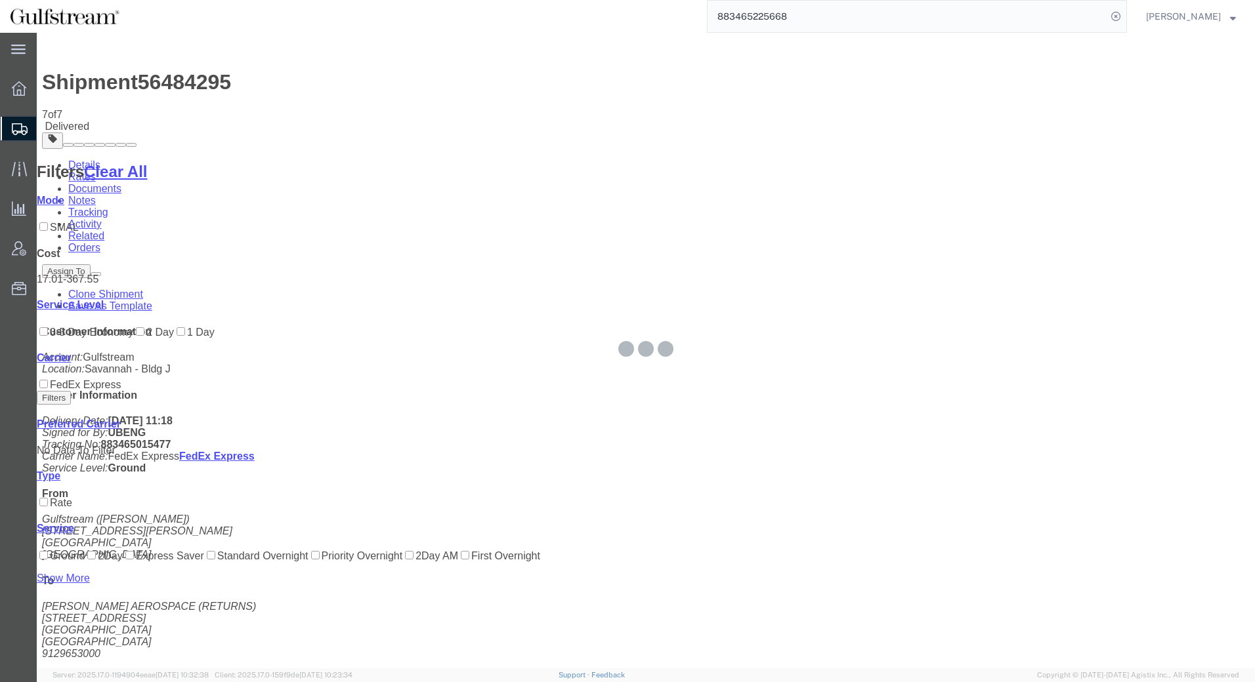
click at [857, 17] on input "883465225668" at bounding box center [906, 16] width 399 height 31
click at [827, 11] on input "883465225668" at bounding box center [906, 16] width 399 height 31
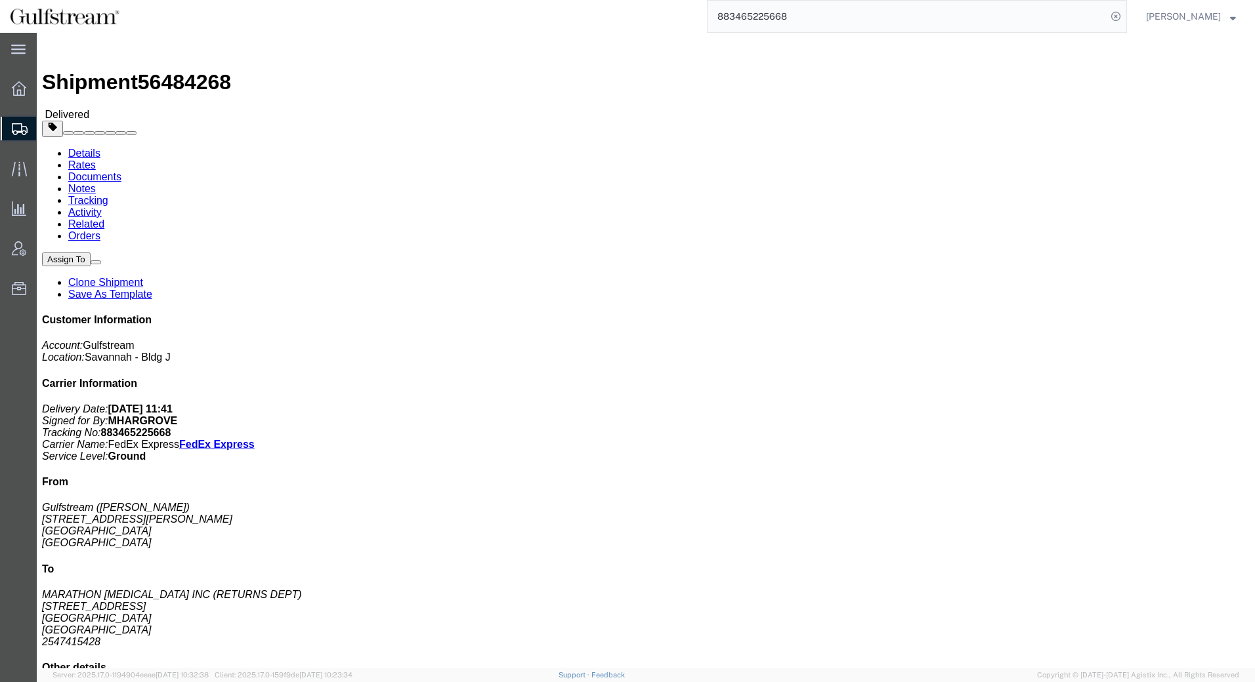
click link "Rates"
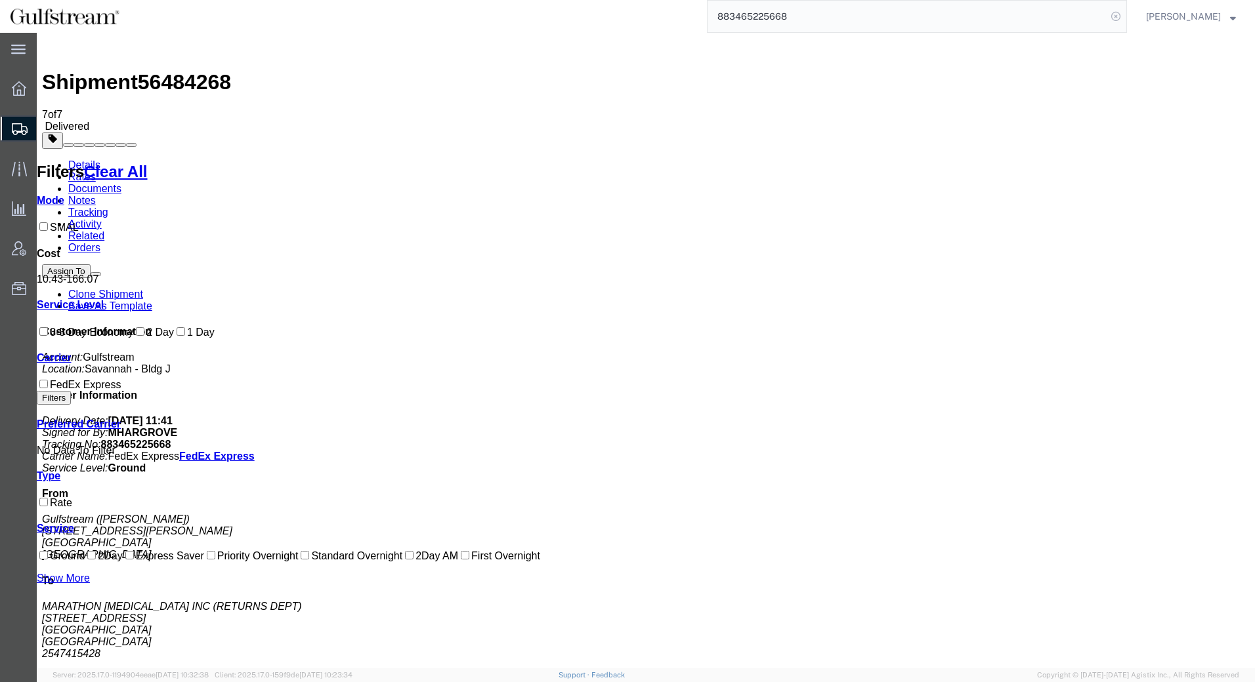
click at [1125, 10] on icon at bounding box center [1115, 16] width 18 height 18
click at [1125, 13] on icon at bounding box center [1115, 16] width 18 height 18
click at [984, 13] on input "search" at bounding box center [906, 16] width 399 height 31
paste input "883463927347"
type input "883463927347"
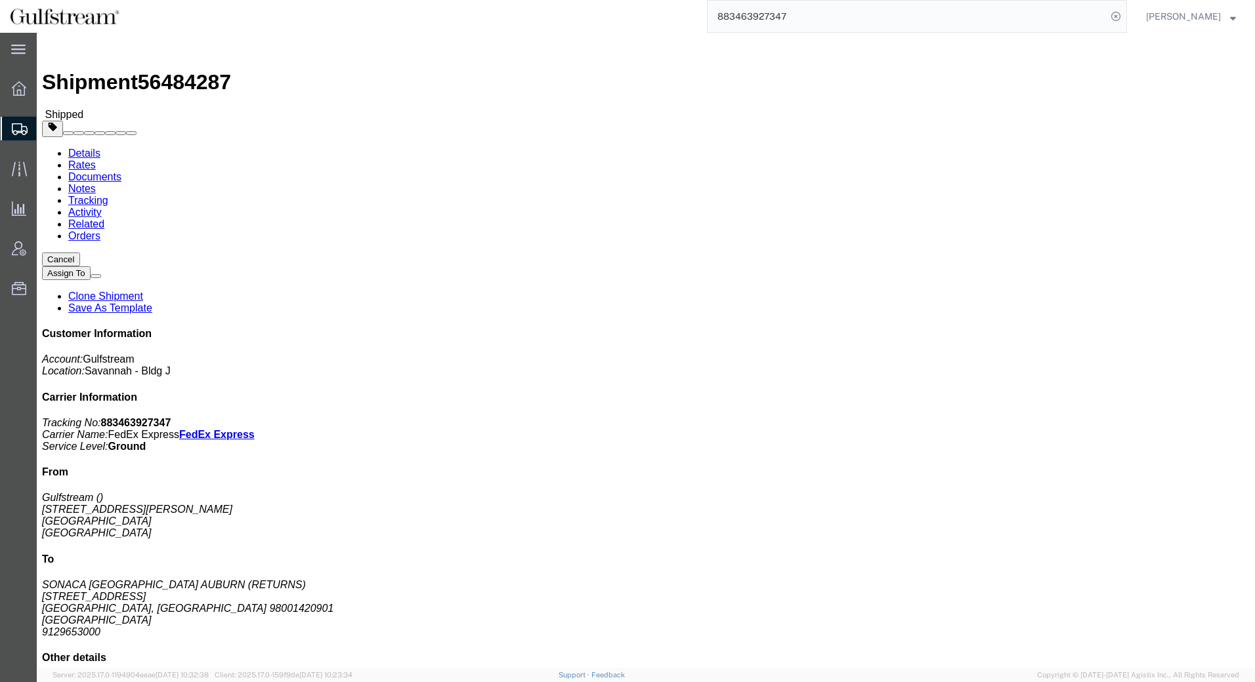
click link "Rates"
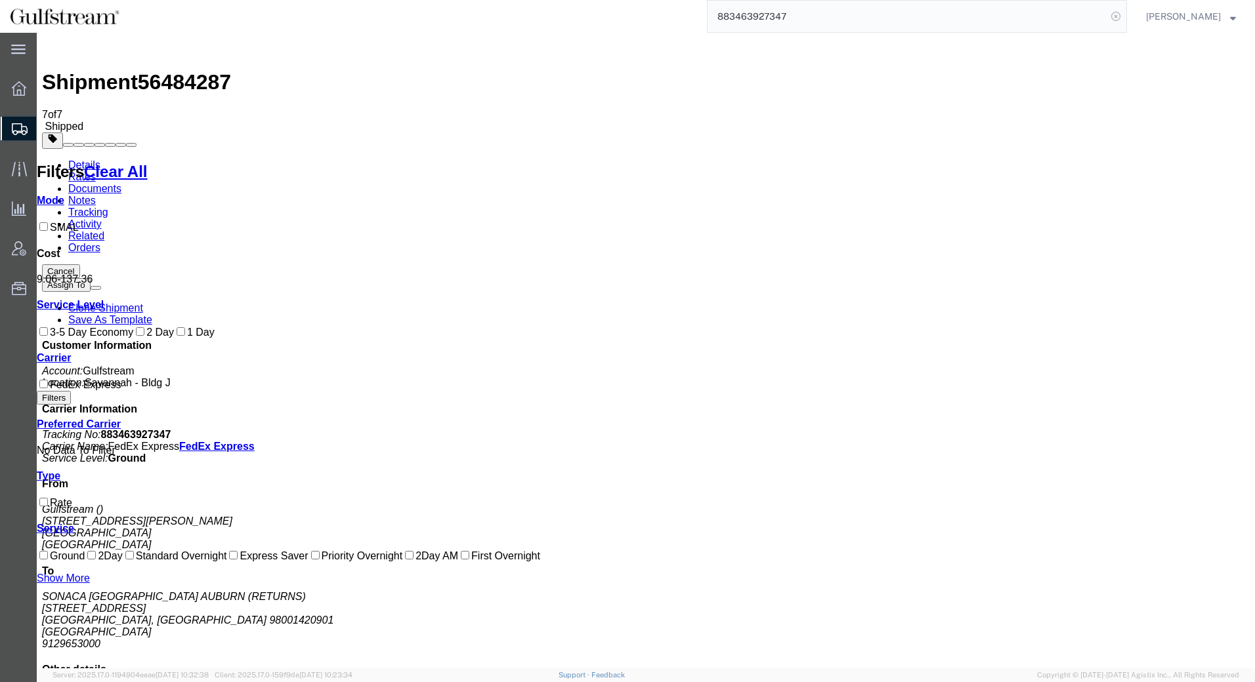
click at [1125, 16] on icon at bounding box center [1115, 16] width 18 height 18
click at [872, 19] on input "search" at bounding box center [906, 16] width 399 height 31
paste input "883318359340"
type input "883318359340"
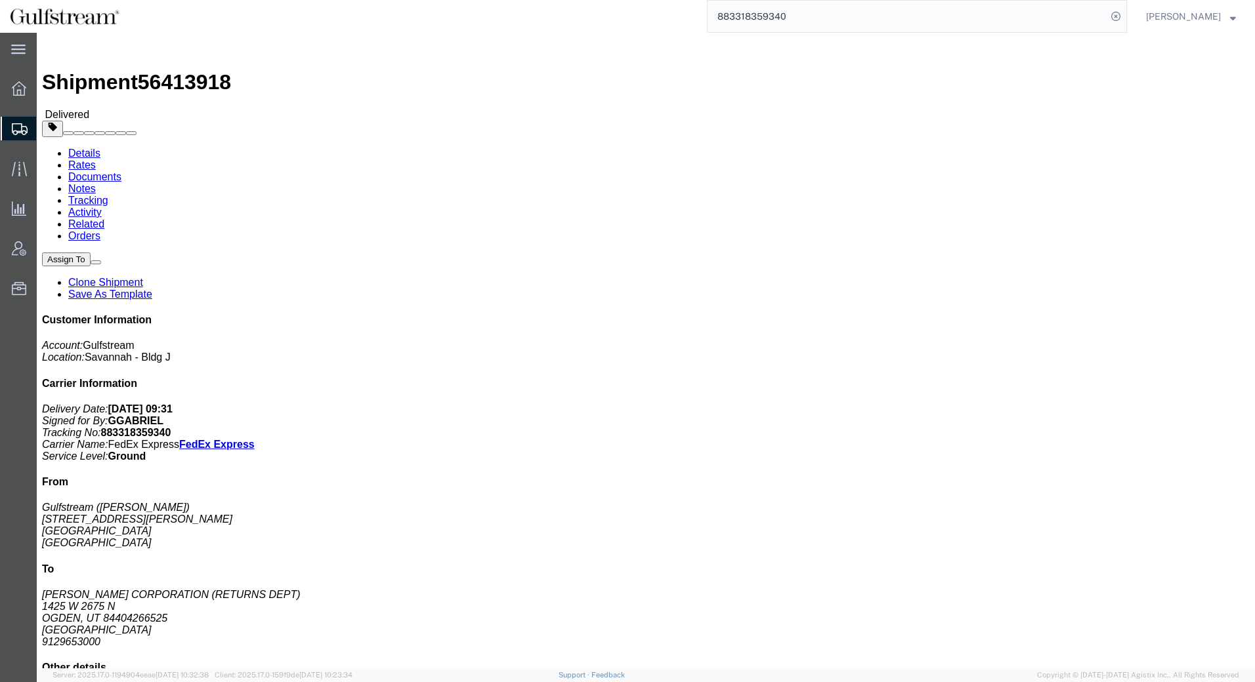
click link "Rates"
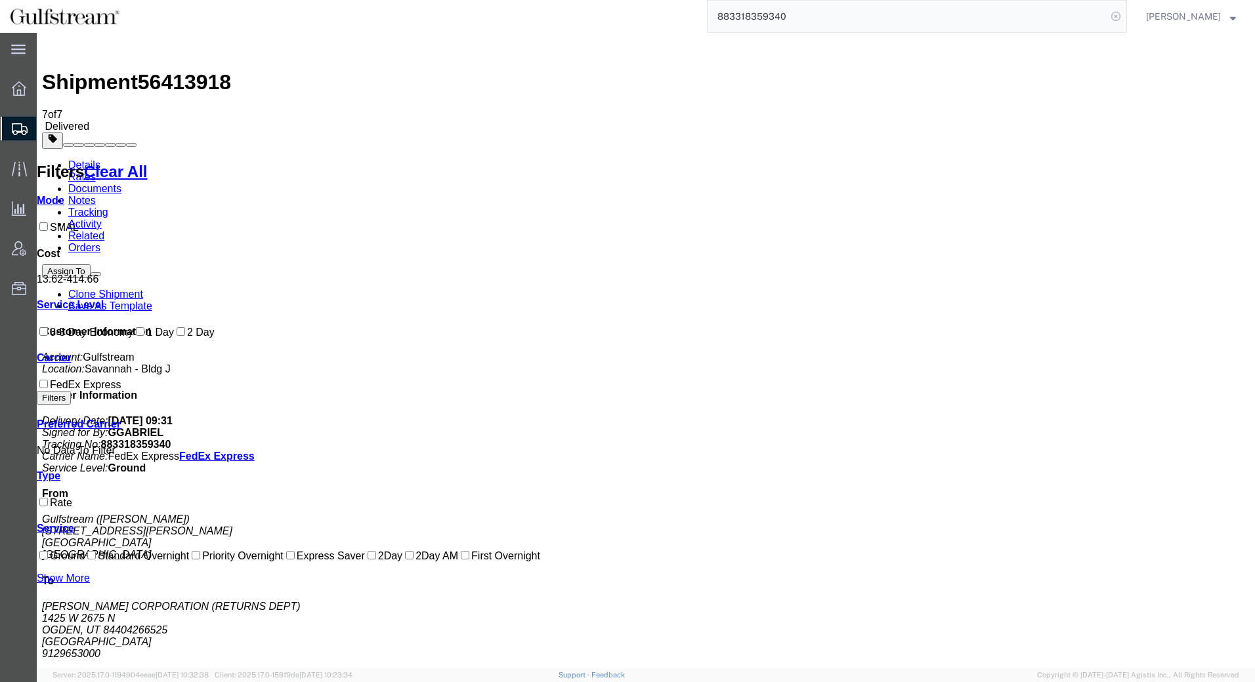
click at [1125, 12] on icon at bounding box center [1115, 16] width 18 height 18
click at [1046, 18] on input "search" at bounding box center [906, 16] width 399 height 31
click at [902, 20] on input "search" at bounding box center [906, 16] width 399 height 31
paste input "883318578216"
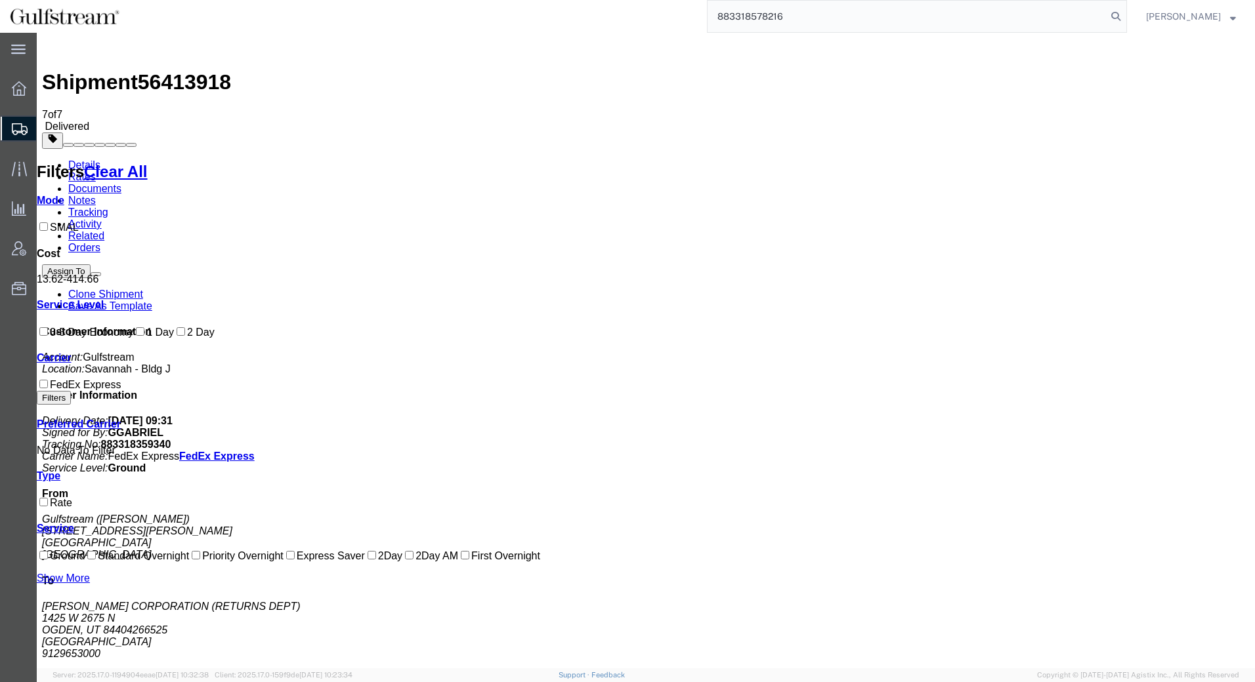
type input "883318578216"
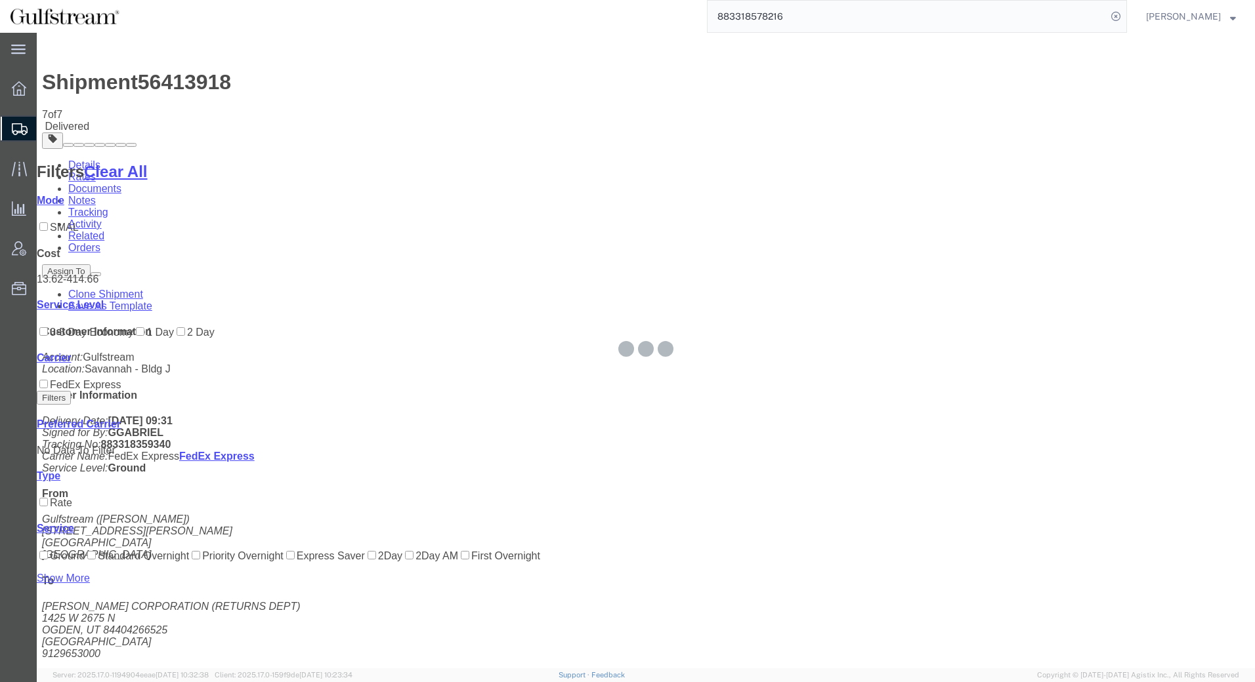
click at [820, 20] on input "883318578216" at bounding box center [906, 16] width 399 height 31
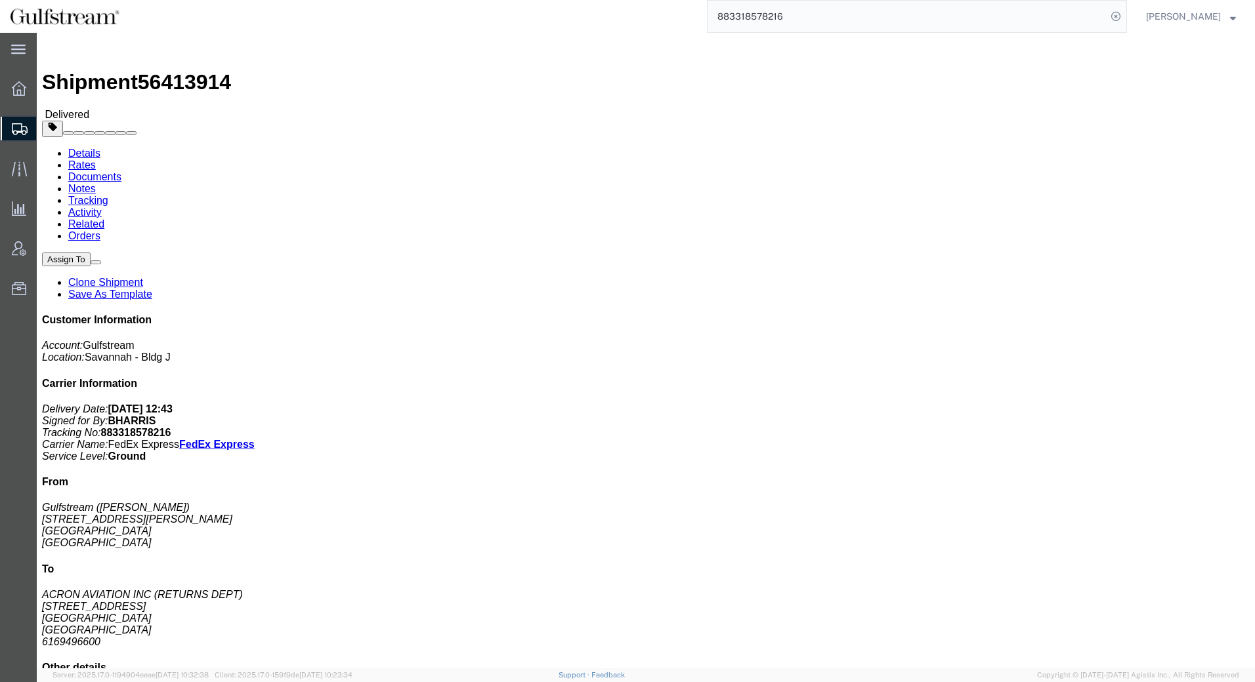
click link "Rates"
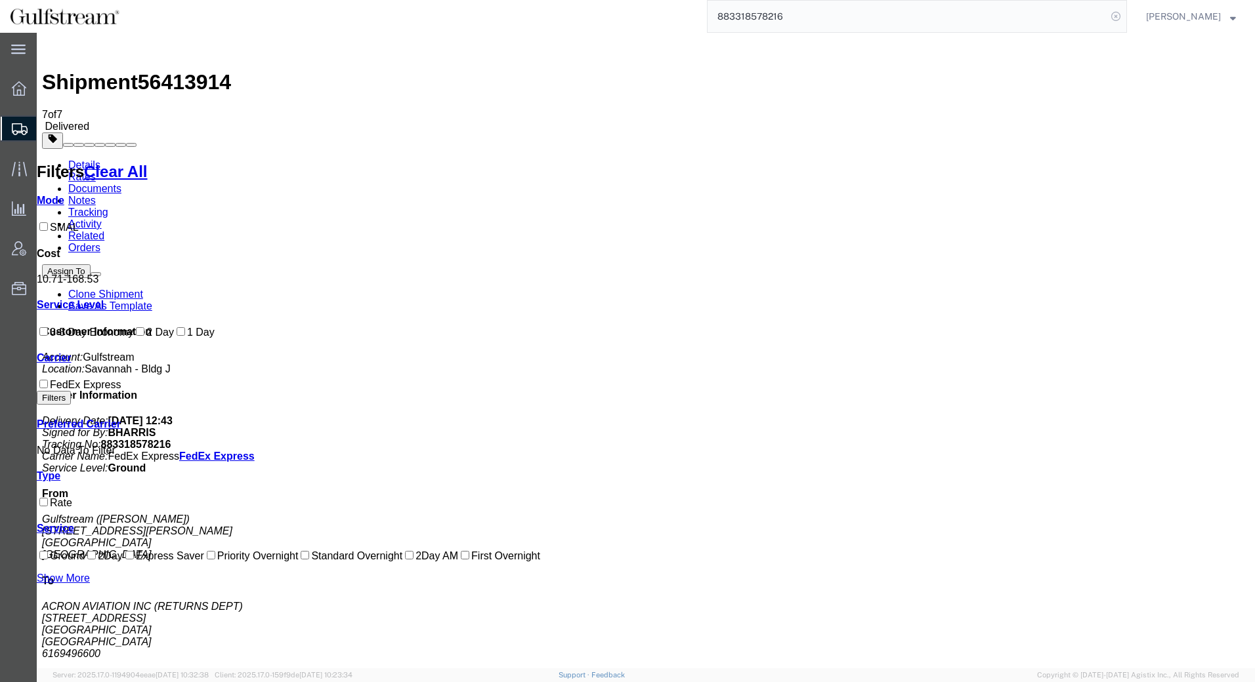
click at [1124, 17] on icon at bounding box center [1115, 16] width 18 height 18
click at [1067, 13] on input "search" at bounding box center [906, 16] width 399 height 31
paste input "883318793851"
type input "883318793851"
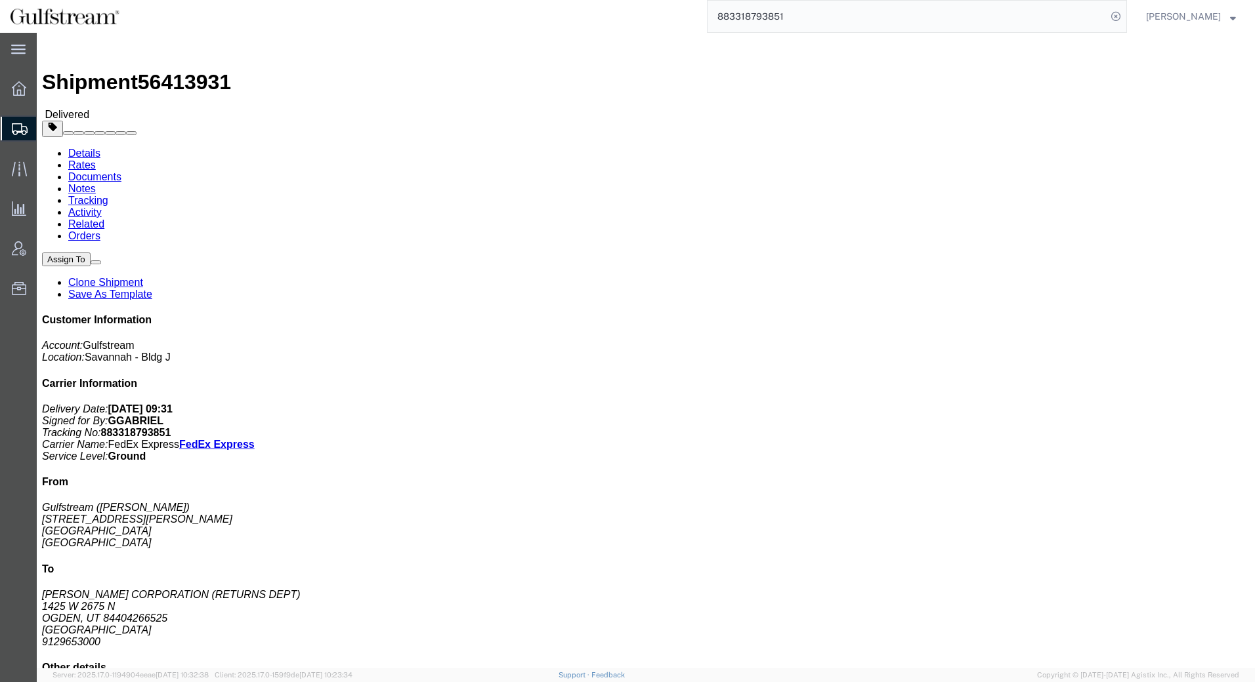
click h4 "Routing & Vehicle Information"
click link "Rates"
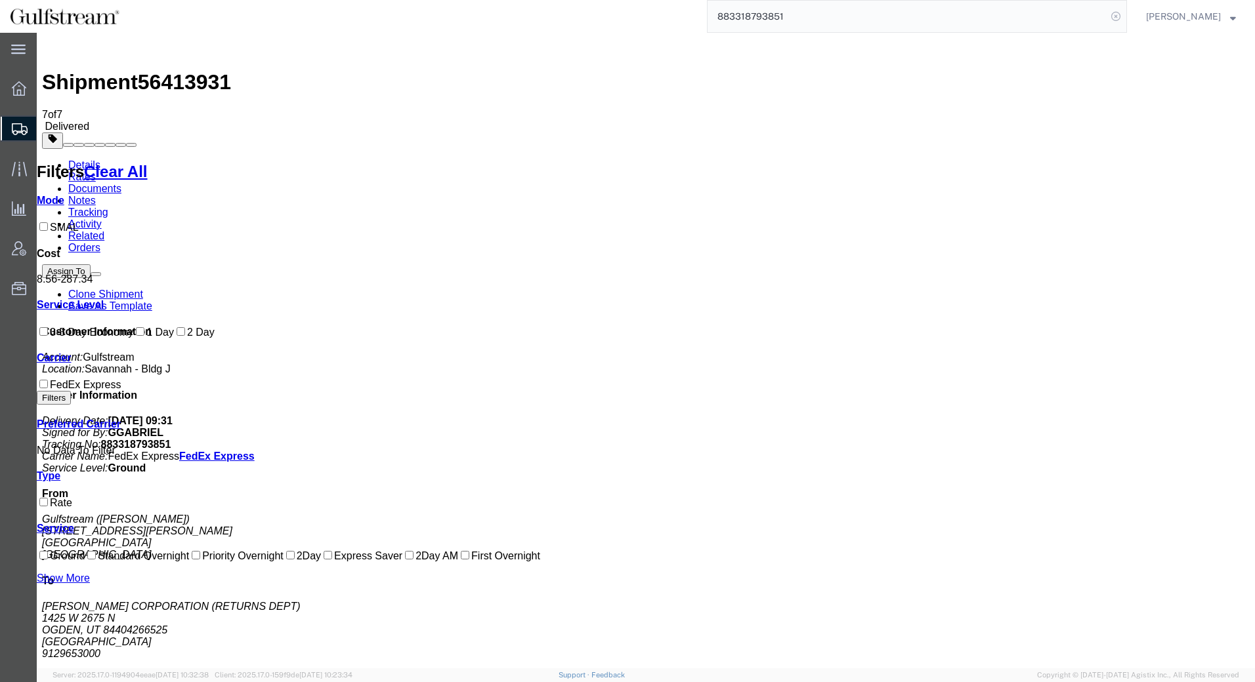
click at [1125, 15] on icon at bounding box center [1115, 16] width 18 height 18
click at [1044, 13] on input "search" at bounding box center [906, 16] width 399 height 31
paste input "45106800-9"
type input "45106800-9"
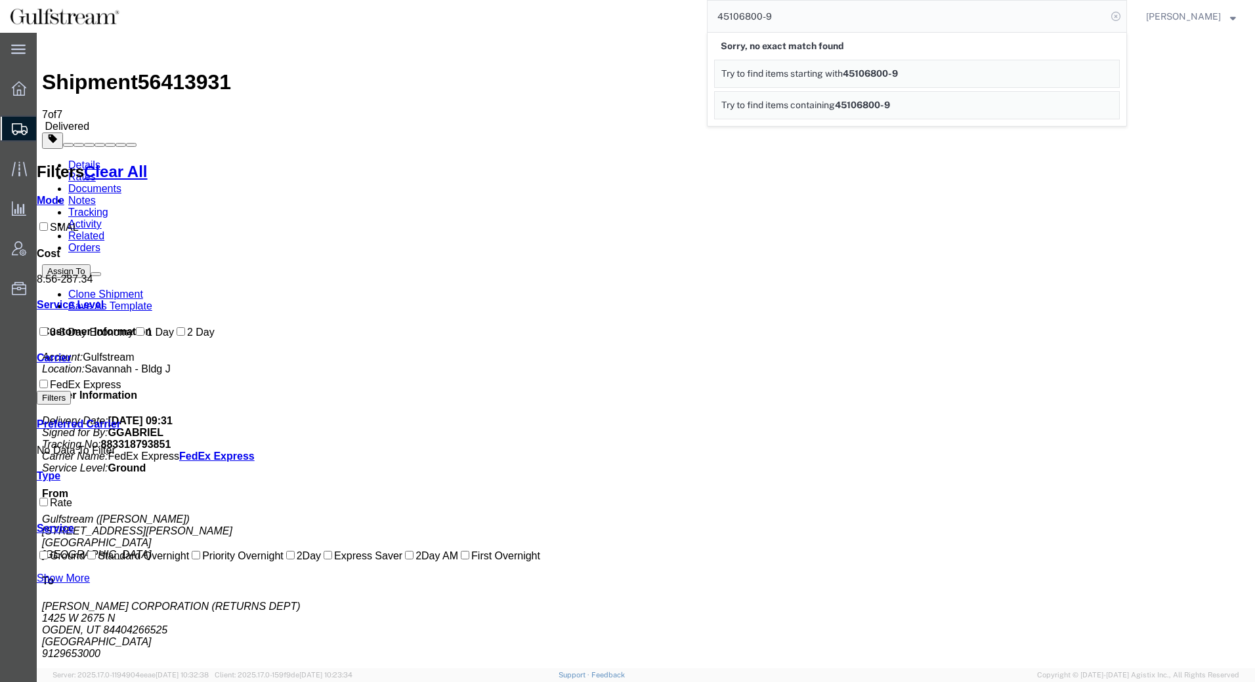
click at [1125, 15] on icon at bounding box center [1115, 16] width 18 height 18
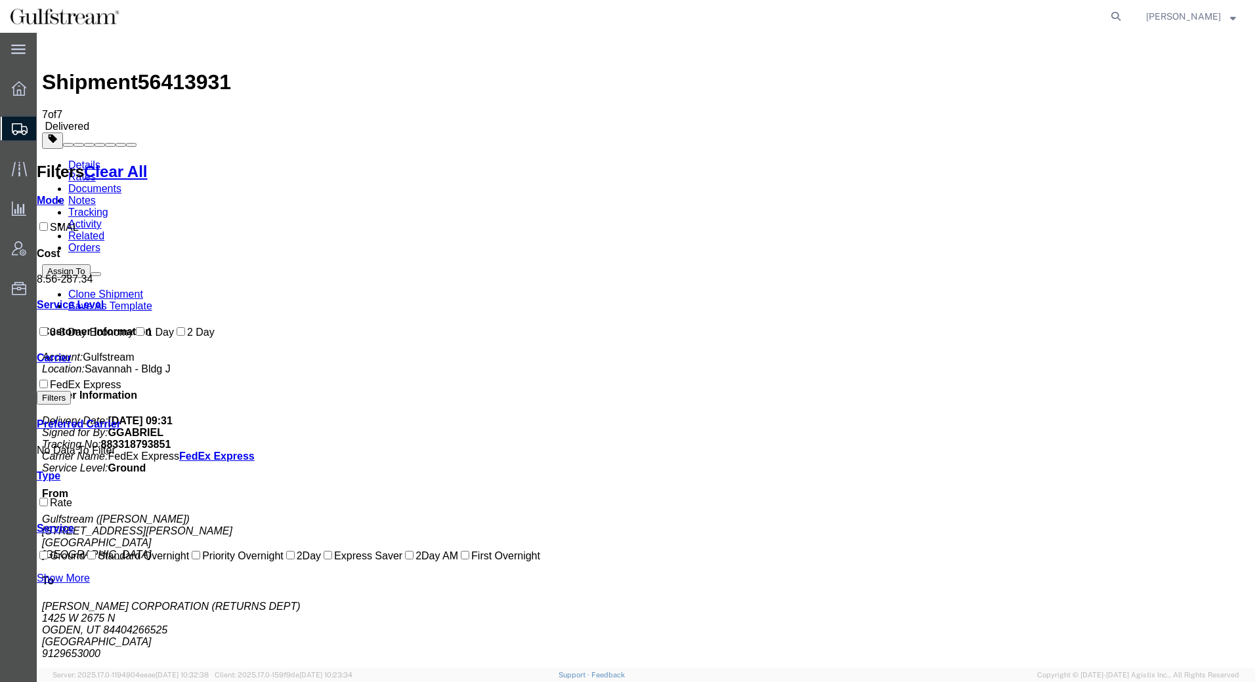
click at [1125, 15] on icon at bounding box center [1115, 16] width 18 height 18
click at [1041, 14] on input "search" at bounding box center [906, 16] width 399 height 31
paste input "42743648-6"
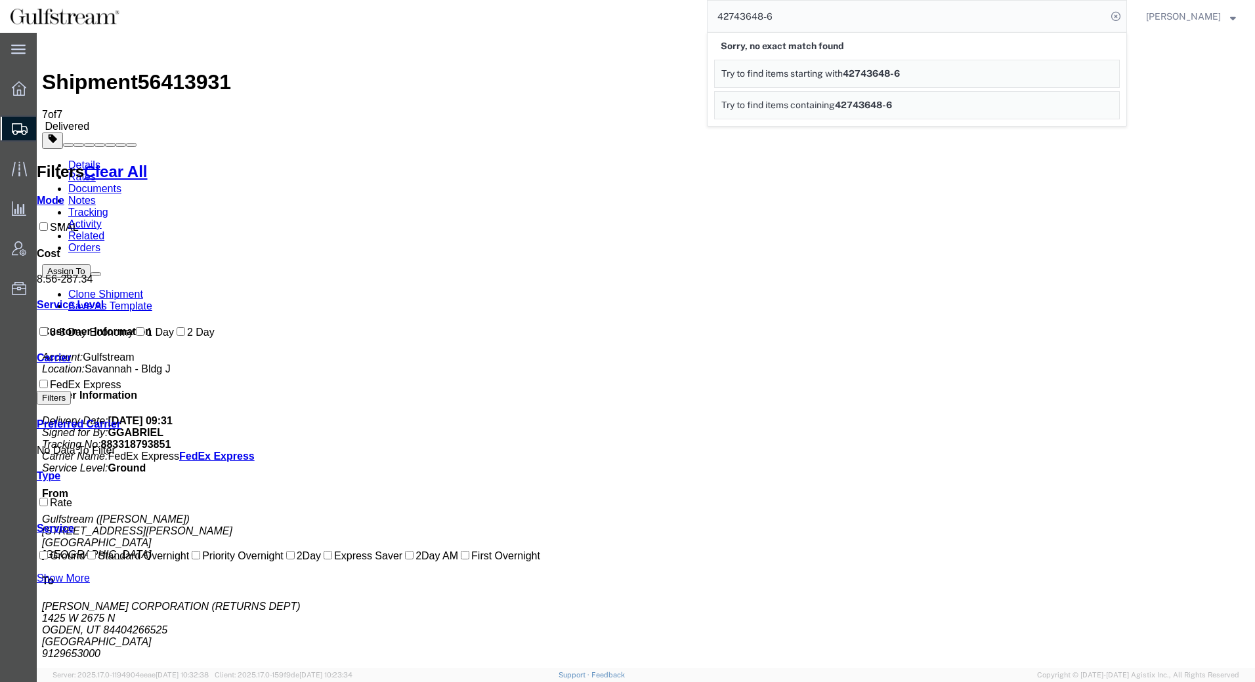
click at [814, 26] on input "42743648-6" at bounding box center [906, 16] width 399 height 31
type input "4"
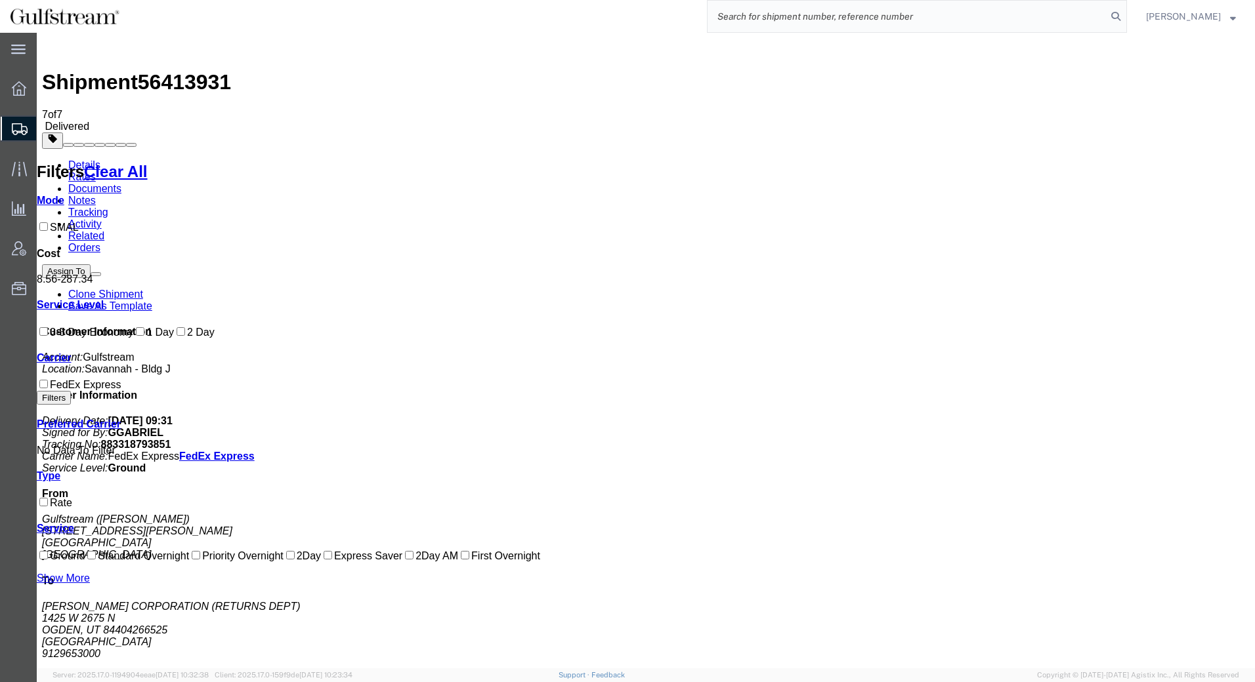
paste input "427185131527"
type input "427185131527"
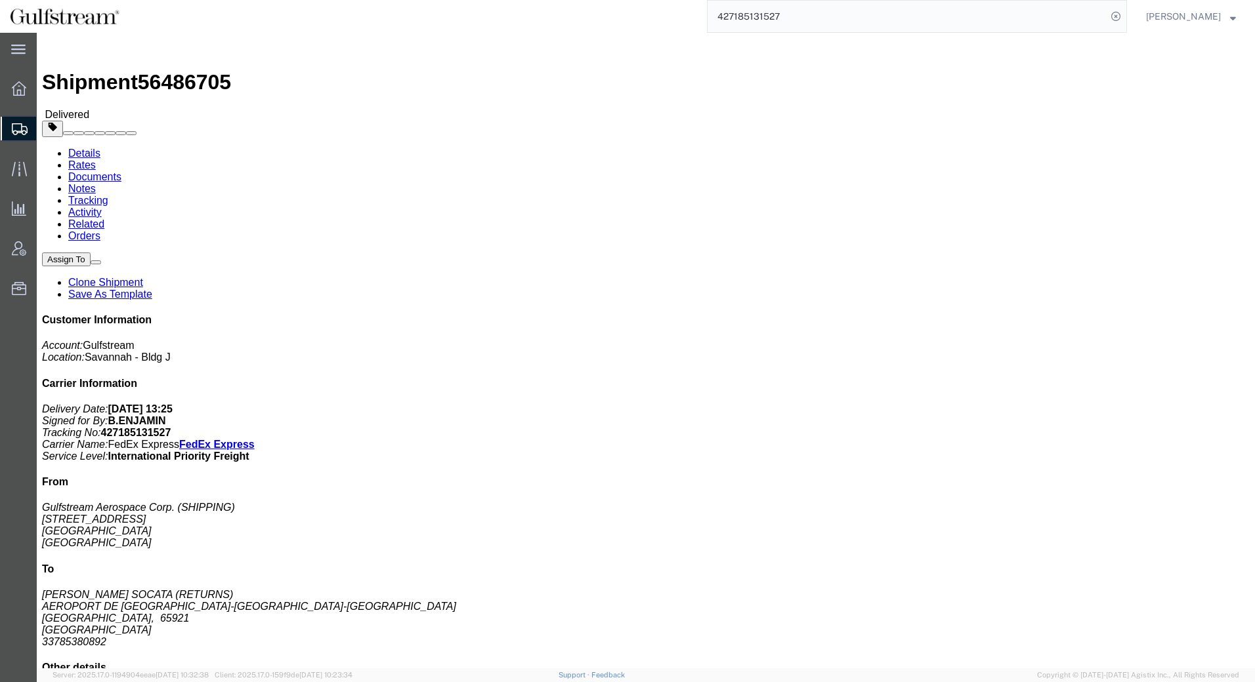
drag, startPoint x: 129, startPoint y: 79, endPoint x: 92, endPoint y: 47, distance: 49.3
click link "Rates"
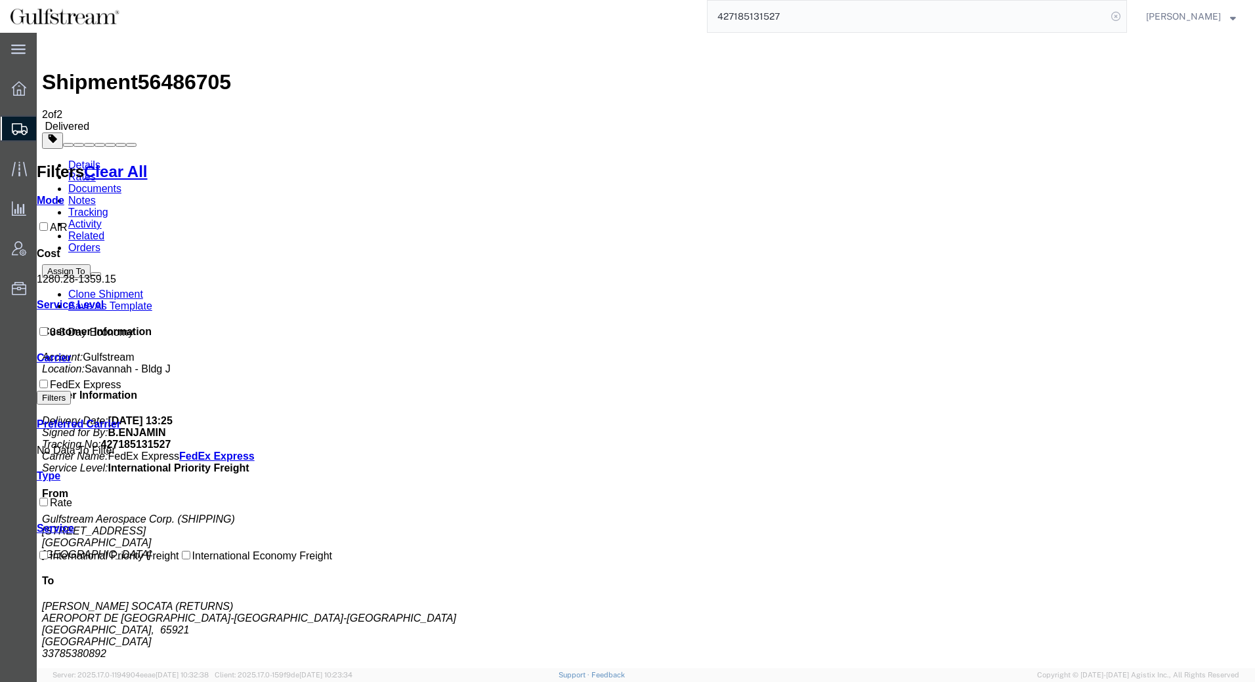
click at [1125, 15] on icon at bounding box center [1115, 16] width 18 height 18
click at [1125, 16] on icon at bounding box center [1115, 16] width 18 height 18
click at [1047, 12] on input "search" at bounding box center [906, 16] width 399 height 31
paste input "427185131608"
type input "427185131608"
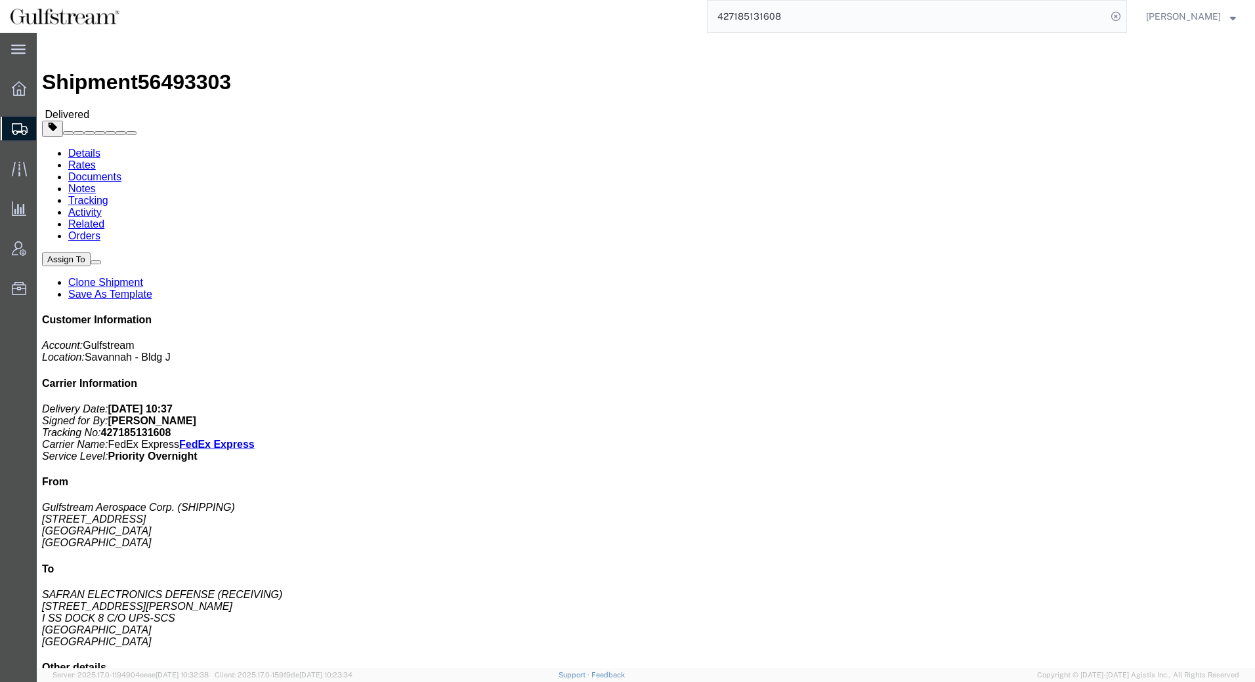
click link "Rates"
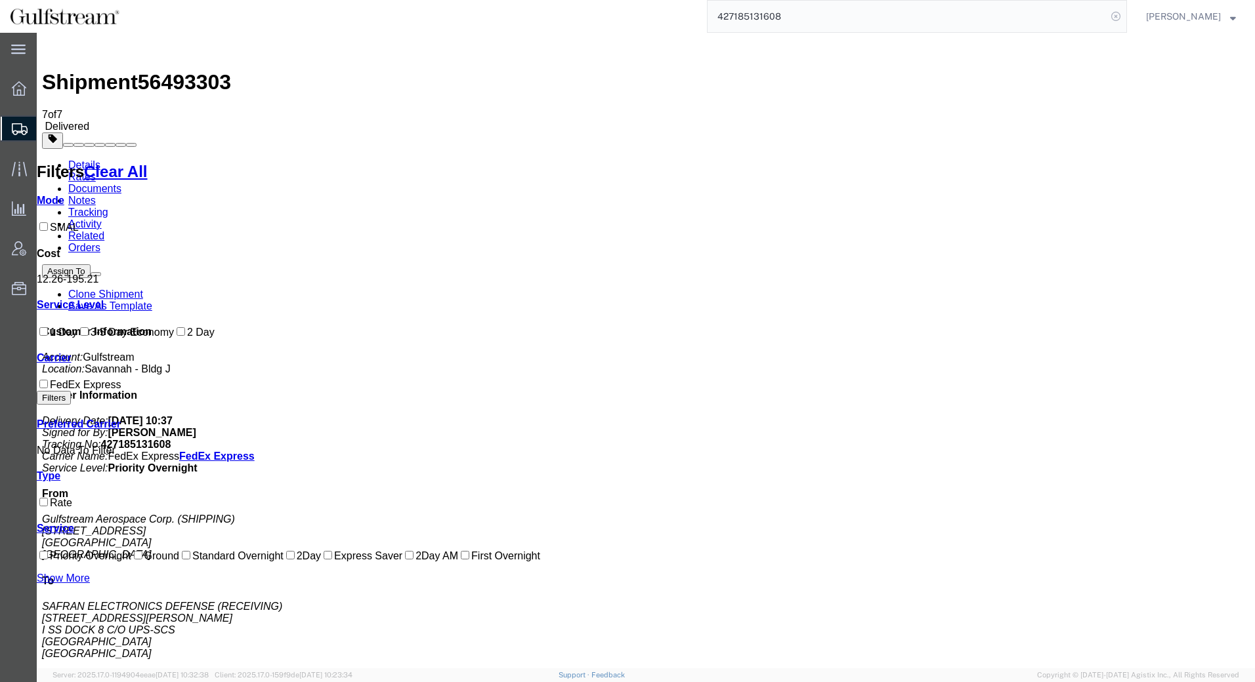
click at [1125, 17] on icon at bounding box center [1115, 16] width 18 height 18
click at [1119, 18] on icon at bounding box center [1115, 16] width 18 height 18
click at [1036, 9] on input "search" at bounding box center [906, 16] width 399 height 31
paste input "427185131652"
type input "427185131652"
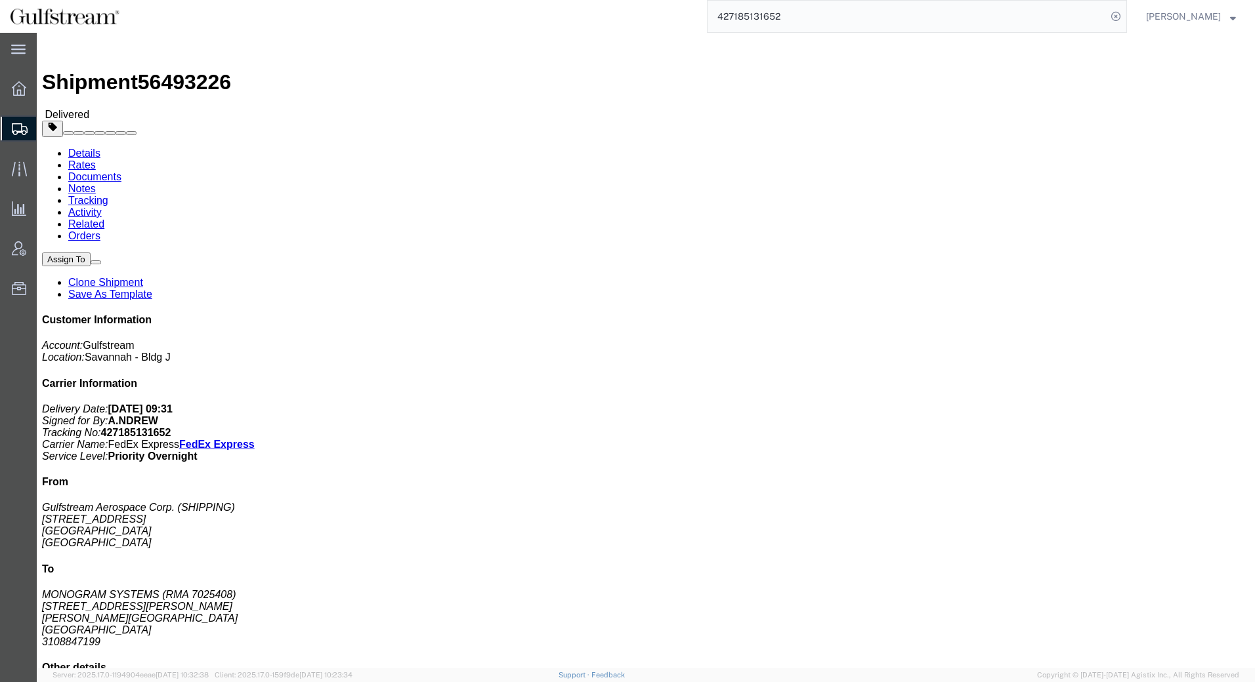
click link "Rates"
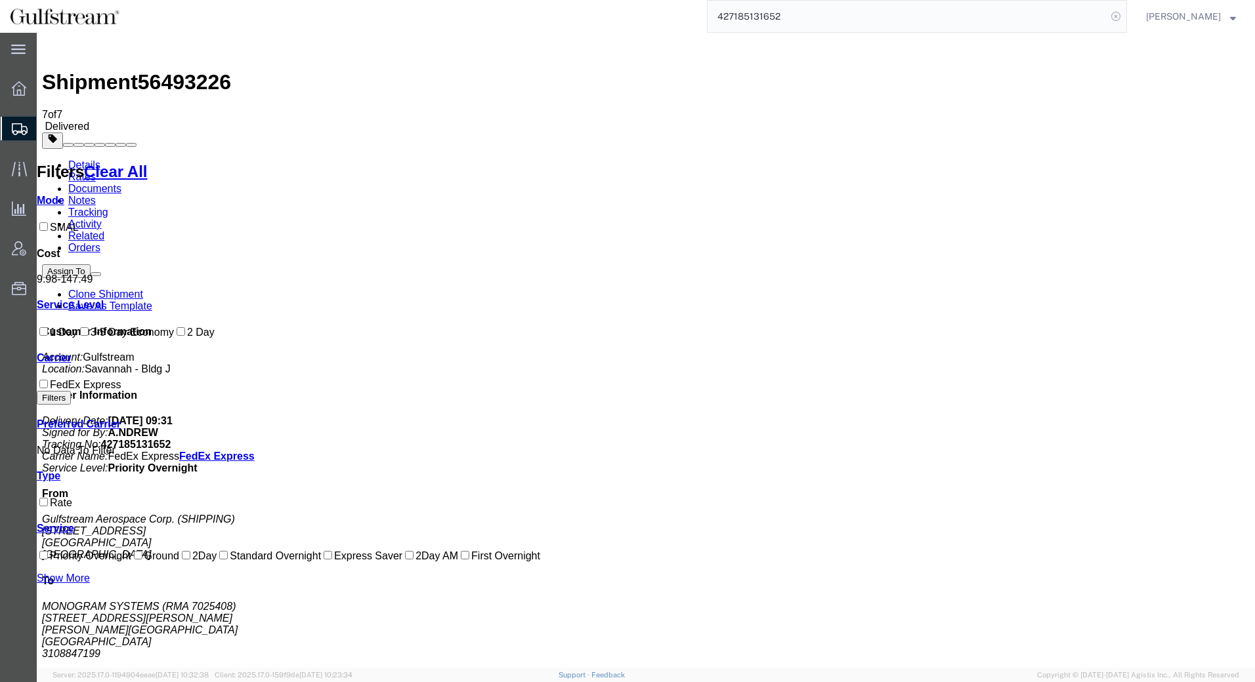
click at [1125, 20] on icon at bounding box center [1115, 16] width 18 height 18
click at [1125, 10] on icon at bounding box center [1115, 16] width 18 height 18
click at [1014, 14] on input "search" at bounding box center [906, 16] width 399 height 31
paste input "427185131700"
type input "427185131700"
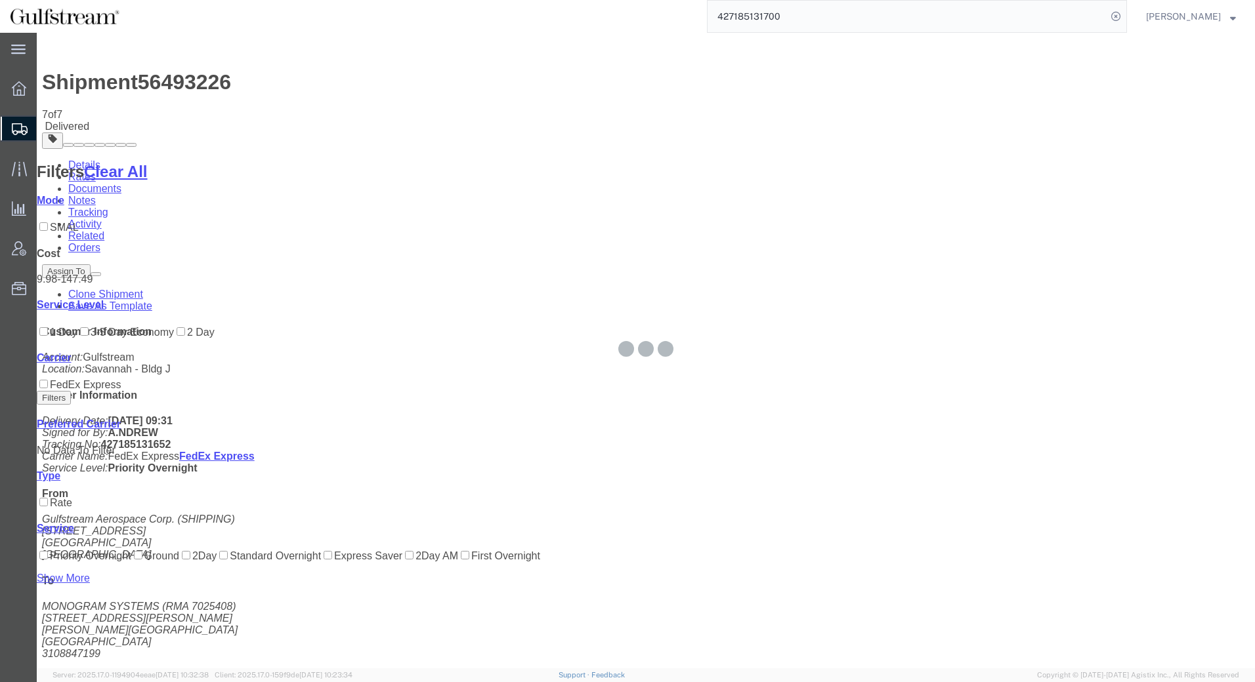
click at [912, 14] on input "427185131700" at bounding box center [906, 16] width 399 height 31
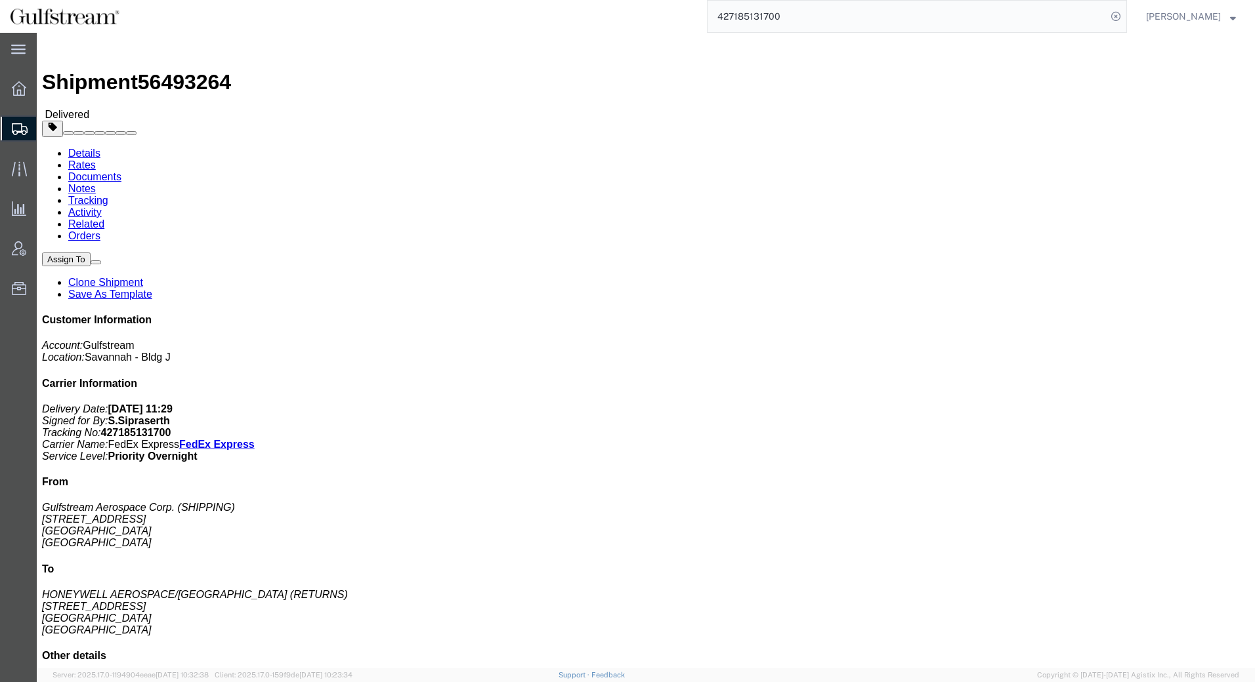
click link "Rates"
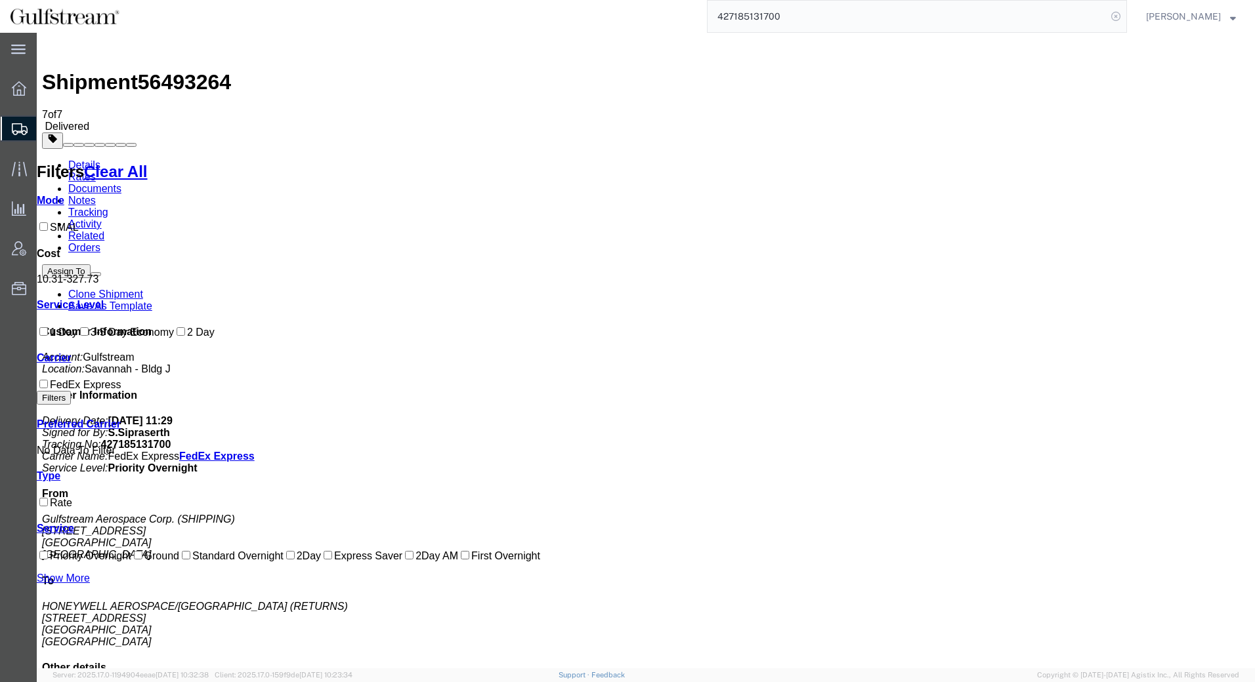
click at [1125, 13] on icon at bounding box center [1115, 16] width 18 height 18
click at [1018, 13] on input "search" at bounding box center [906, 16] width 399 height 31
paste input "45140826785"
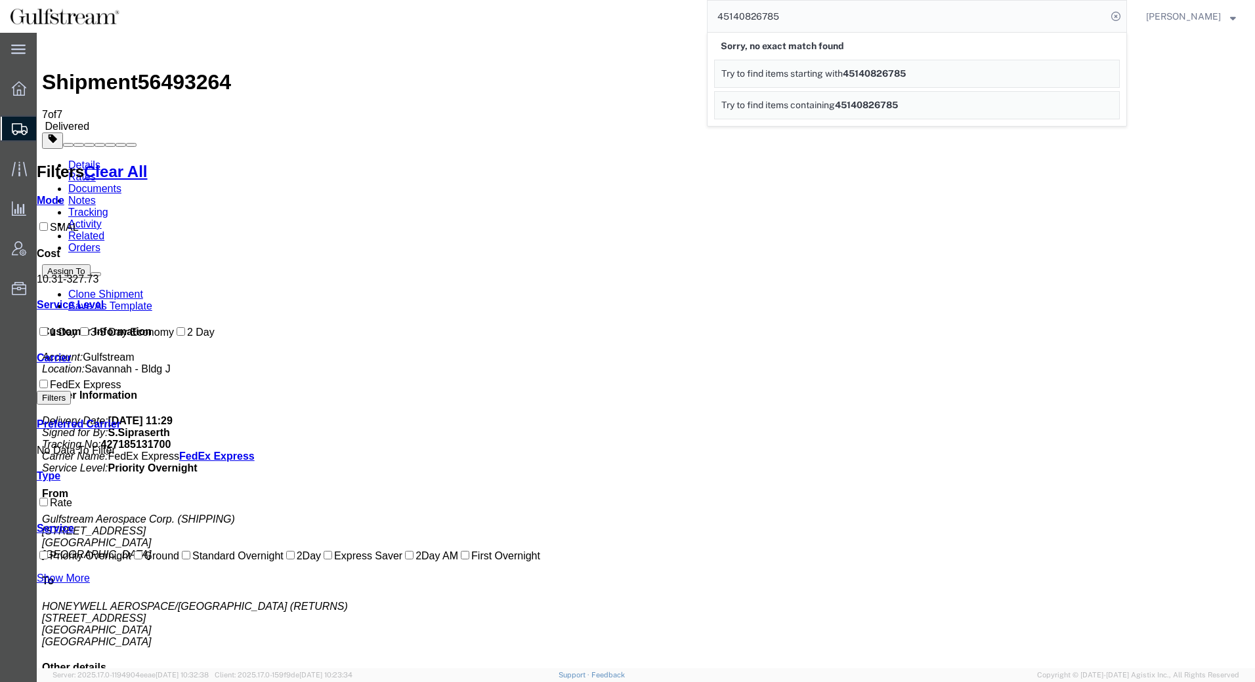
type input "45140826785"
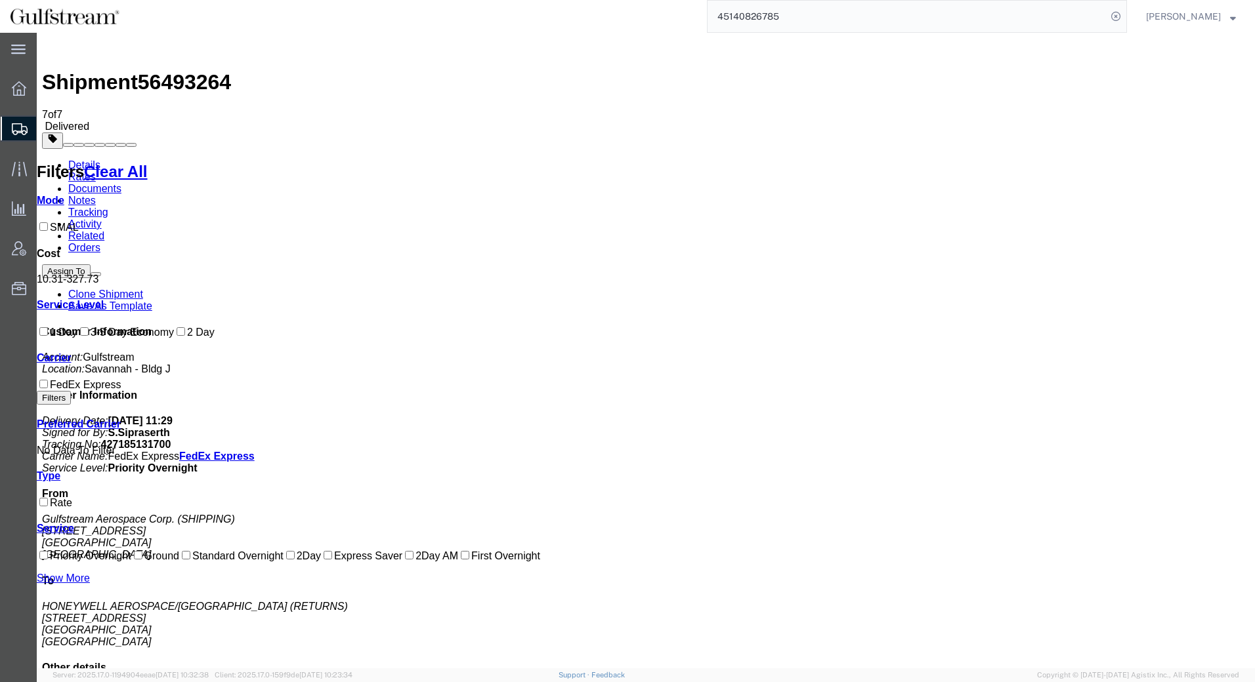
click at [940, 16] on input "45140826785" at bounding box center [906, 16] width 399 height 31
click at [100, 159] on link "Details" at bounding box center [84, 164] width 32 height 11
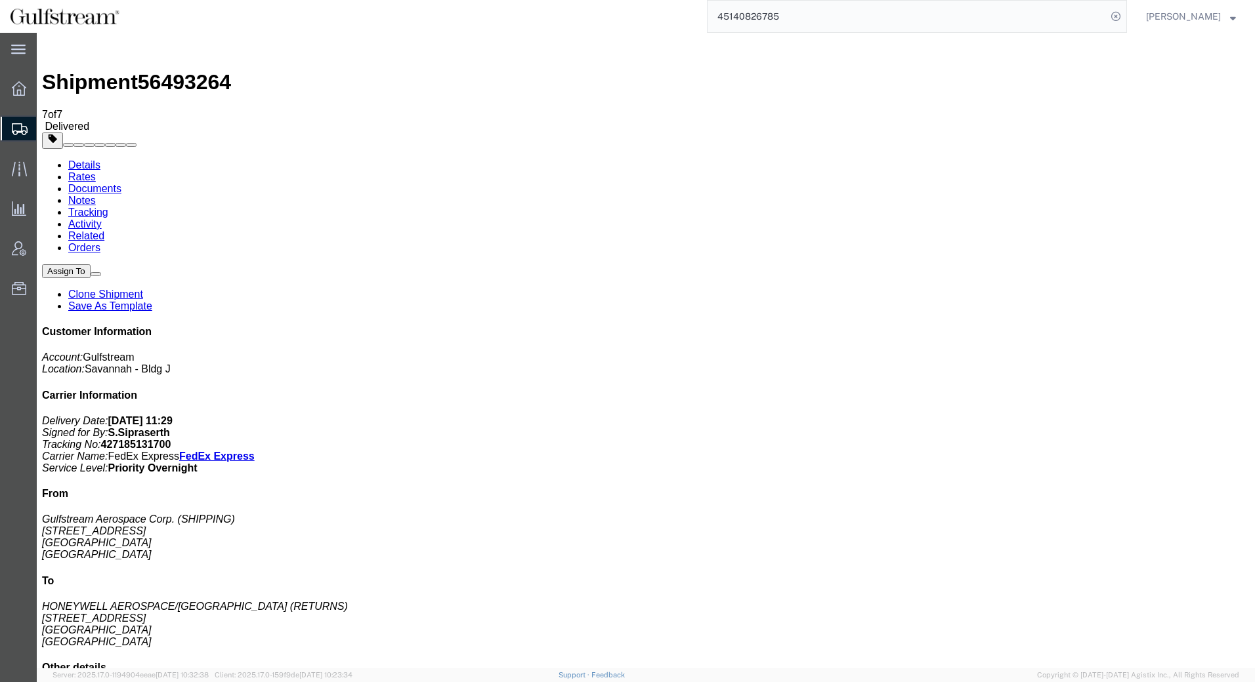
click link "Rates"
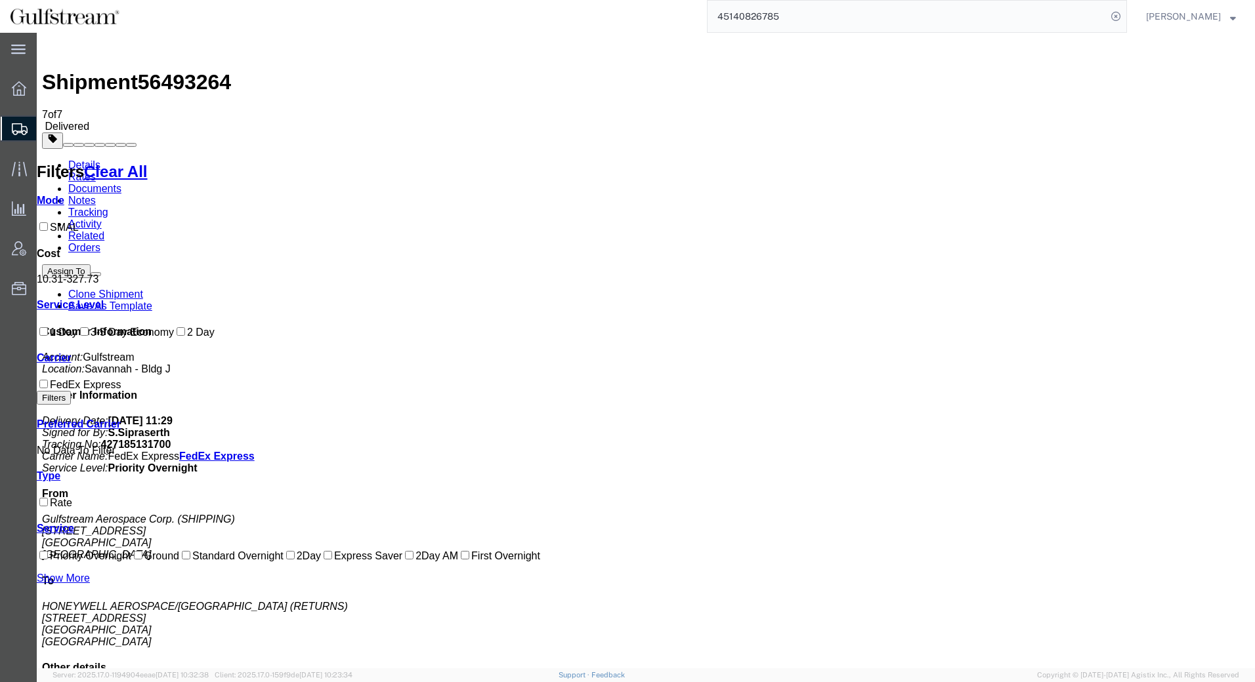
click at [810, 16] on input "45140826785" at bounding box center [906, 16] width 399 height 31
click at [1125, 17] on icon at bounding box center [1115, 16] width 18 height 18
click at [900, 15] on input "search" at bounding box center [906, 16] width 399 height 31
paste input "451408216650"
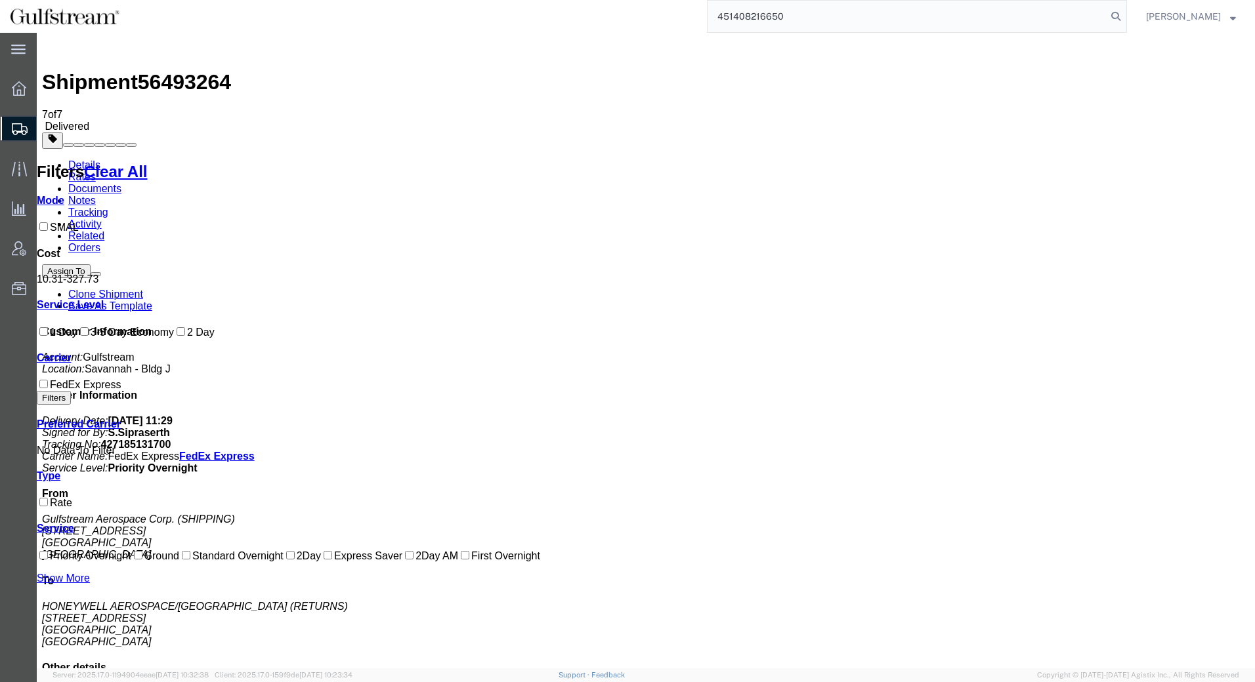
click at [96, 171] on link "Rates" at bounding box center [82, 176] width 28 height 11
click at [1125, 17] on icon at bounding box center [1115, 16] width 18 height 18
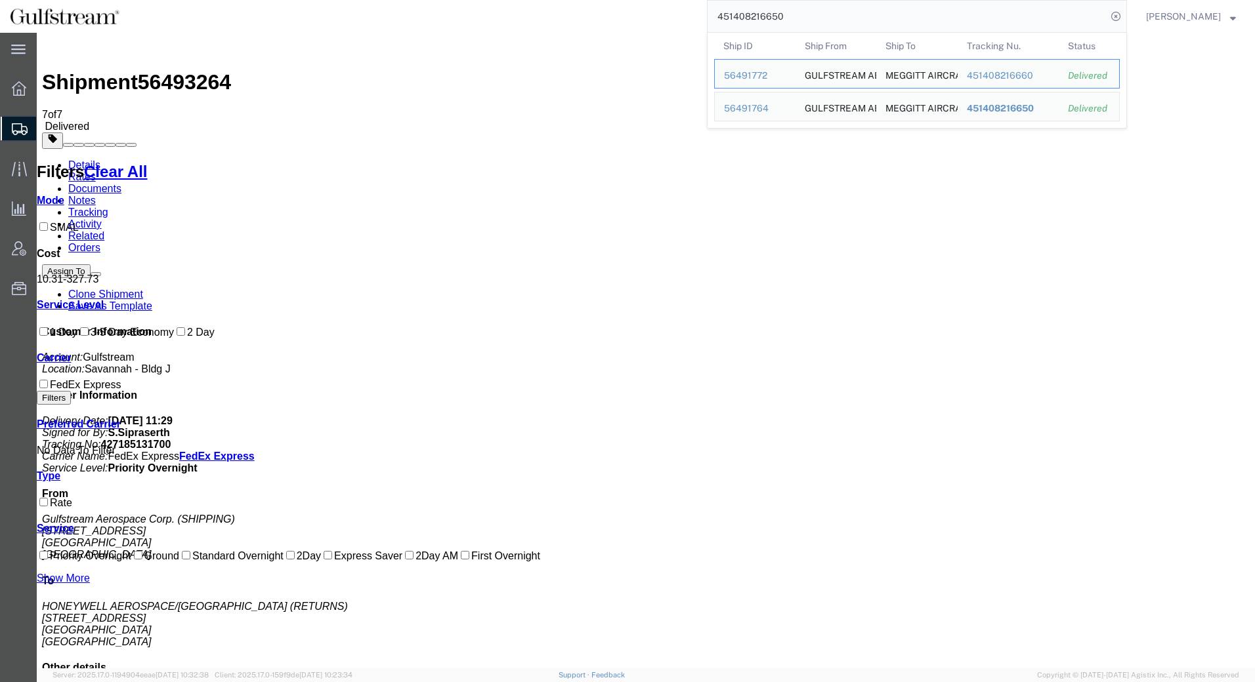
click at [994, 24] on input "451408216650" at bounding box center [906, 16] width 399 height 31
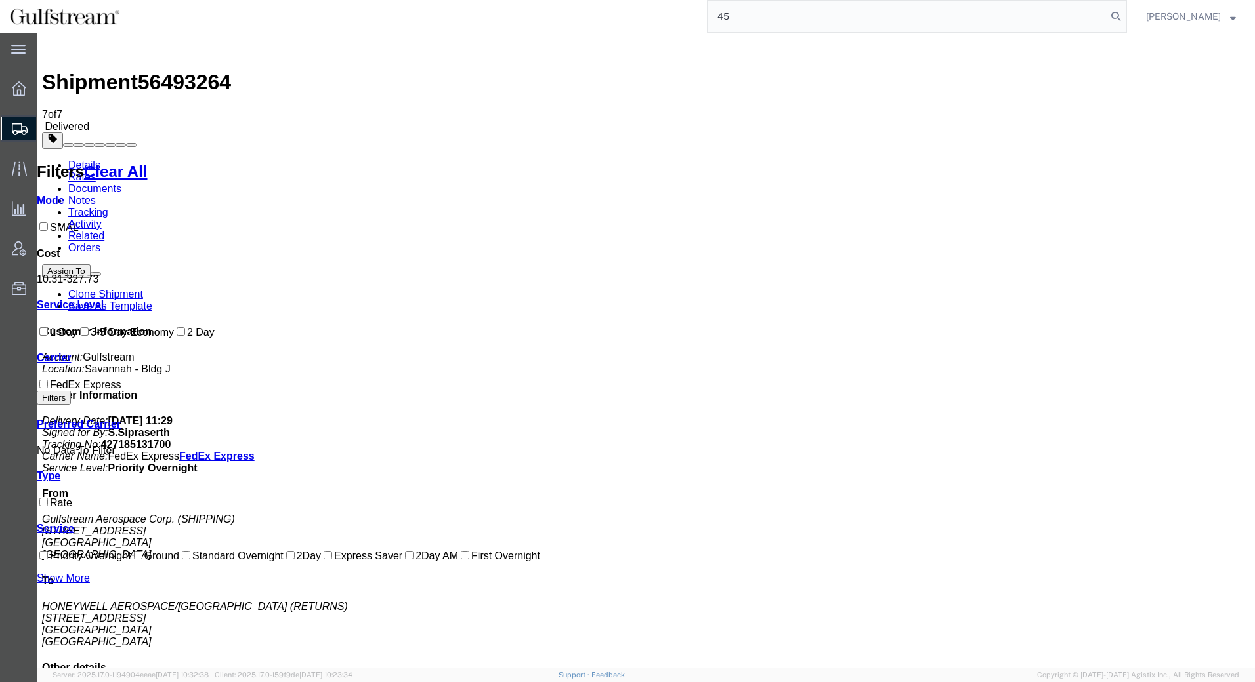
type input "4"
paste input "444478683"
click at [797, 13] on input "444478683" at bounding box center [906, 16] width 399 height 31
type input "444478683"
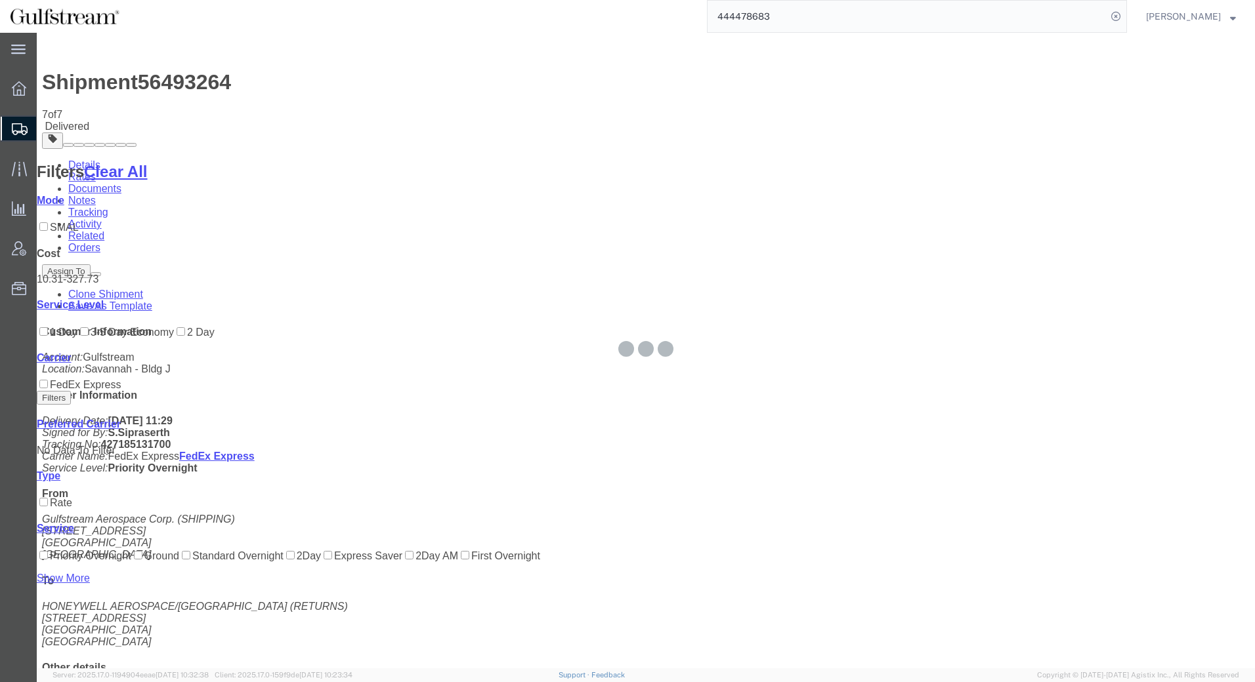
click at [37, 33] on div at bounding box center [37, 33] width 0 height 0
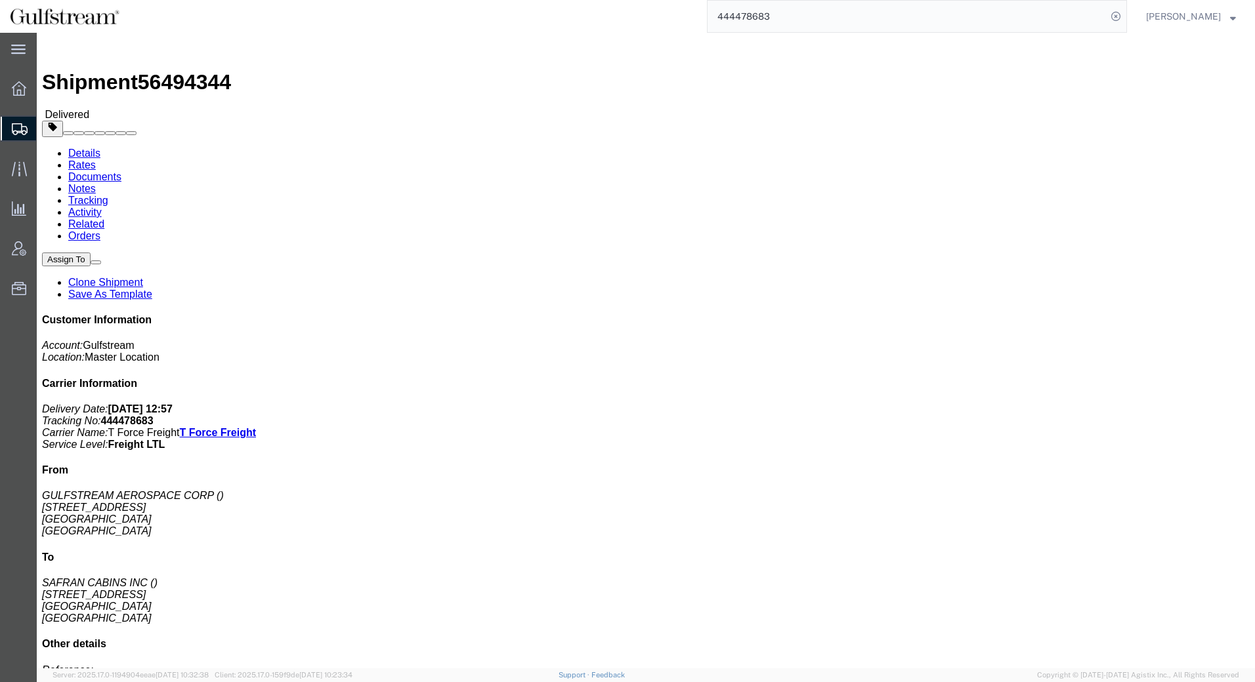
click link "Rates"
